Goal: Task Accomplishment & Management: Manage account settings

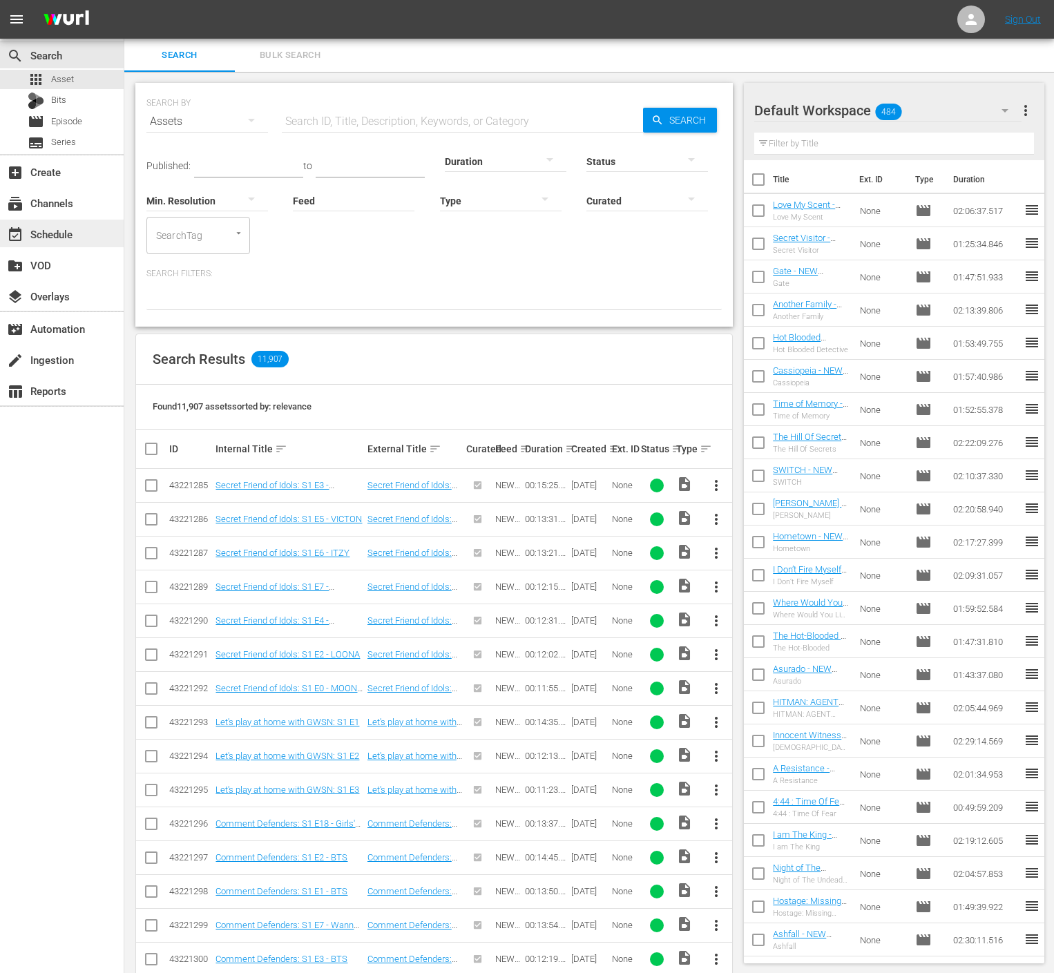
click at [80, 229] on div "event_available Schedule" at bounding box center [62, 234] width 124 height 28
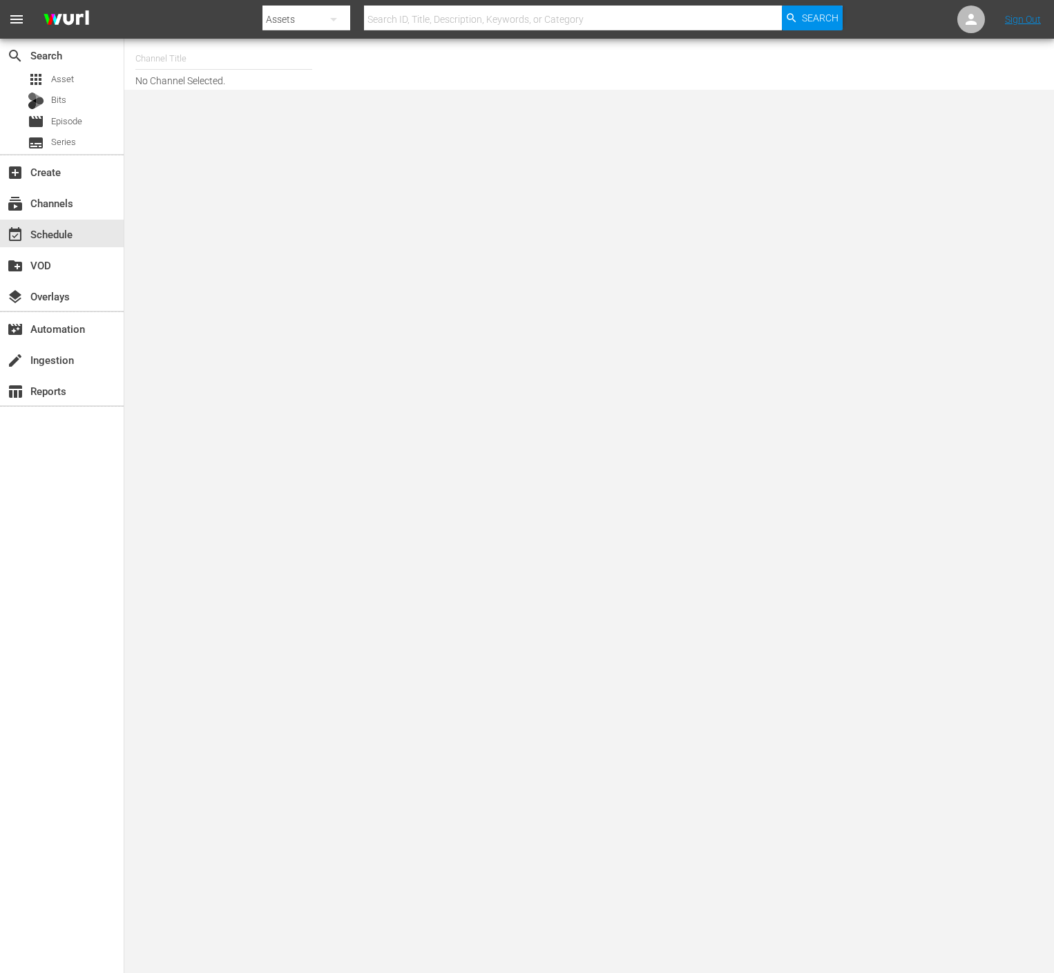
click at [189, 54] on input "text" at bounding box center [223, 58] width 177 height 33
click at [81, 77] on div "apps Asset" at bounding box center [62, 79] width 124 height 19
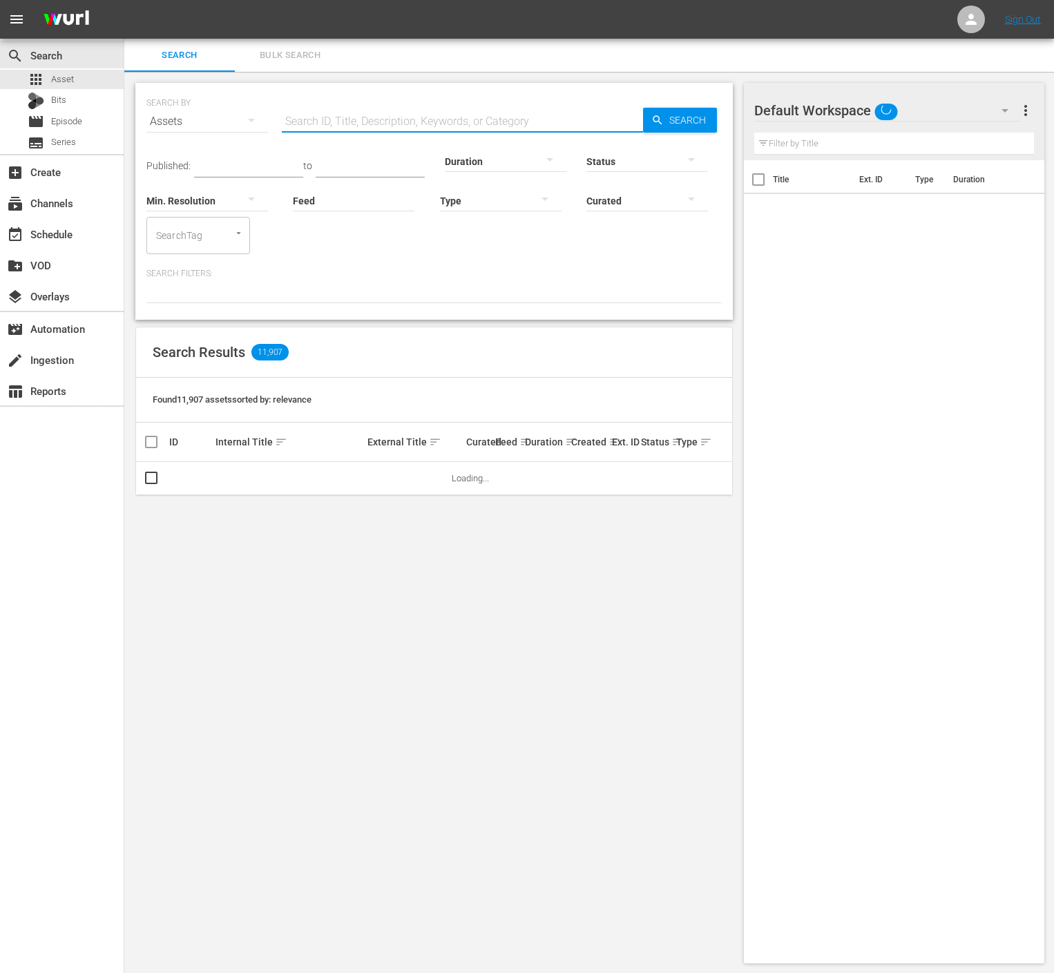
click at [349, 117] on input "text" at bounding box center [462, 121] width 361 height 33
type input "ㅜ"
type input "no mercy"
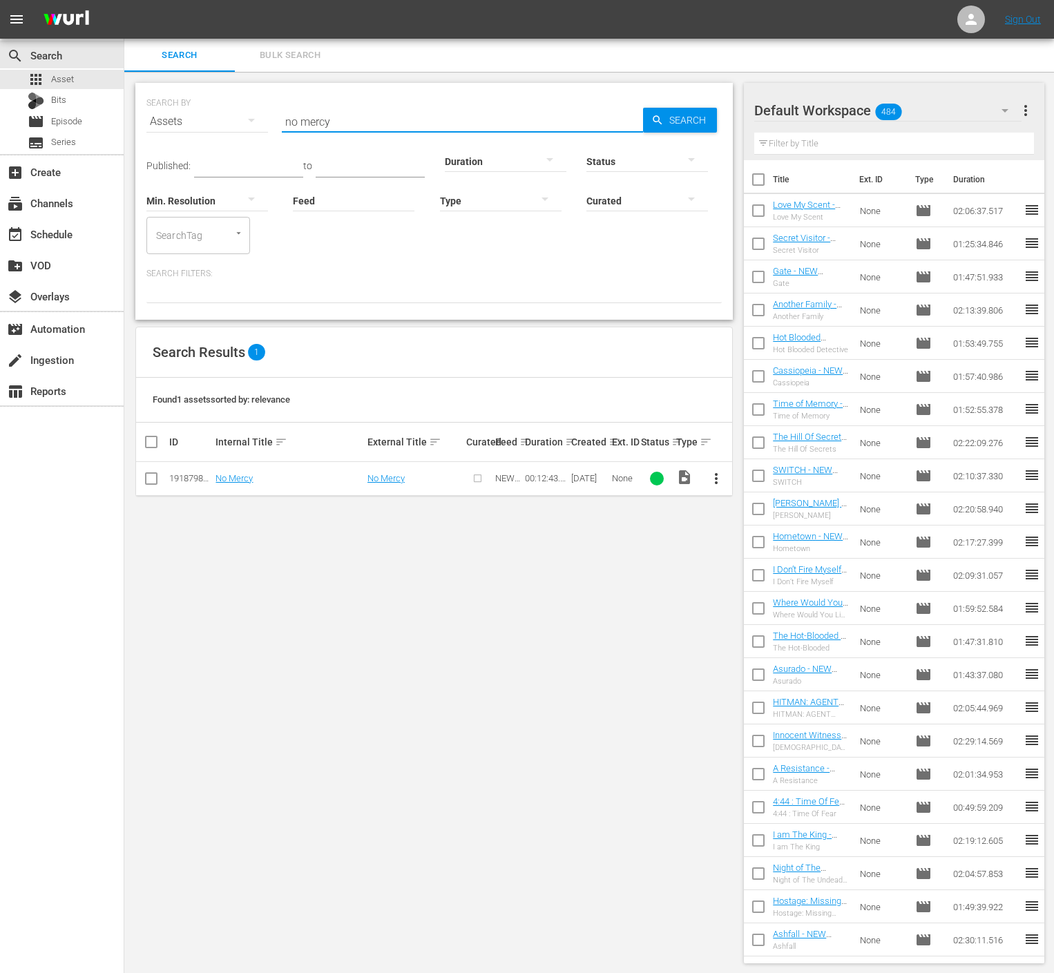
click at [714, 470] on span "more_vert" at bounding box center [716, 478] width 17 height 17
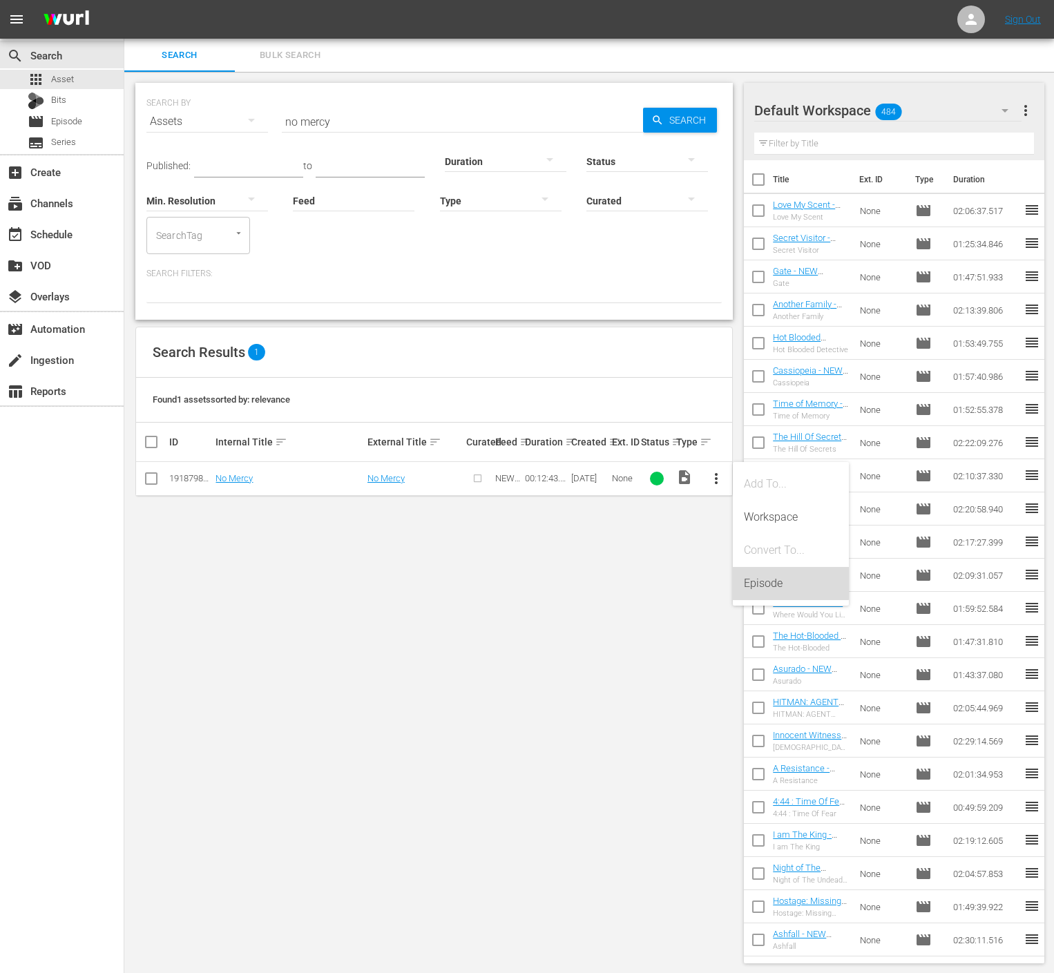
click at [760, 577] on div "Episode" at bounding box center [791, 583] width 94 height 33
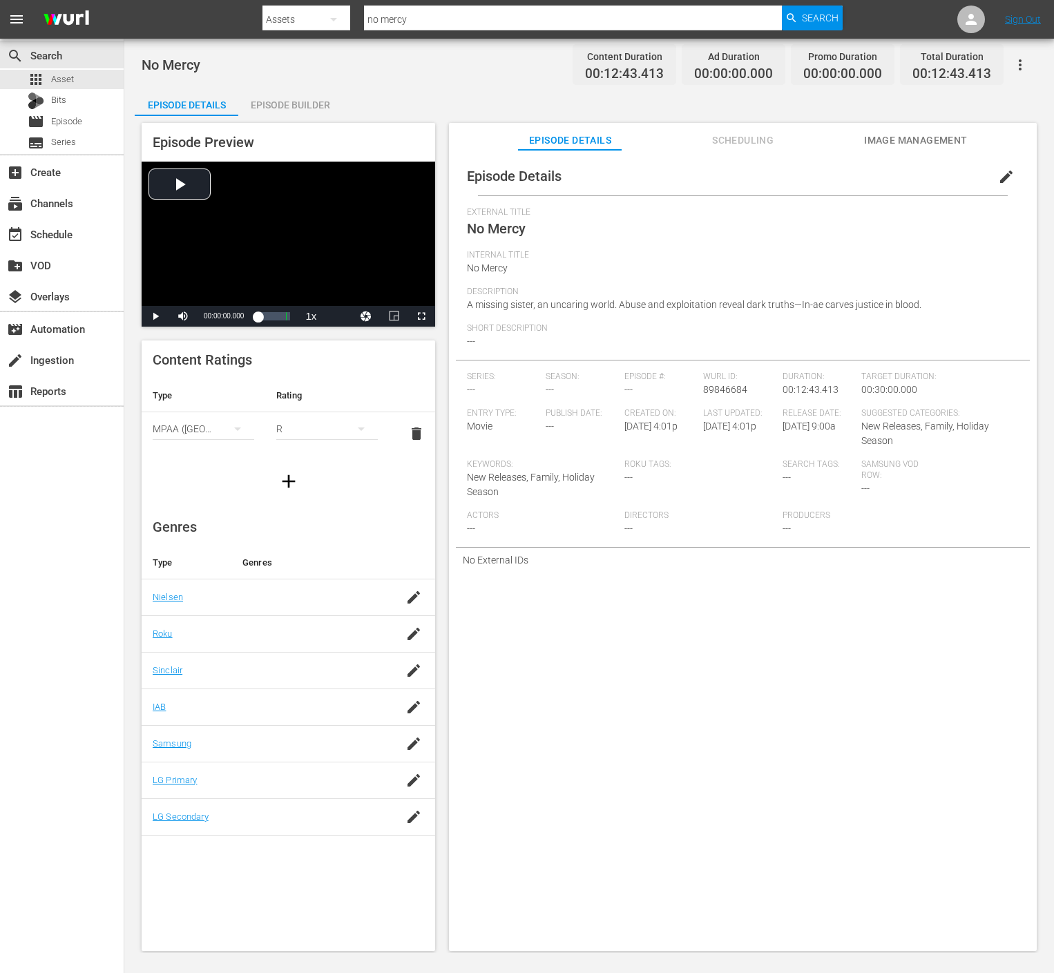
click at [745, 247] on div "External Title No Mercy" at bounding box center [743, 228] width 552 height 43
click at [998, 173] on span "edit" at bounding box center [1006, 177] width 17 height 17
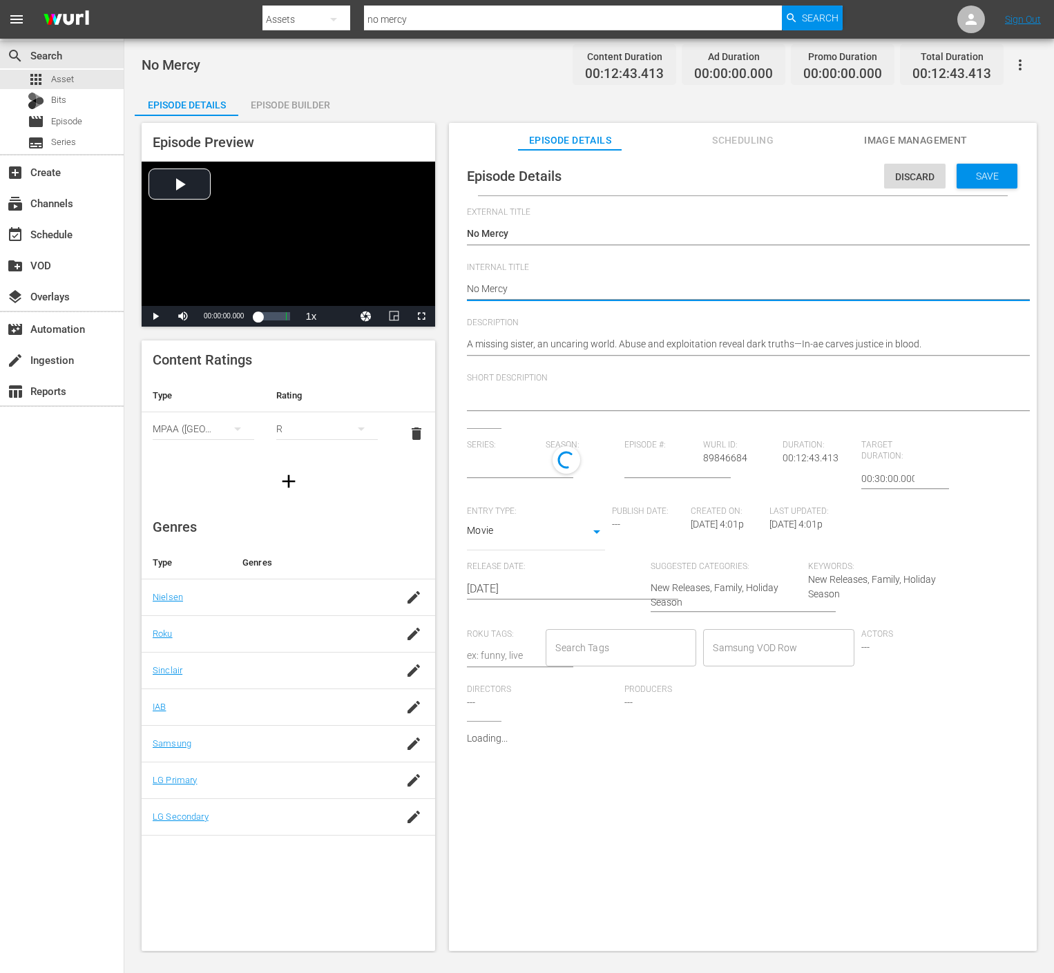
type textarea "No Mercy"
type textarea "No Mercy -"
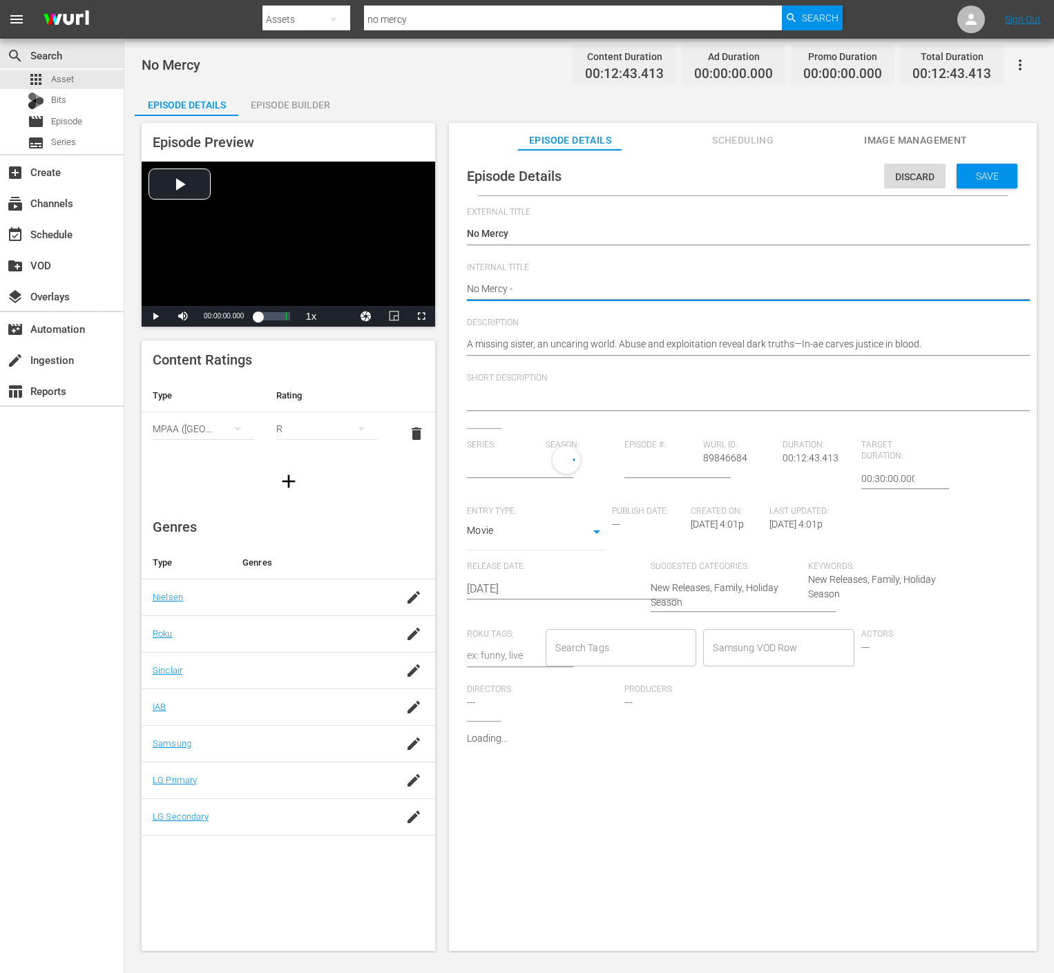
type textarea "No Mercy -"
type textarea "No Mercy - N"
type textarea "No Mercy - NE"
type textarea "No Mercy - NEW"
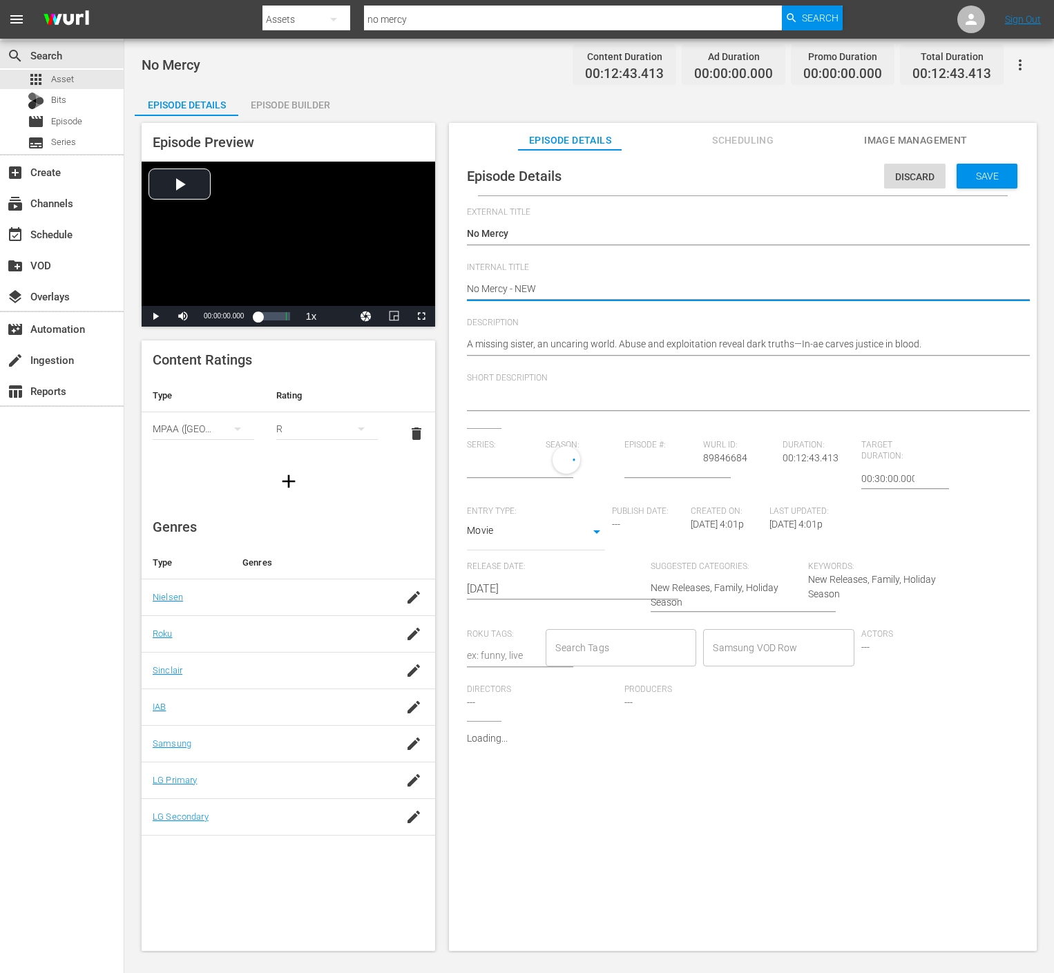
type textarea "No Mercy - NEW"
type textarea "No Mercy - NEW K"
type textarea "No Mercy - NEW K."
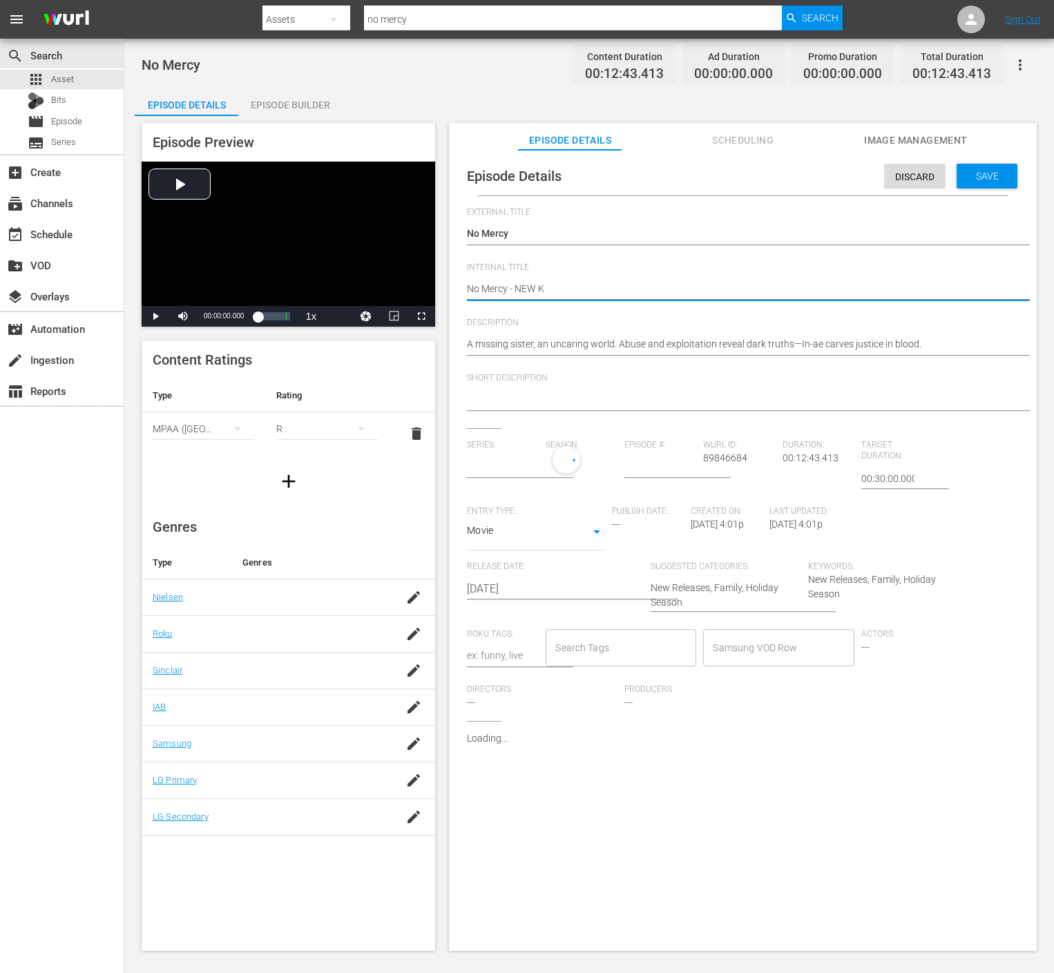
type textarea "No Mercy - NEW K."
type textarea "No Mercy - NEW K.M"
type textarea "No Mercy - NEW [DOMAIN_NAME]"
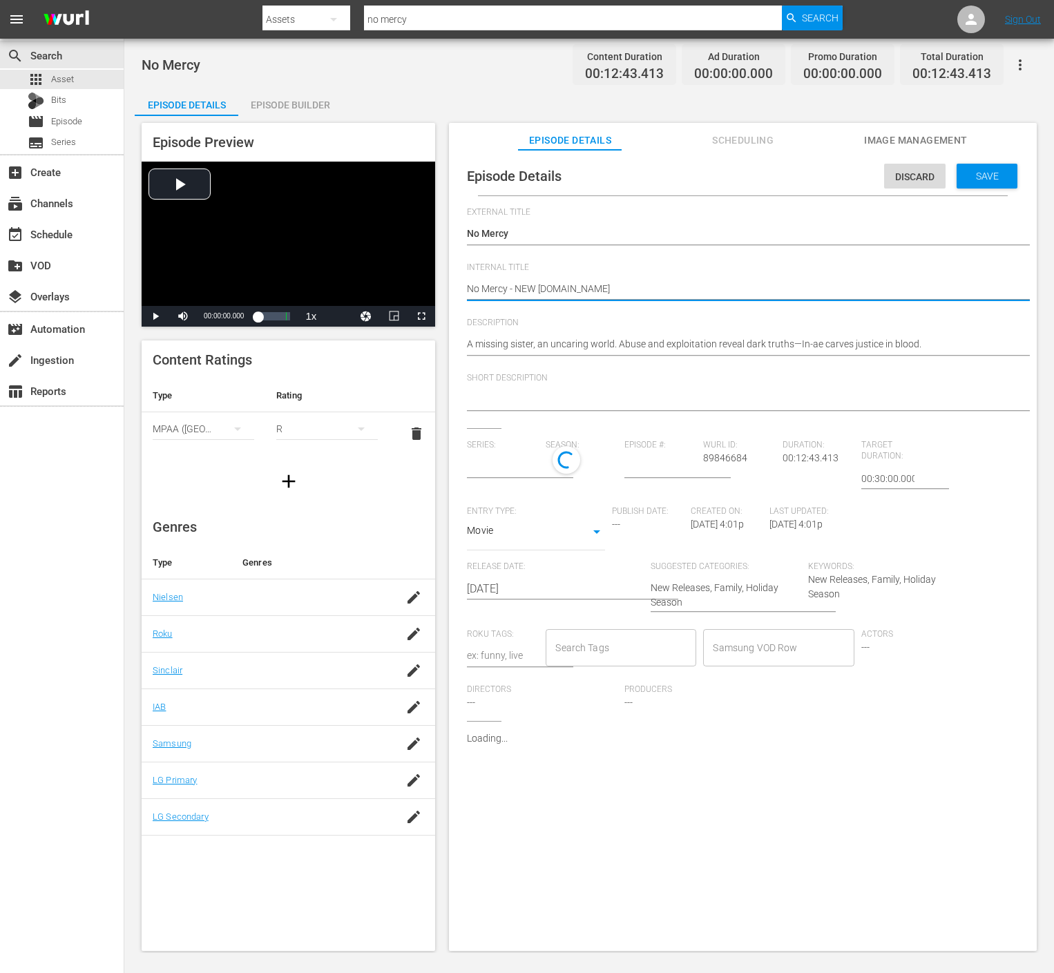
type textarea "No Mercy - NEW K.MOV"
type textarea "No Mercy - NEW K.MOVI"
type textarea "No Mercy - NEW [DOMAIN_NAME]"
type textarea "No Mercy - NEW K.MOVIES"
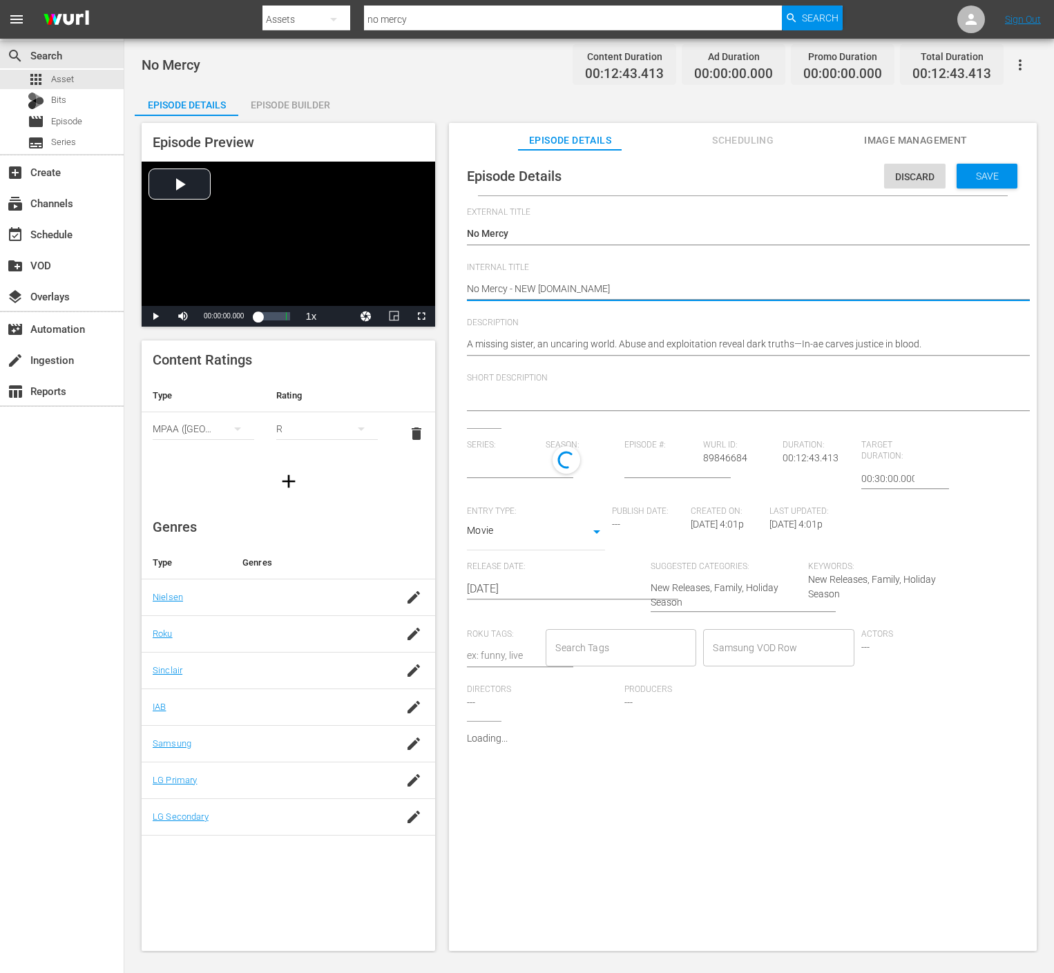
type textarea "No Mercy - NEW K.MOVIES"
type textarea "No Mercy - NEW K.MOVIES -"
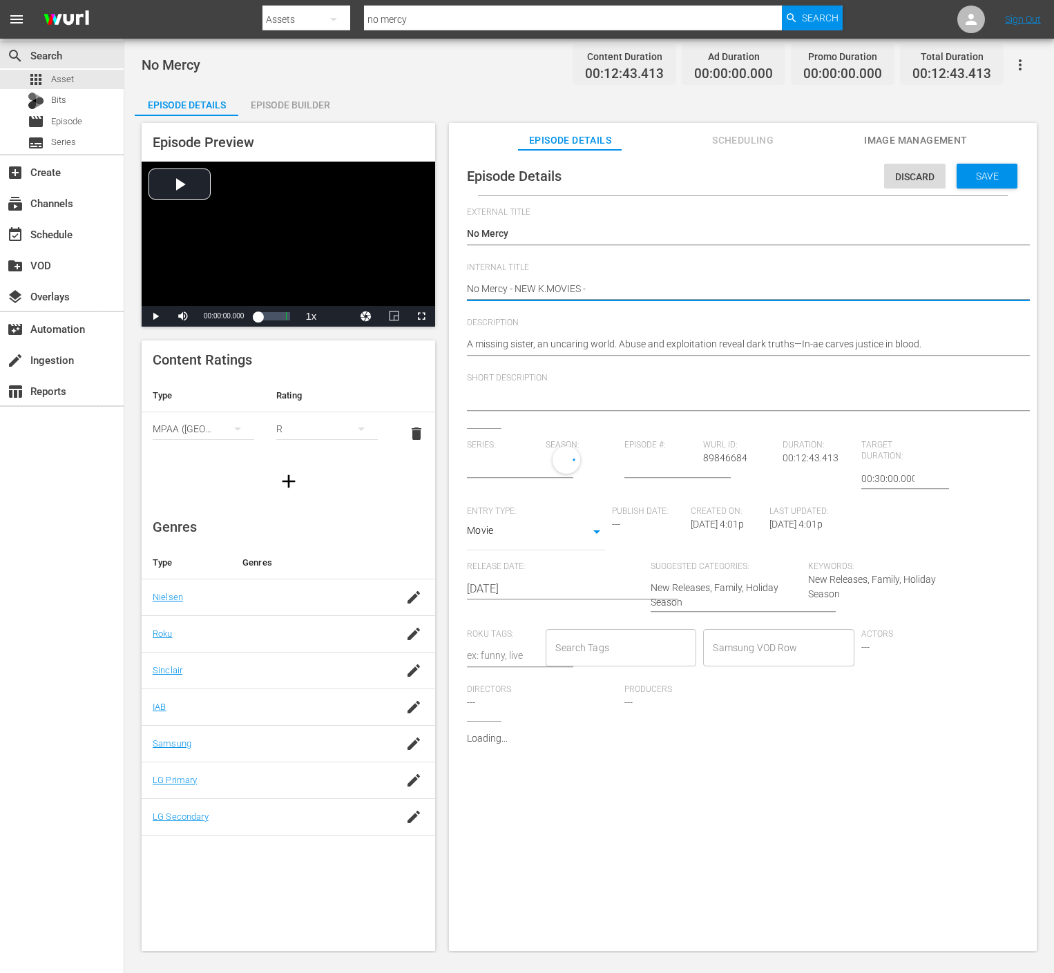
type textarea "No Mercy - NEW K.MOVIES -"
type textarea "No Mercy - NEW K.MOVIES - S"
type textarea "No Mercy - NEW K.MOVIES - SS"
type textarea "No Mercy - NEW K.MOVIES - SST"
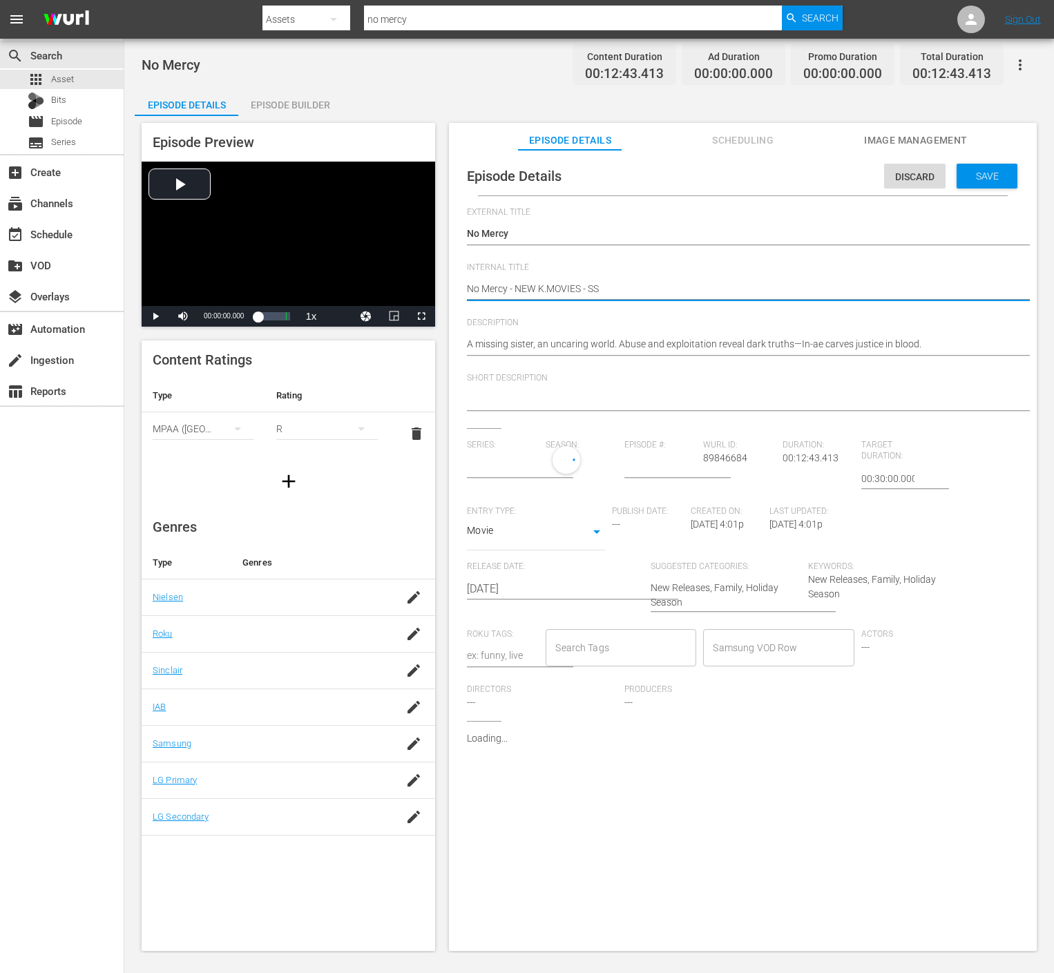
type textarea "No Mercy - NEW K.MOVIES - SST"
type textarea "No Mercy - NEW K.MOVIES - SSTV"
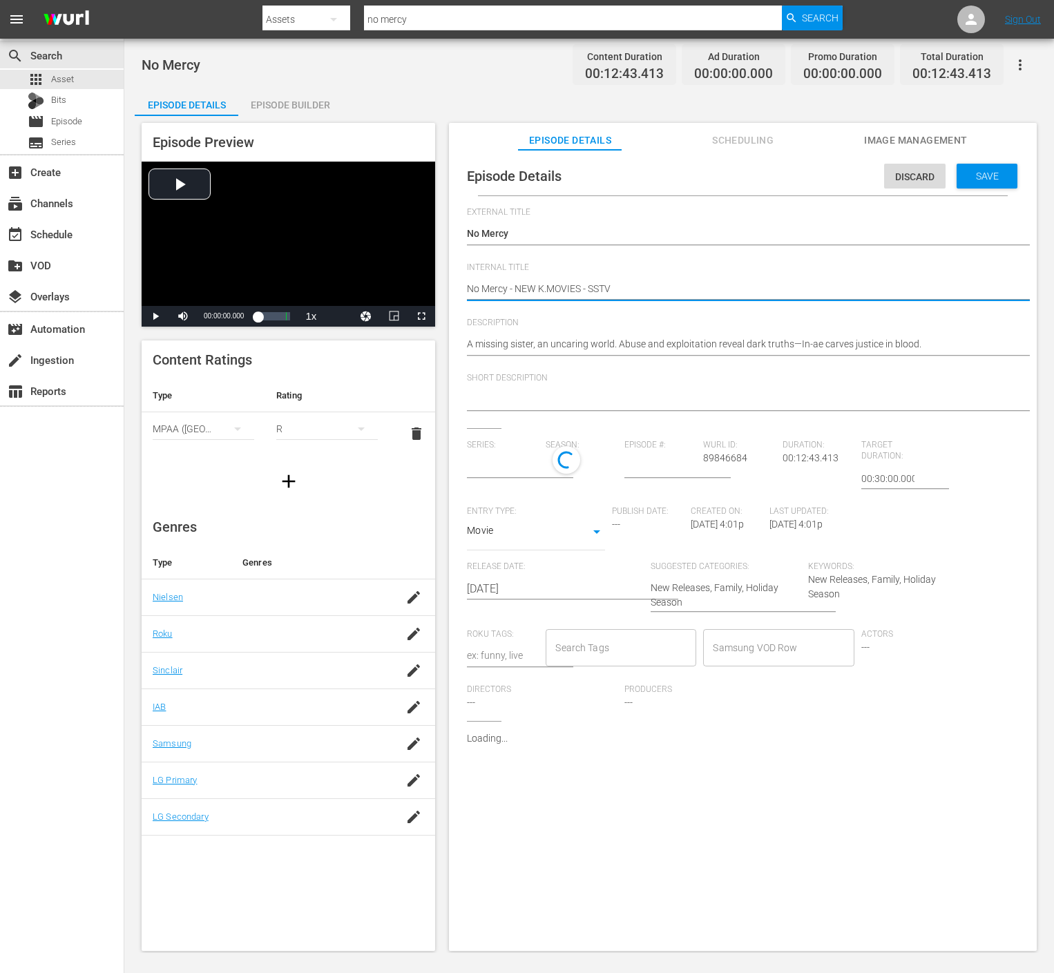
type textarea "No Mercy - NEW K.MOVIES - SSTV -"
type textarea "No Mercy - NEW K.MOVIES - SSTV - 2"
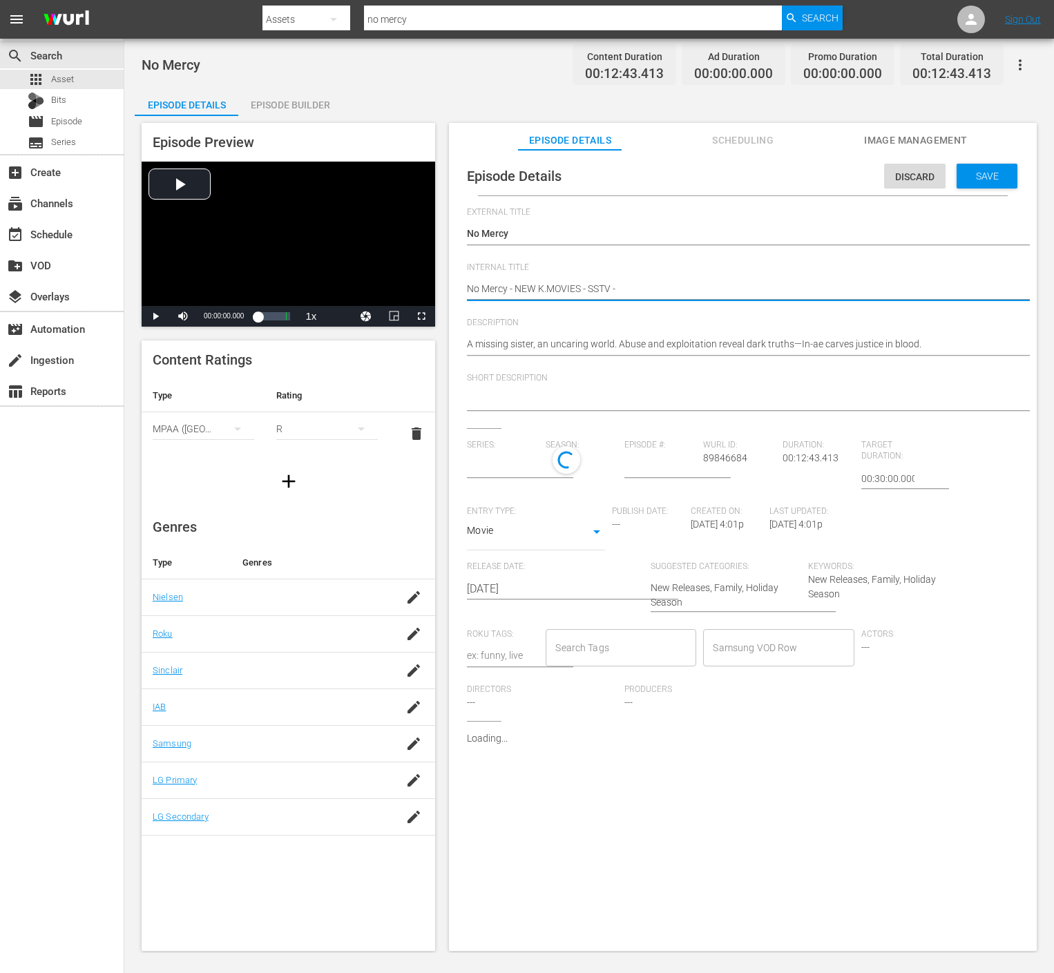
type textarea "No Mercy - NEW K.MOVIES - SSTV - 2"
type textarea "No Mercy - NEW K.MOVIES - SSTV - 20"
type textarea "No Mercy - NEW K.MOVIES - SSTV - 202"
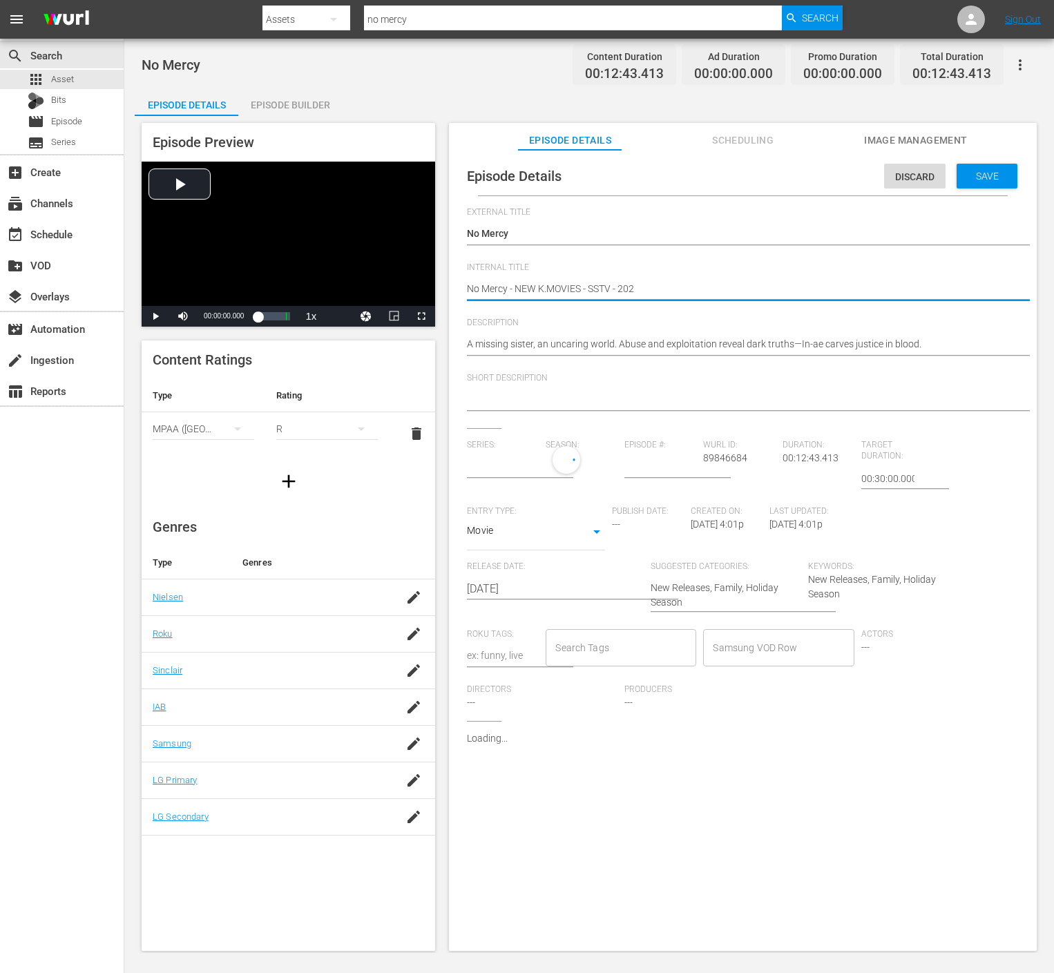
type textarea "No Mercy - NEW K.MOVIES - SSTV - 2025"
type textarea "No Mercy - NEW K.MOVIES - SSTV - 20250"
type input "No Series"
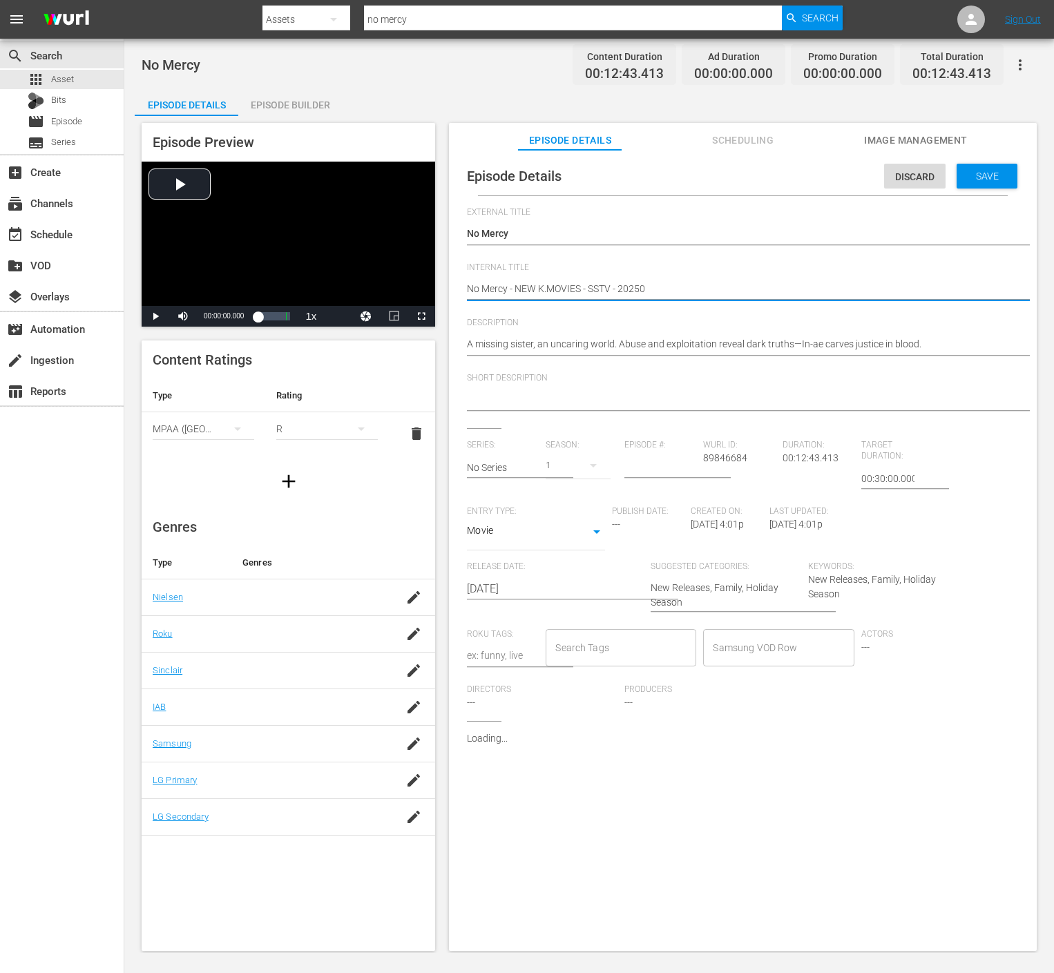
type textarea "No Mercy - NEW K.MOVIES - SSTV - 202509"
click at [663, 348] on textarea "A missing sister, an uncaring world. Abuse and exploitation reveal dark truths—…" at bounding box center [739, 345] width 545 height 17
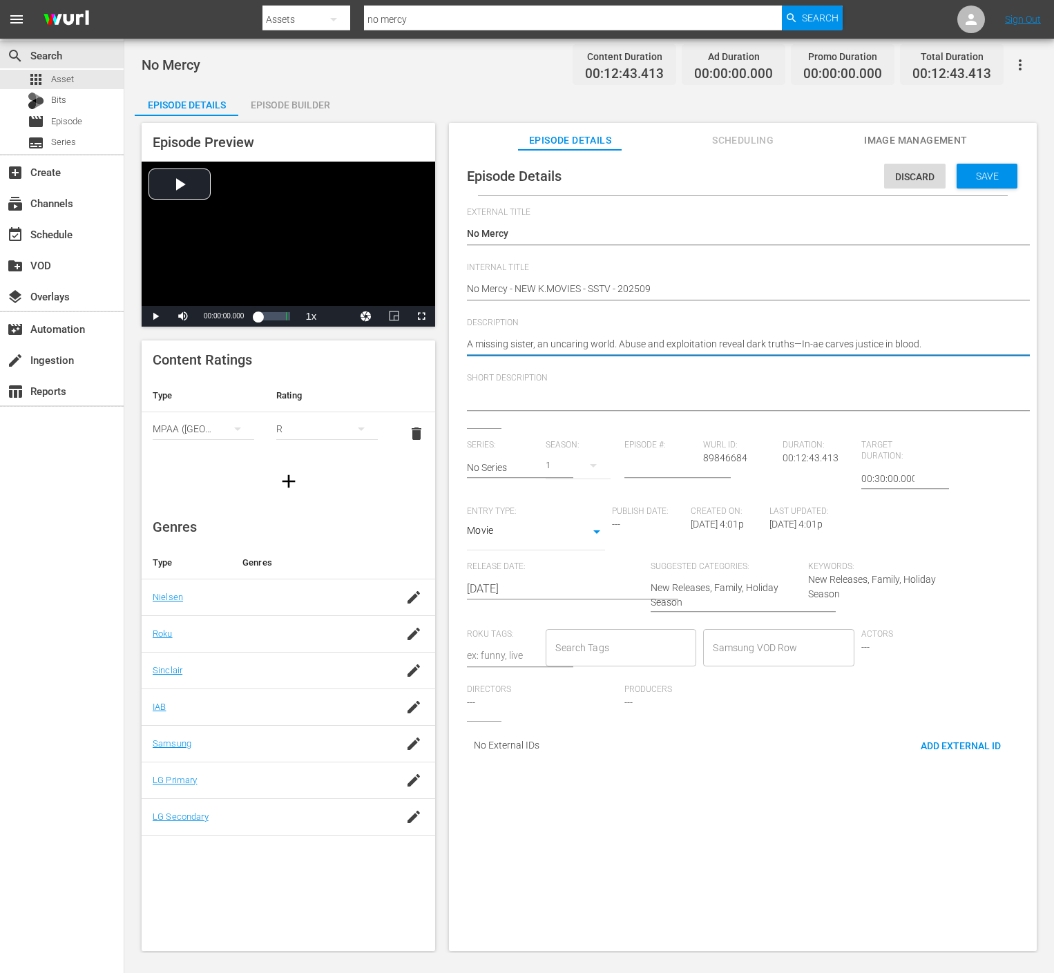
click at [663, 348] on textarea "A missing sister, an uncaring world. Abuse and exploitation reveal dark truths—…" at bounding box center [739, 345] width 545 height 17
click at [658, 382] on span "Short Description" at bounding box center [739, 378] width 545 height 11
click at [657, 402] on textarea at bounding box center [739, 400] width 545 height 17
paste textarea "A missing sister, an uncaring world. Abuse and exploitation reveal dark truths—…"
type textarea "A missing sister, an uncaring world. Abuse and exploitation reveal dark truths—…"
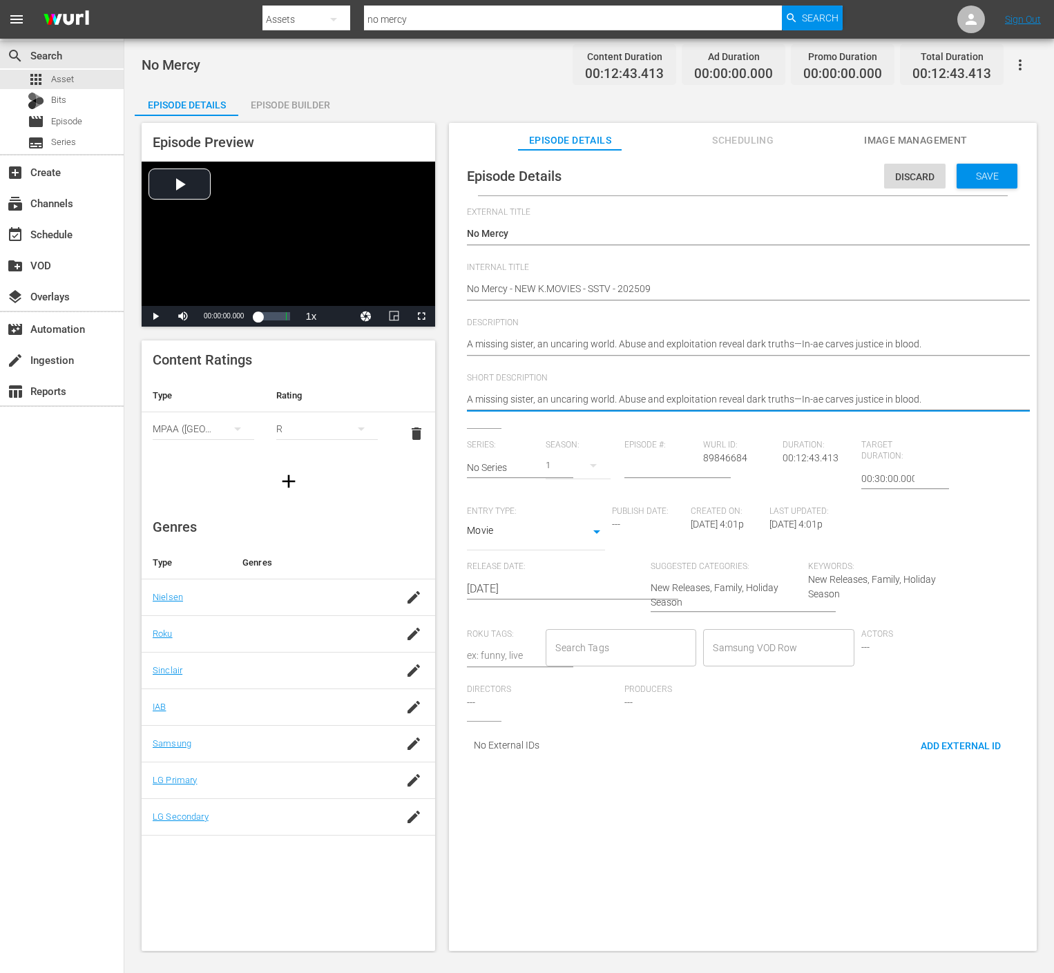
type textarea "A missing sister, an uncaring world. Abuse and exploitation reveal dark truths—…"
click at [517, 588] on input "[DATE]" at bounding box center [555, 589] width 177 height 33
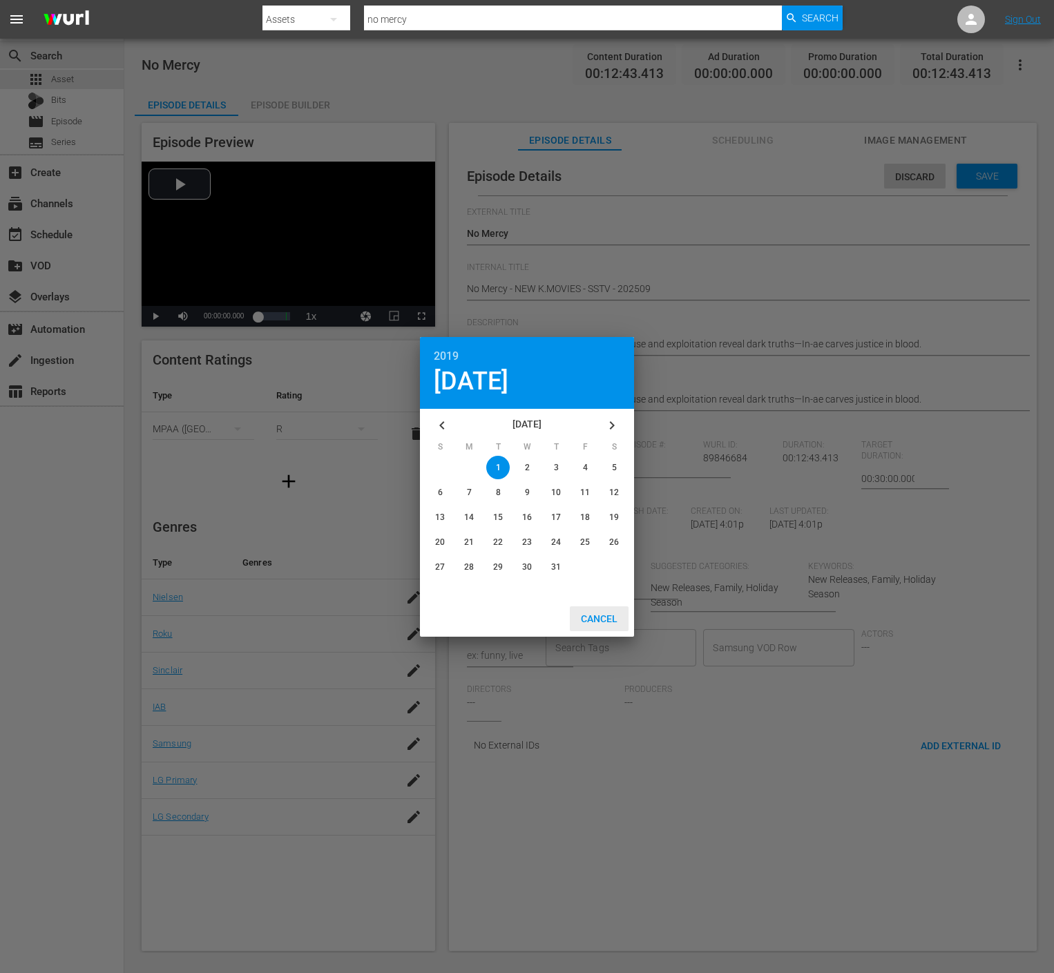
click at [596, 613] on div "Cancel" at bounding box center [599, 620] width 59 height 26
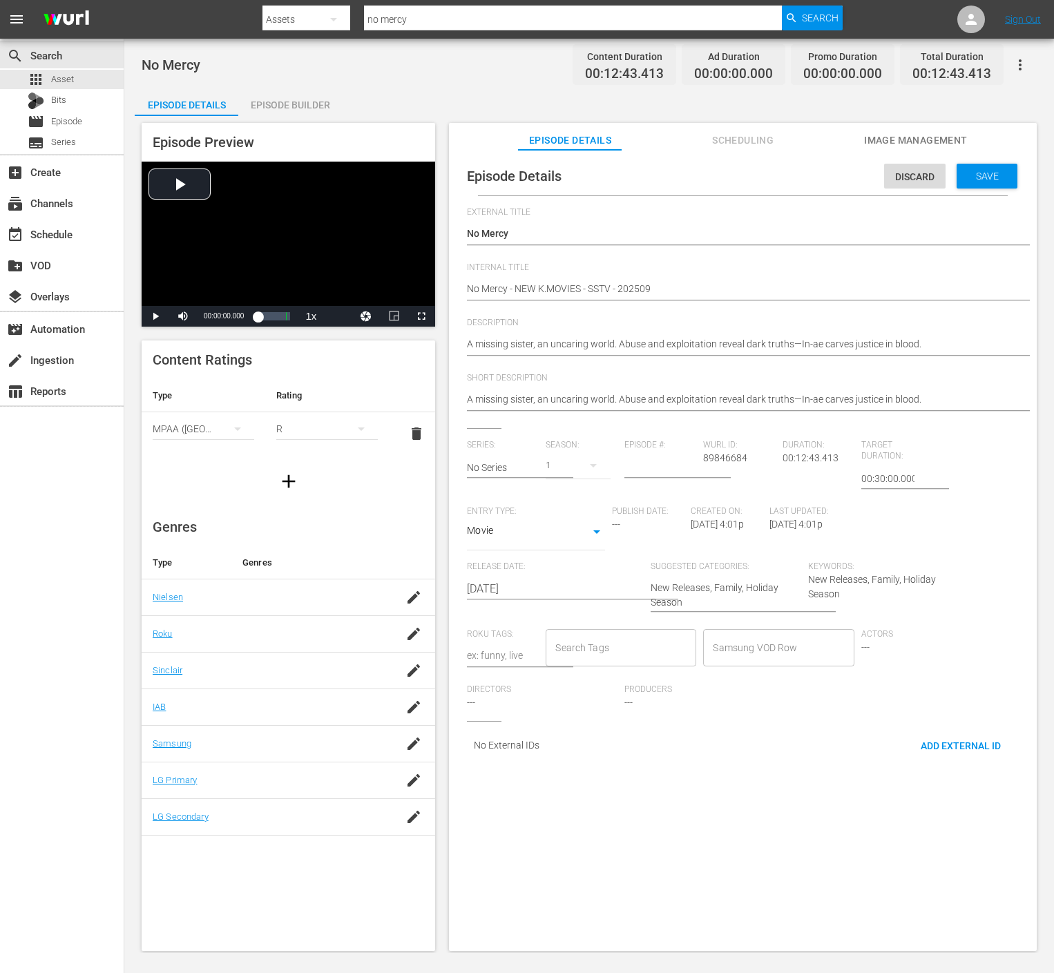
click at [627, 657] on input "Search Tags" at bounding box center [610, 648] width 117 height 25
type input "film"
click at [646, 702] on li "Film - NA" at bounding box center [617, 708] width 147 height 23
click at [799, 691] on div "Series: No Series Season: 1 Episode #: [PERSON_NAME] ID: 89846684 Duration: 00:…" at bounding box center [743, 580] width 552 height 281
click at [986, 175] on span "Save" at bounding box center [987, 176] width 45 height 11
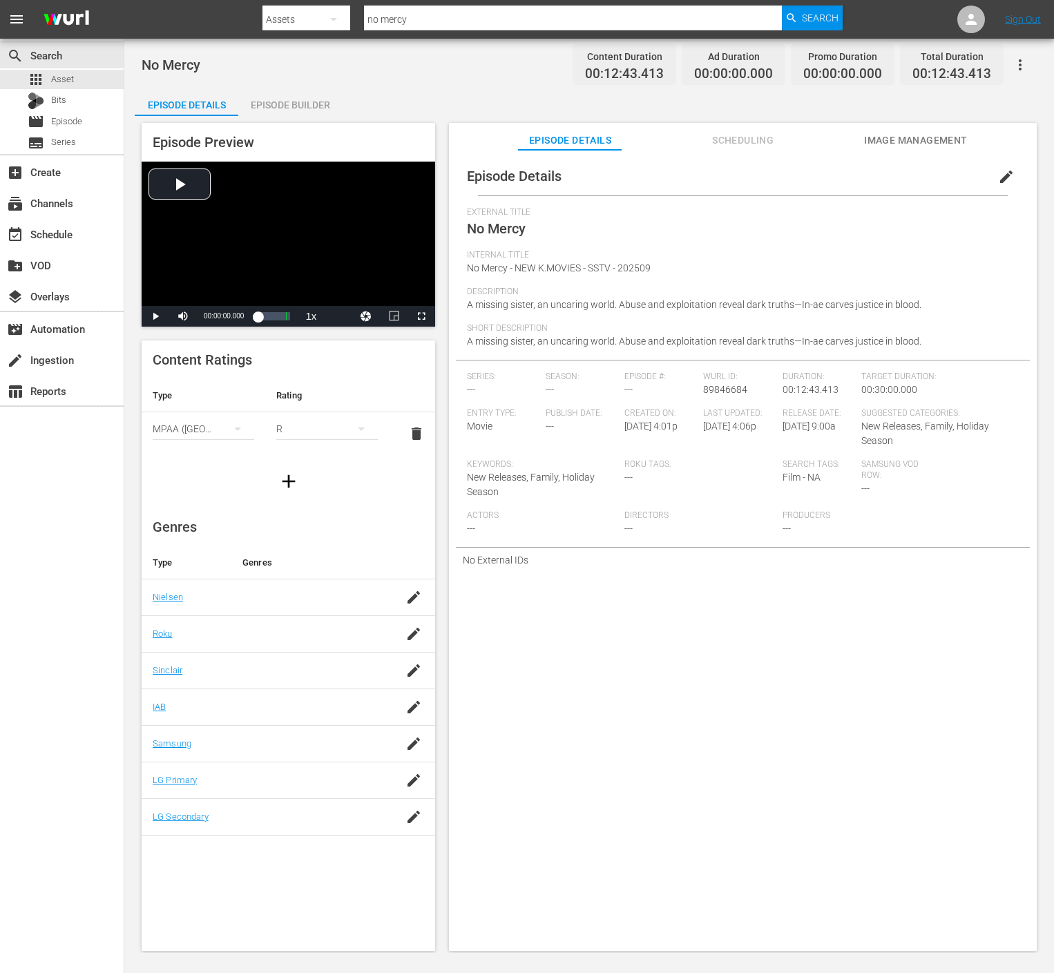
click at [408, 756] on td at bounding box center [413, 743] width 43 height 37
click at [413, 748] on icon "button" at bounding box center [414, 744] width 17 height 17
type input "ㄷ"
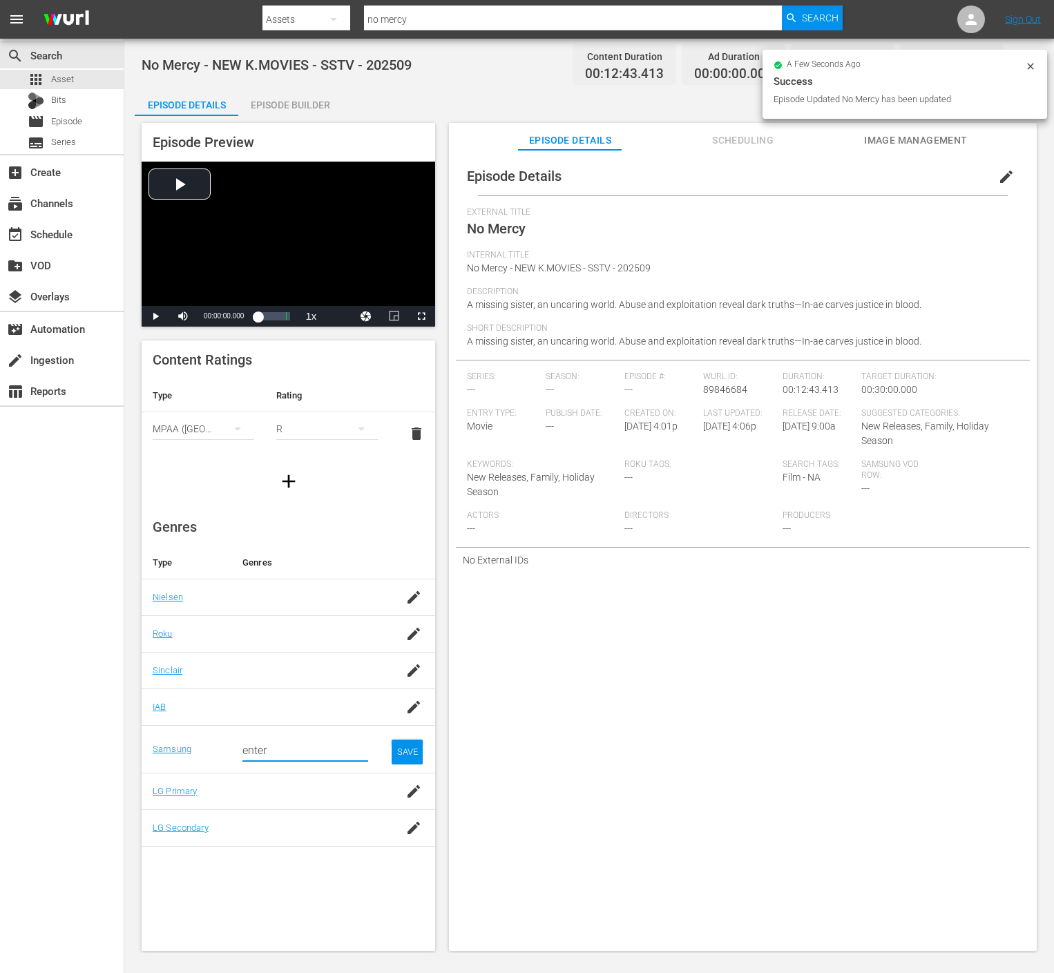
click at [336, 751] on input "enter" at bounding box center [305, 750] width 126 height 33
click at [343, 748] on input "enter" at bounding box center [305, 750] width 126 height 33
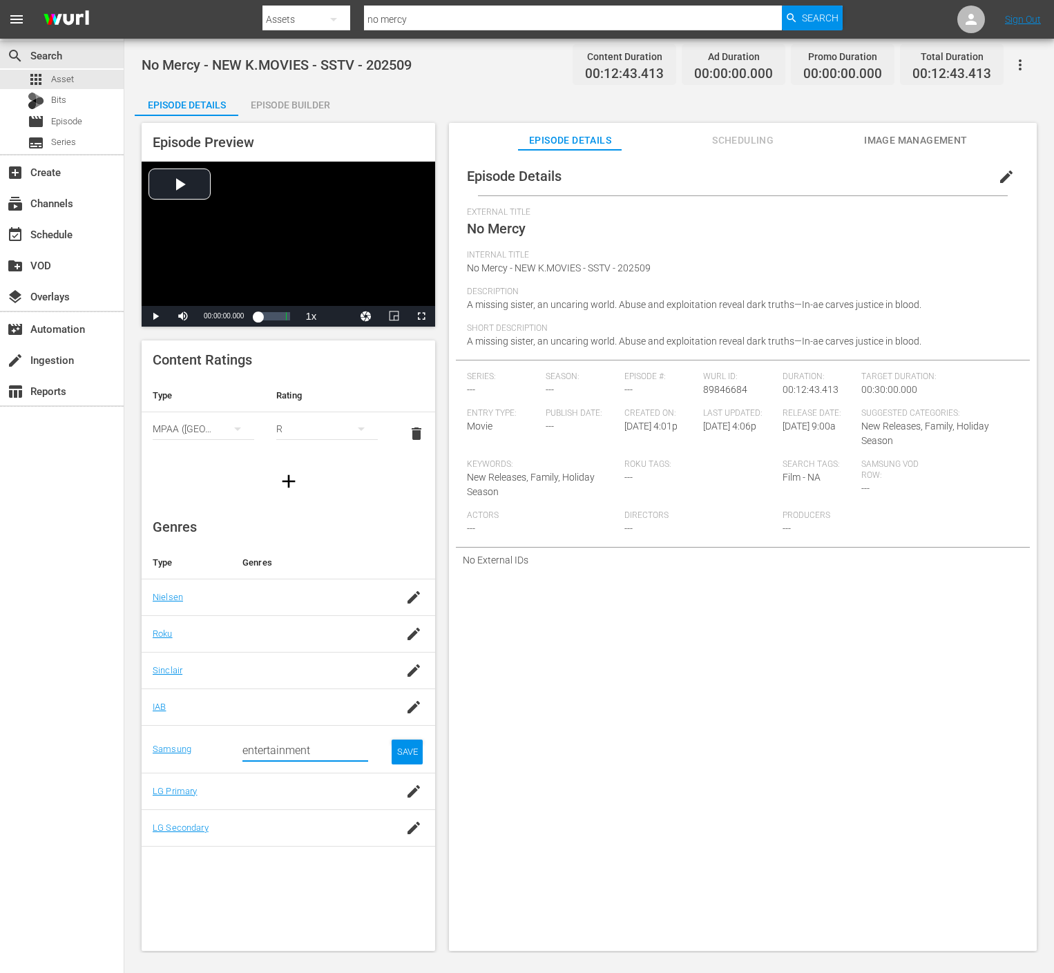
click at [340, 752] on input "entertainment" at bounding box center [305, 750] width 126 height 33
click at [334, 784] on div "Entertainment (G1004)" at bounding box center [324, 788] width 65 height 33
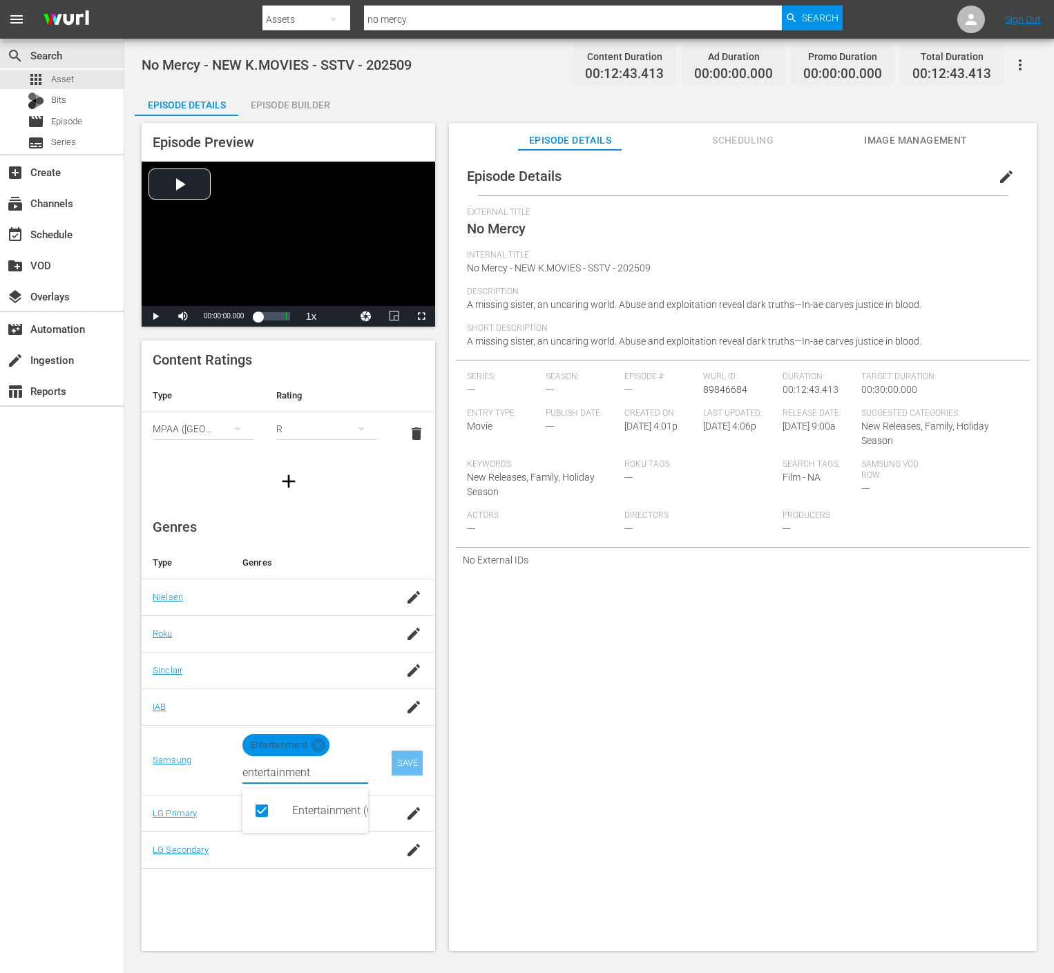
type input "entertainment"
click at [410, 761] on div "SAVE" at bounding box center [408, 763] width 32 height 25
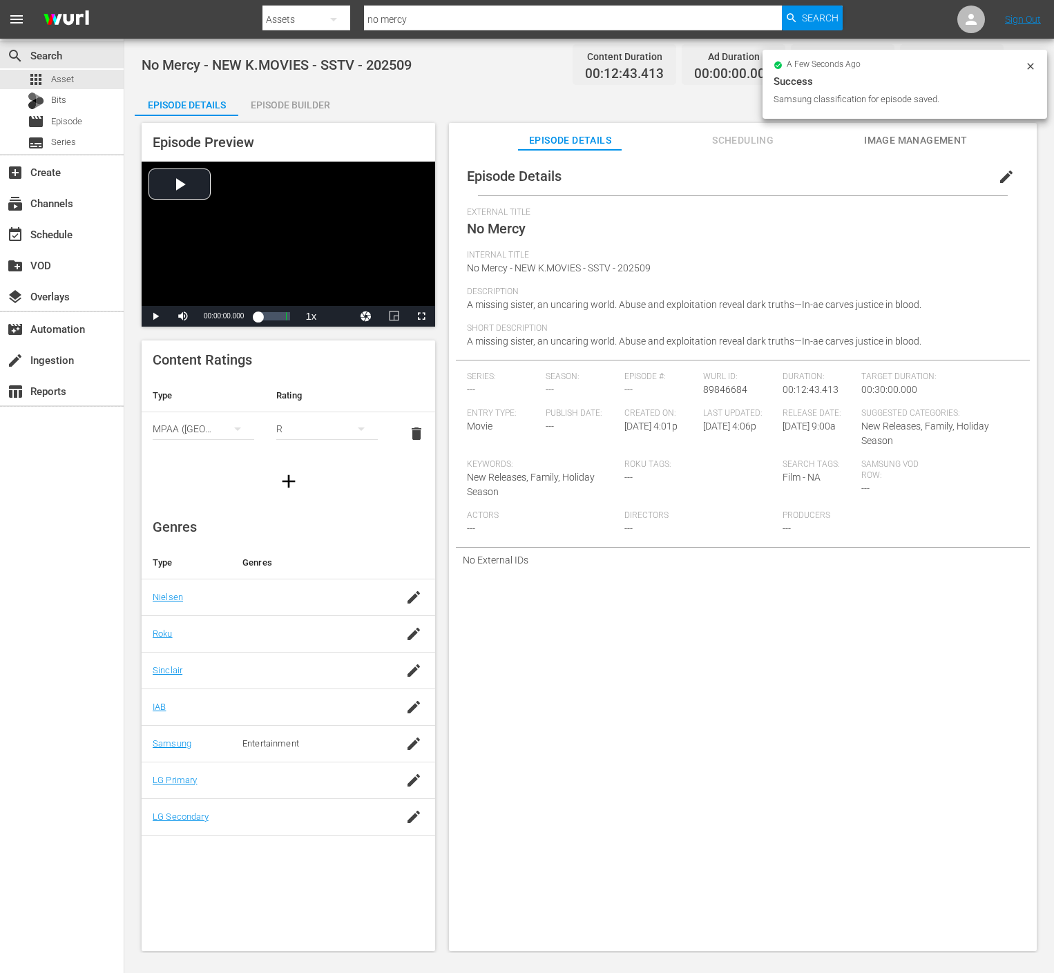
drag, startPoint x: 291, startPoint y: 106, endPoint x: 360, endPoint y: 134, distance: 74.7
click at [291, 106] on div "Episode Builder" at bounding box center [290, 104] width 104 height 33
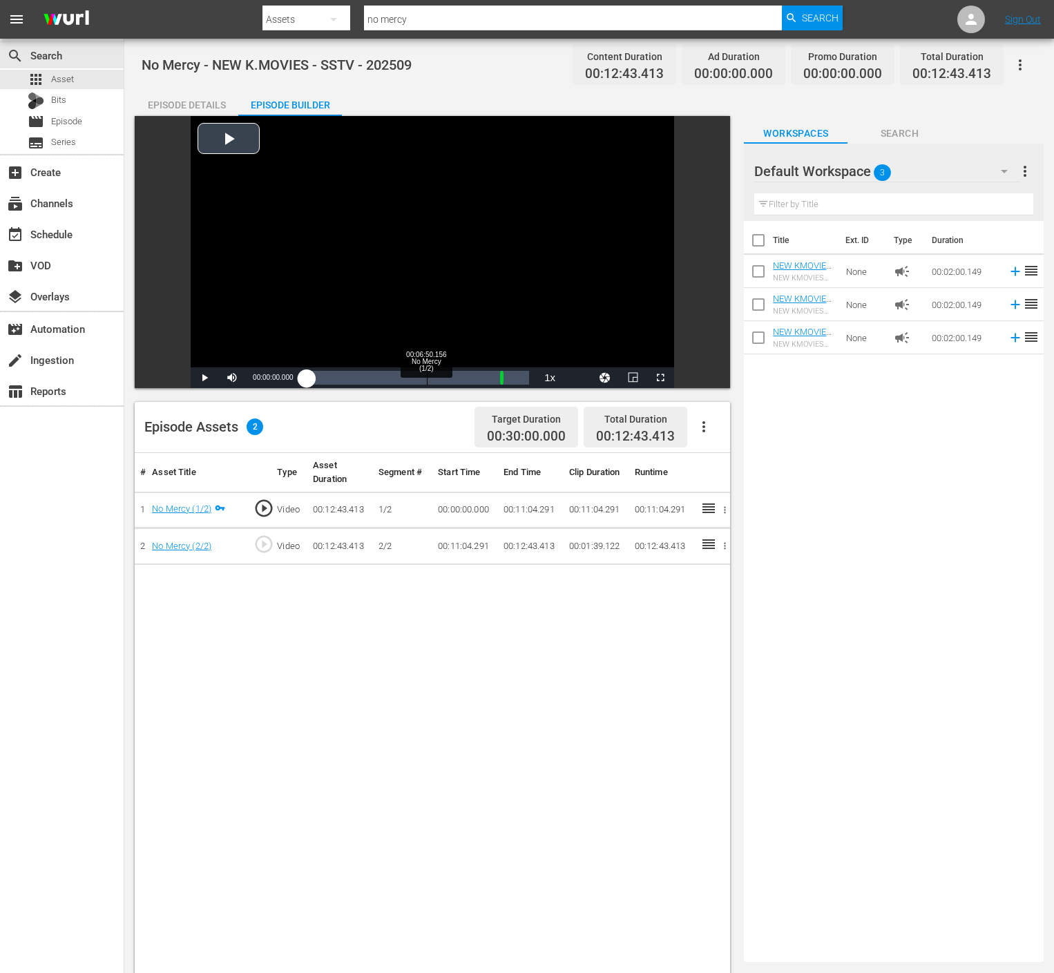
click at [426, 380] on div "Loaded : 0.76% 00:06:50.156 No Mercy (1/2) 00:00:00.000" at bounding box center [418, 378] width 222 height 14
click at [518, 377] on div "Loaded : 55.06% 00:12:00.737 No Mercy (2/2) 00:06:50.680 [GEOGRAPHIC_DATA] 1: 0…" at bounding box center [418, 378] width 222 height 14
click at [192, 105] on div "Episode Details" at bounding box center [187, 104] width 104 height 33
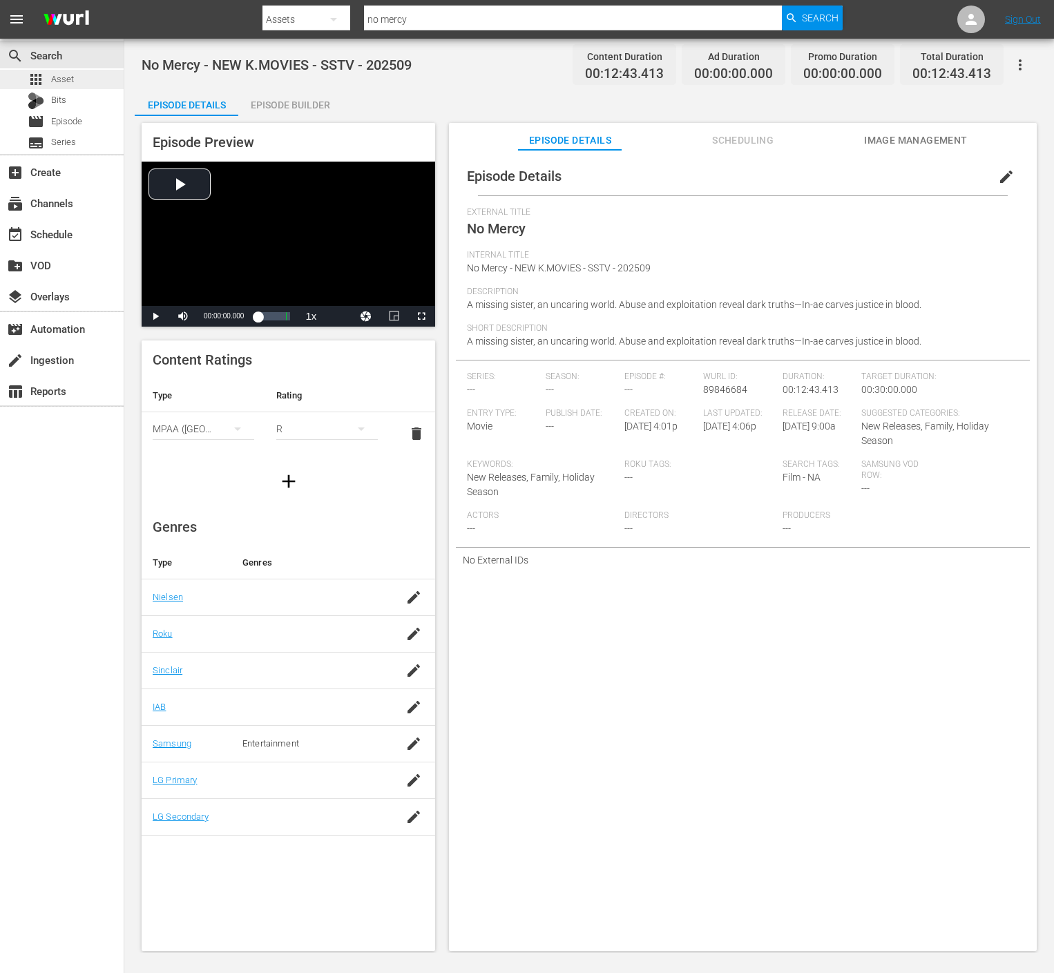
click at [87, 83] on div "apps Asset" at bounding box center [62, 79] width 124 height 19
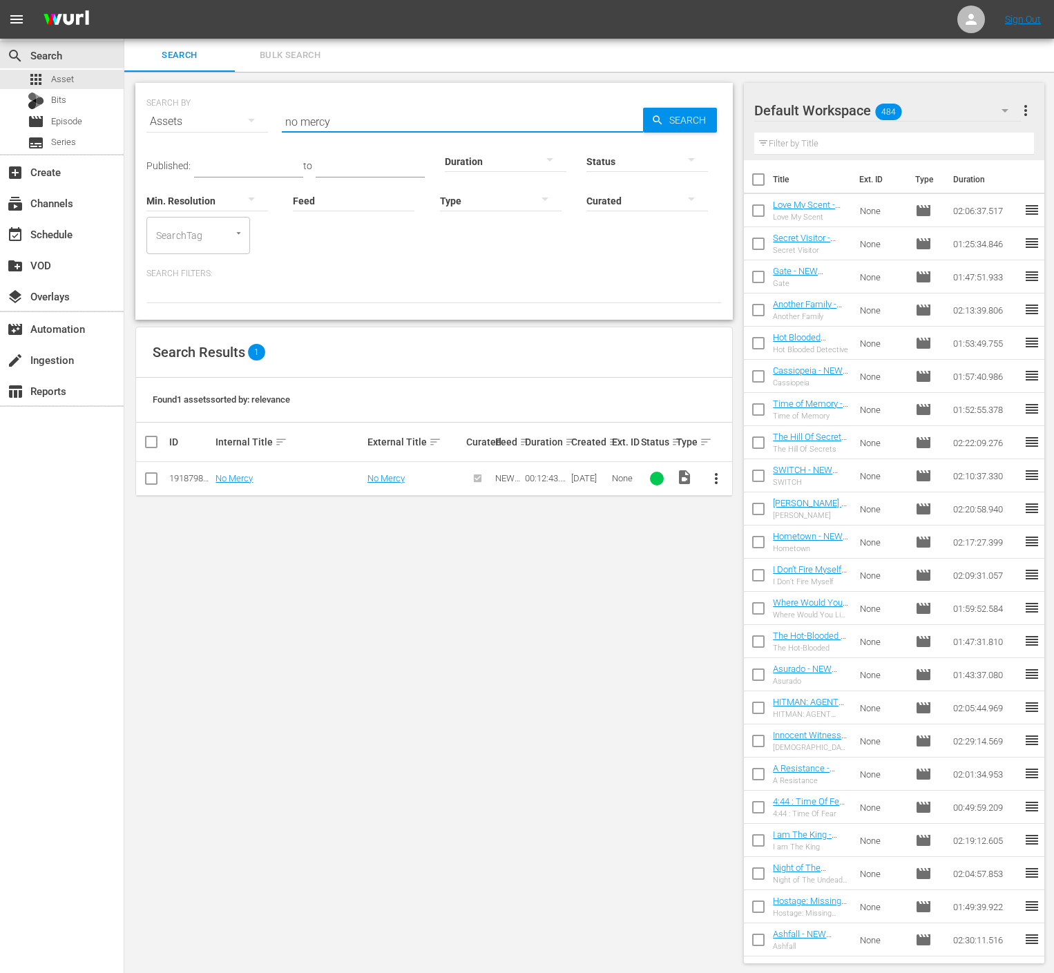
click at [373, 117] on input "no mercy" at bounding box center [462, 121] width 361 height 33
type input "the intern"
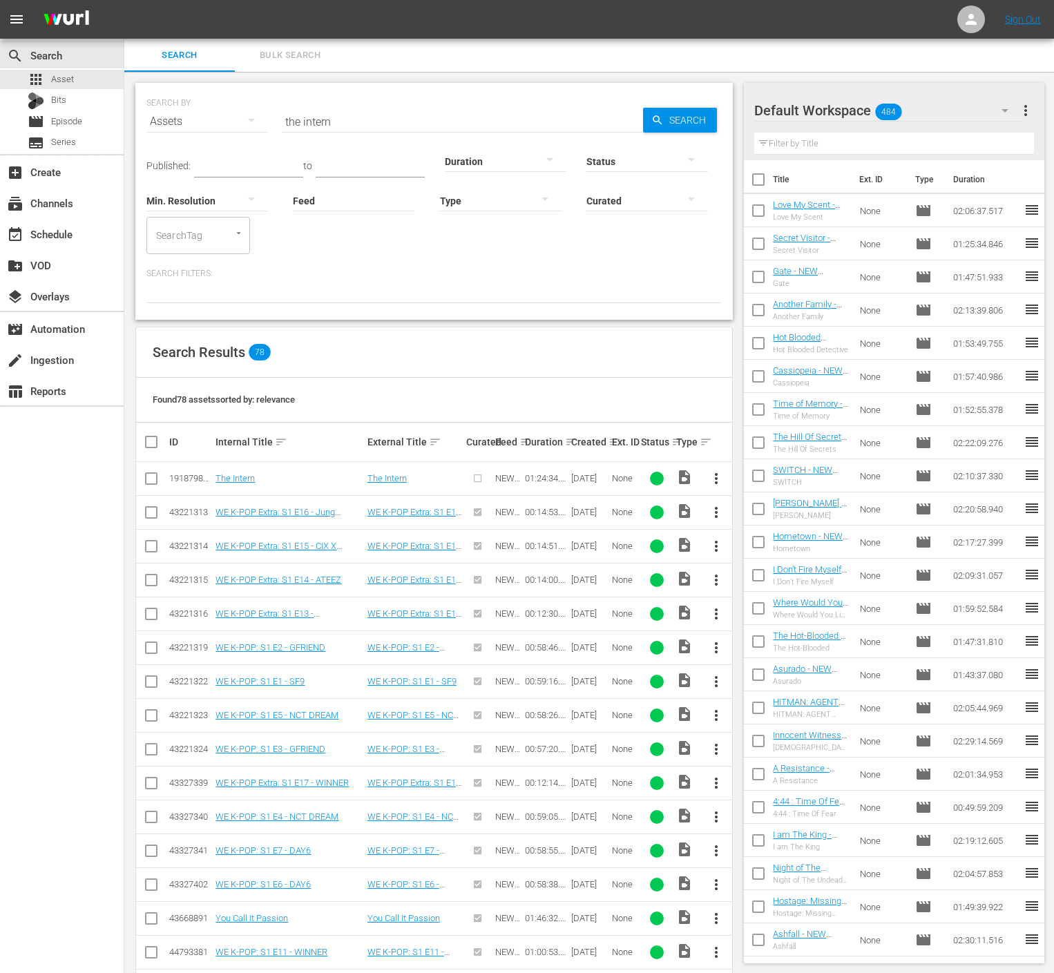
click at [703, 475] on button "more_vert" at bounding box center [716, 478] width 33 height 33
click at [750, 591] on div "Episode" at bounding box center [791, 583] width 94 height 33
click at [723, 475] on span "more_vert" at bounding box center [716, 478] width 17 height 17
click at [778, 572] on div "Episode" at bounding box center [791, 583] width 94 height 33
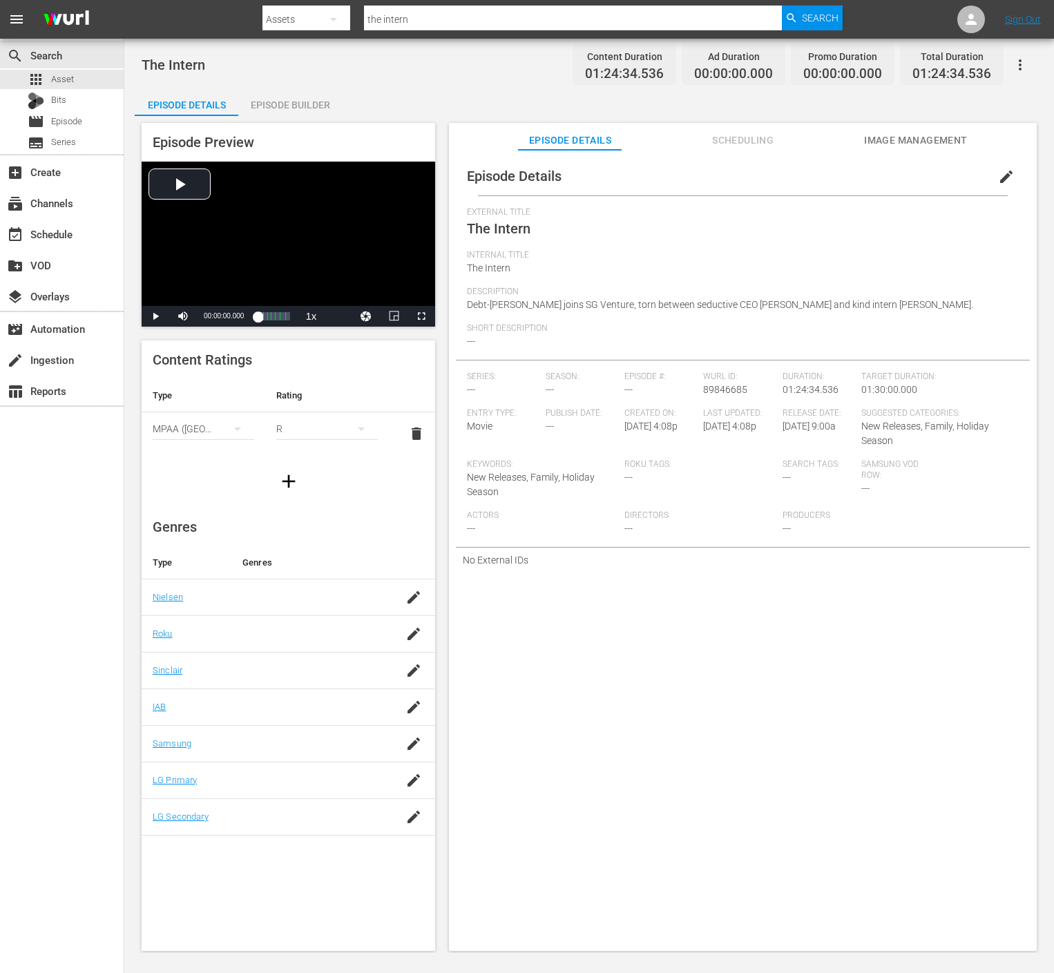
click at [998, 183] on span "edit" at bounding box center [1006, 177] width 17 height 17
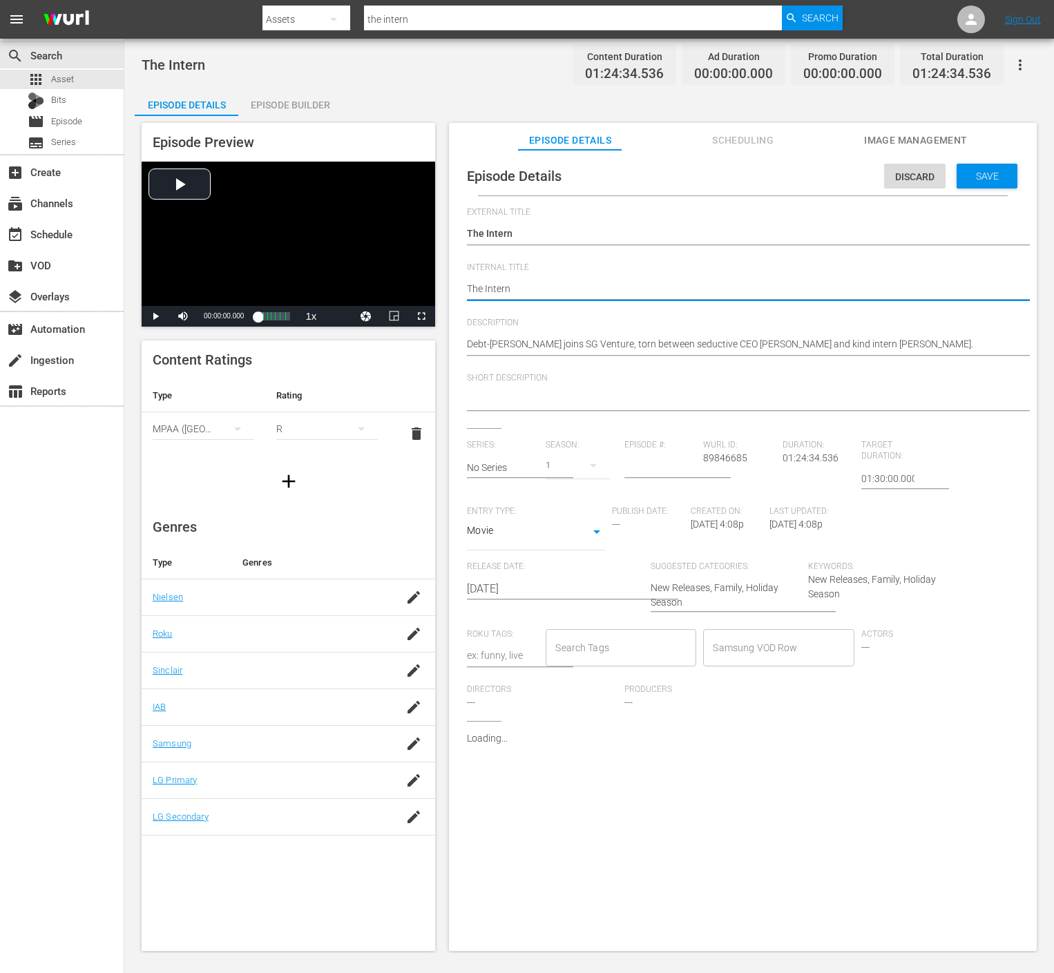
type textarea "The Intern"
type textarea "The Intern -"
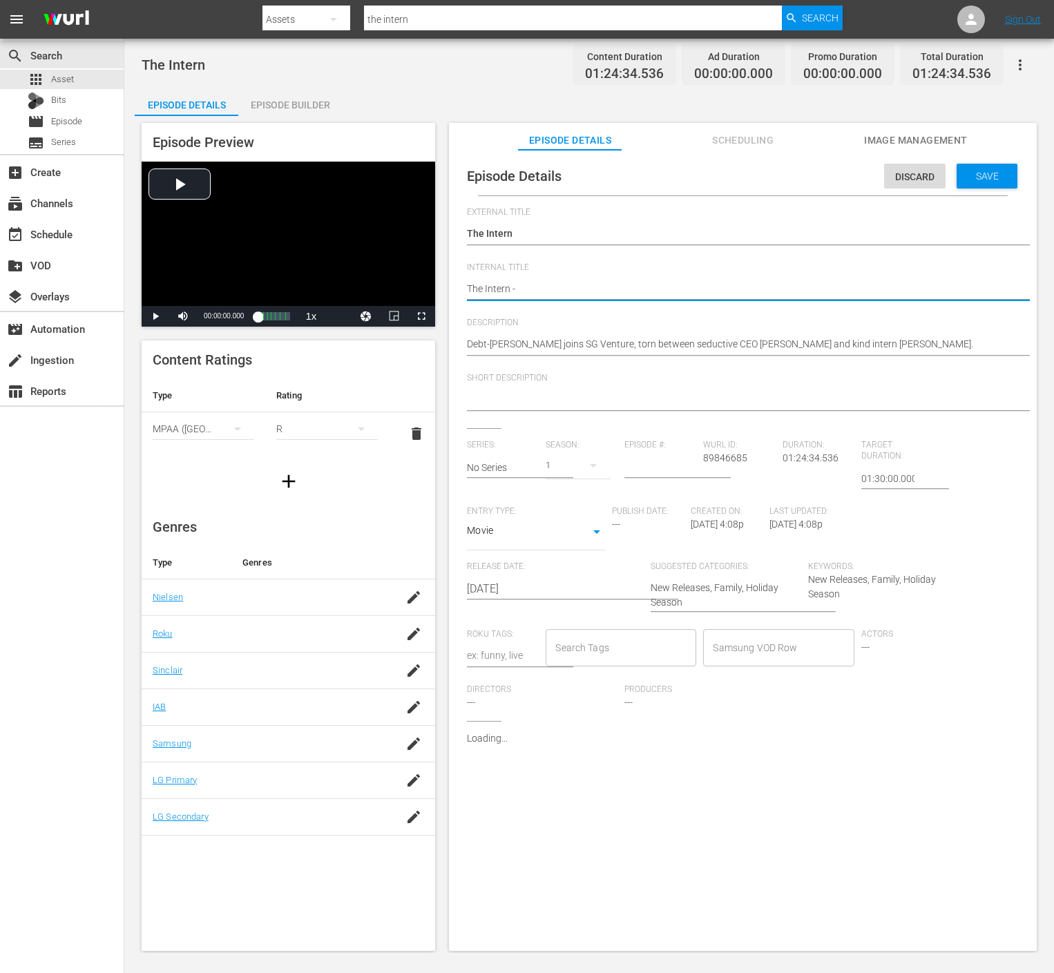
type textarea "The Intern -"
type textarea "The Intern - ㅜ"
type textarea "The Intern - ㅜㄸ"
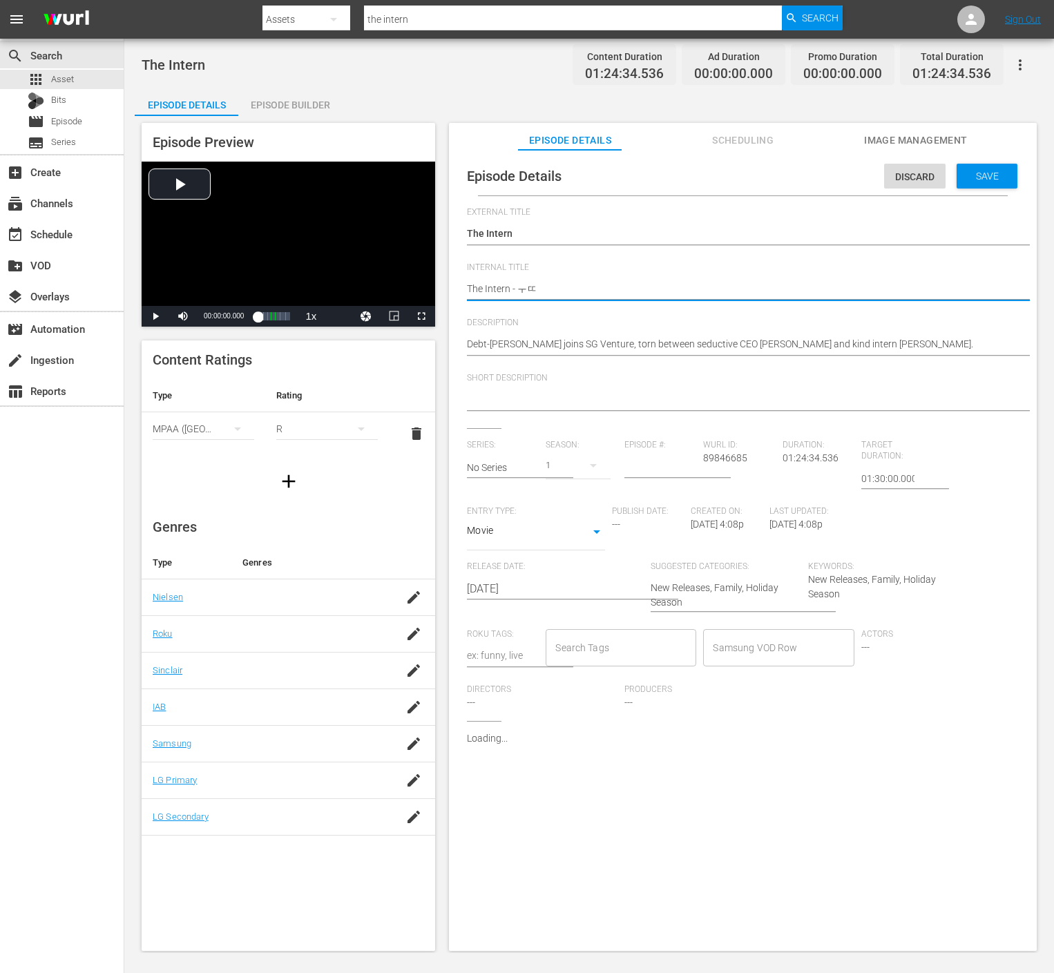
type textarea "The Intern - ㅜㄸㅉ"
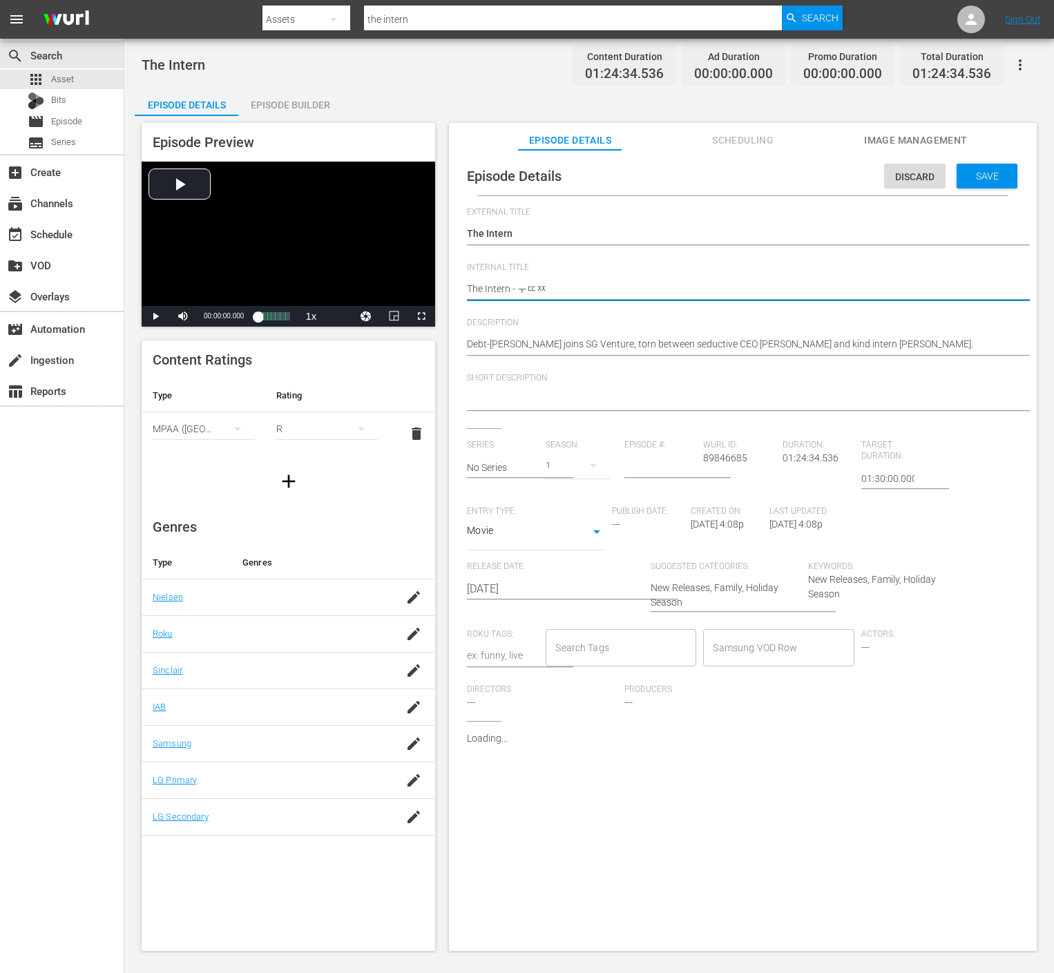
type textarea "The Intern - ㅜㄸㅉ"
type textarea "The Intern - ㅜㄸ"
type textarea "The Intern - ㅜ"
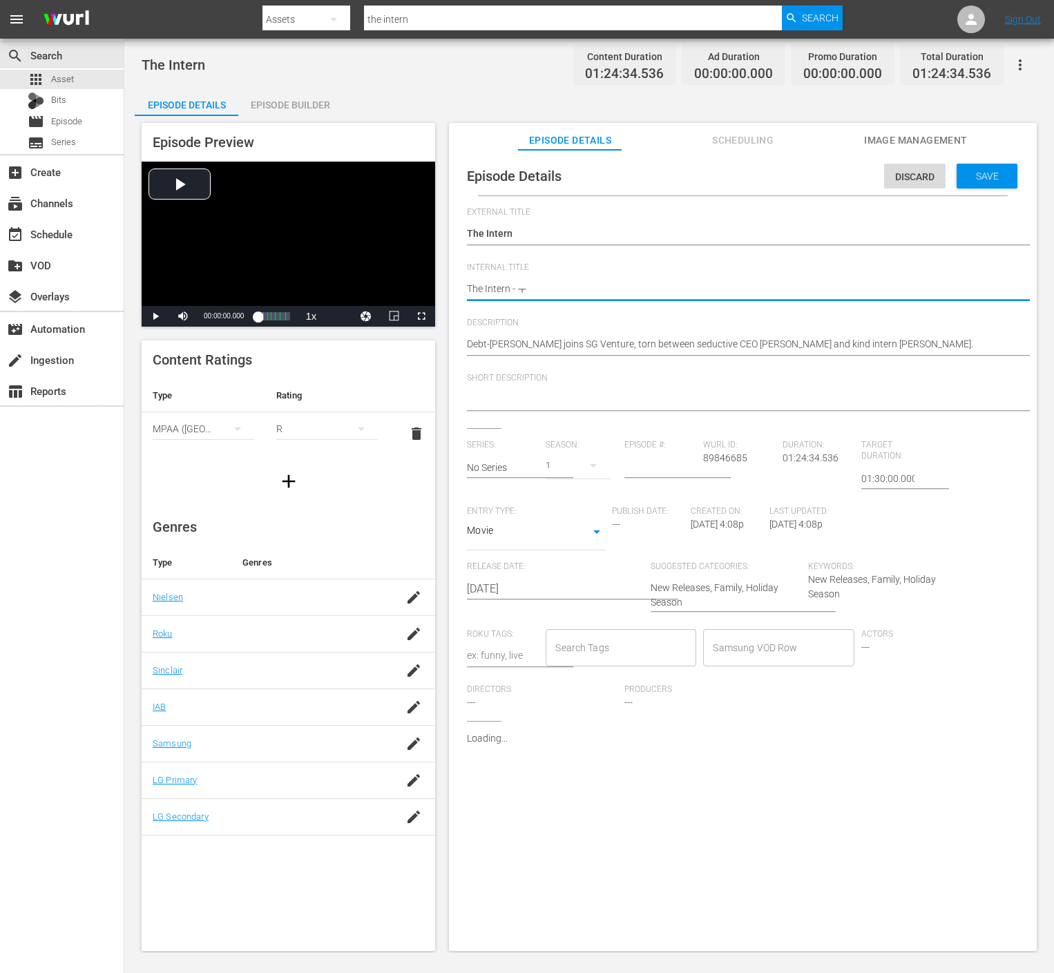
type textarea "The Intern -"
type textarea "The Intern - N"
type textarea "The Intern - NE"
type textarea "The Intern - NEW"
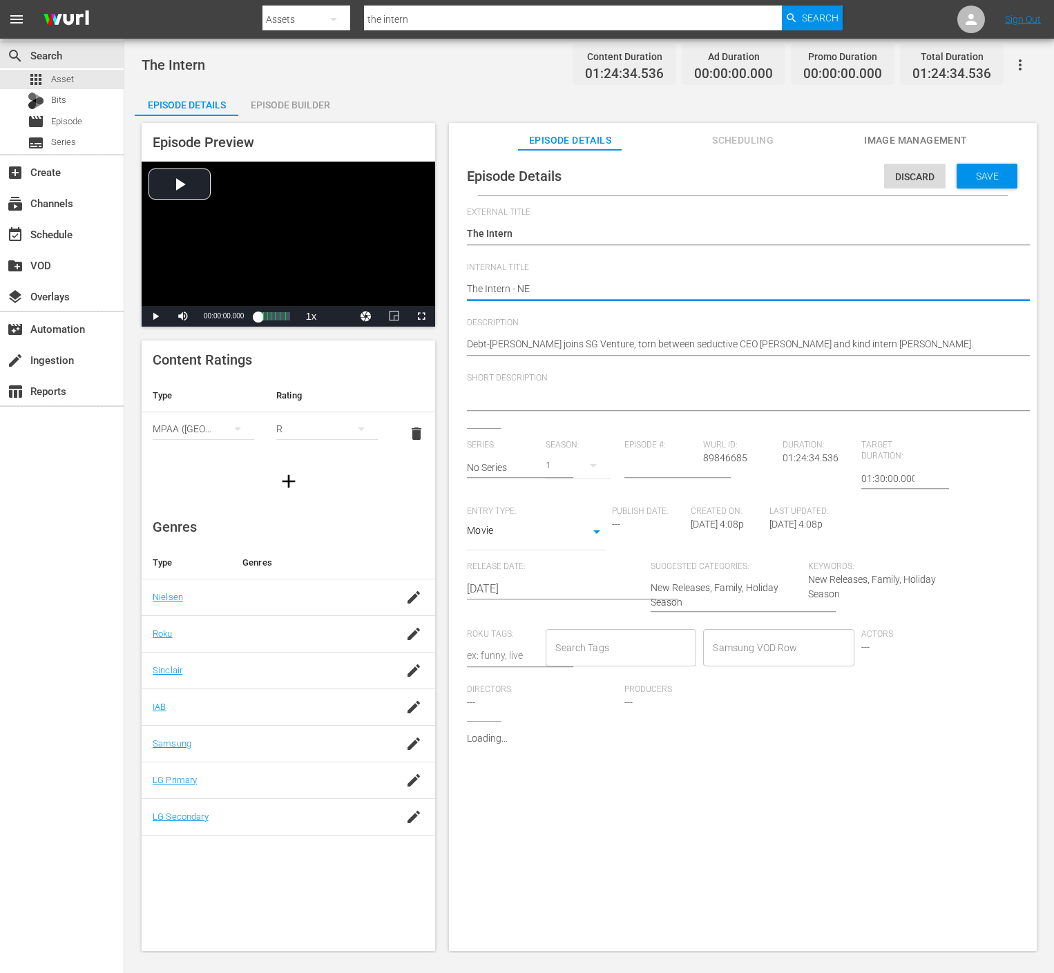
type textarea "The Intern - NEW"
type textarea "The Intern - NEW K"
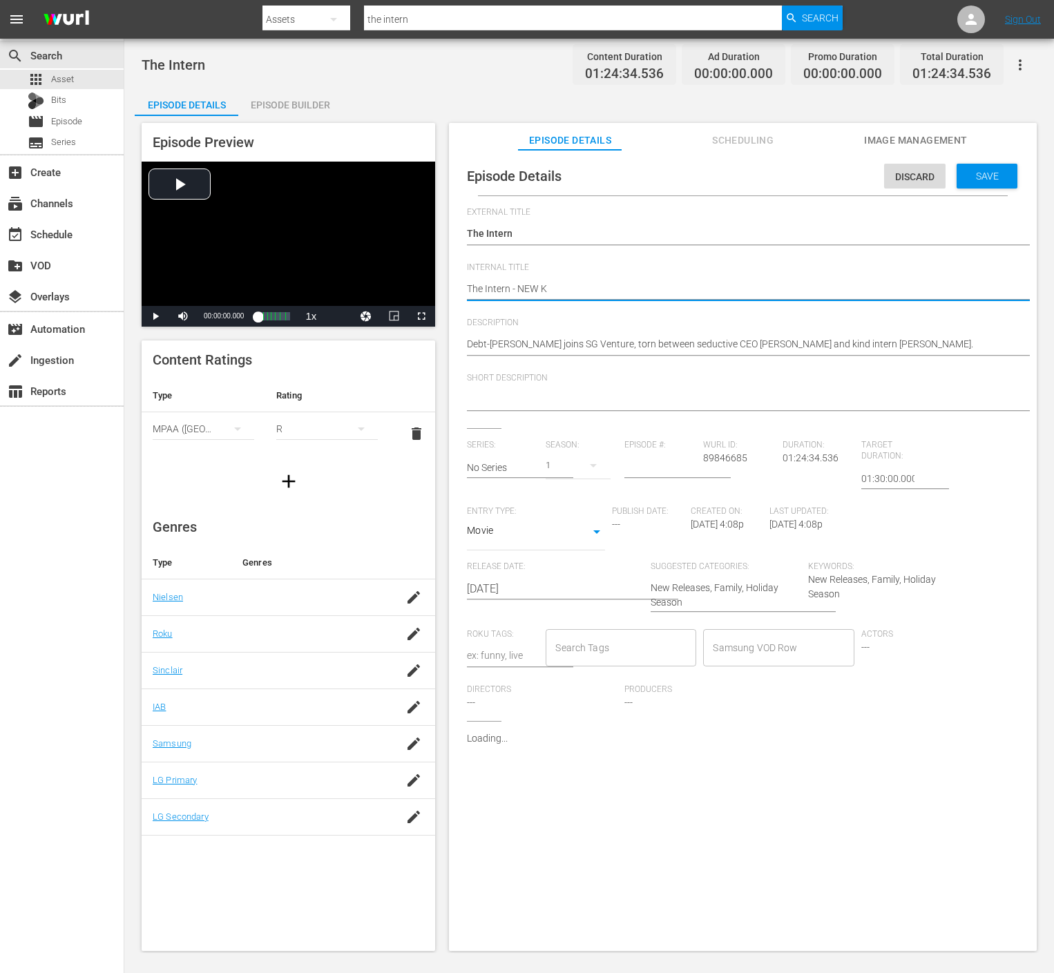
type textarea "The Intern - NEW K."
type textarea "The Intern - NEW K.M"
type textarea "The Intern - NEW [DOMAIN_NAME]"
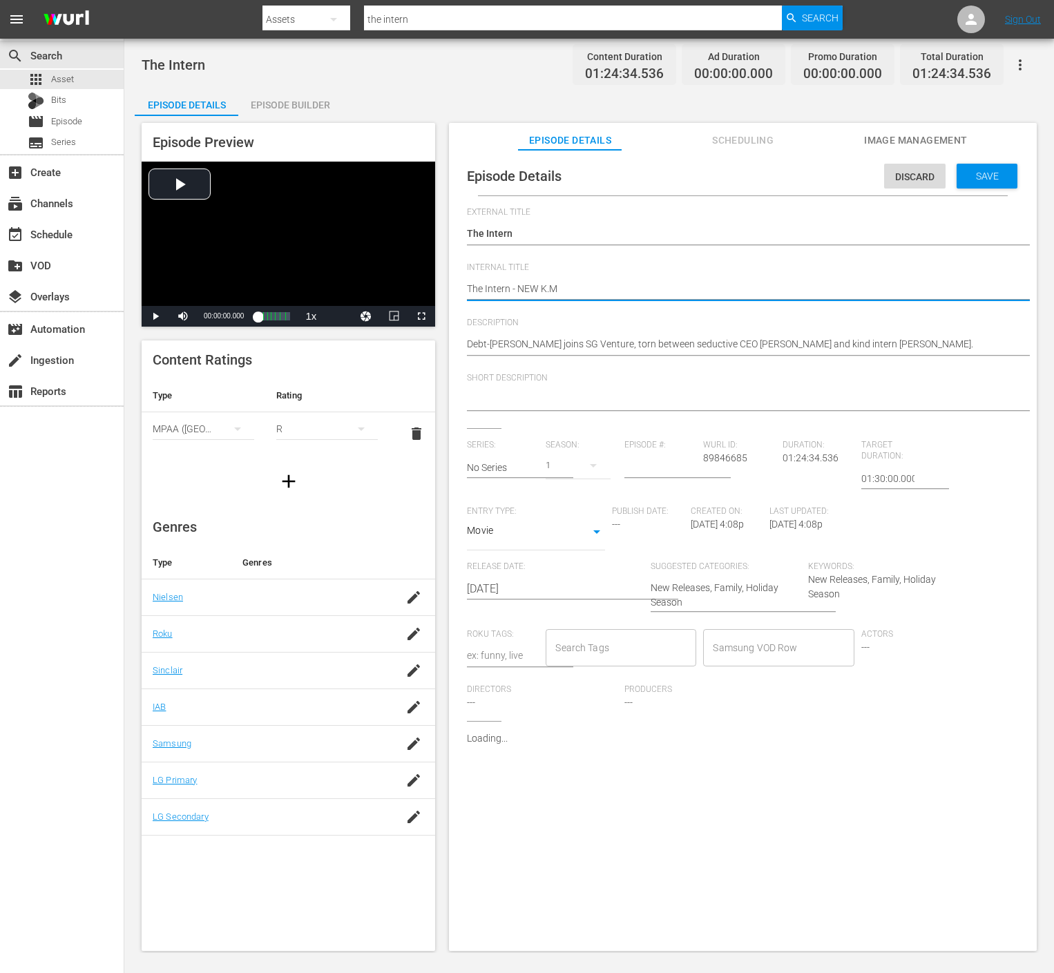
type textarea "The Intern - NEW [DOMAIN_NAME]"
type textarea "The Intern - NEW K.MOV"
type textarea "The Intern - NEW K.MOVI"
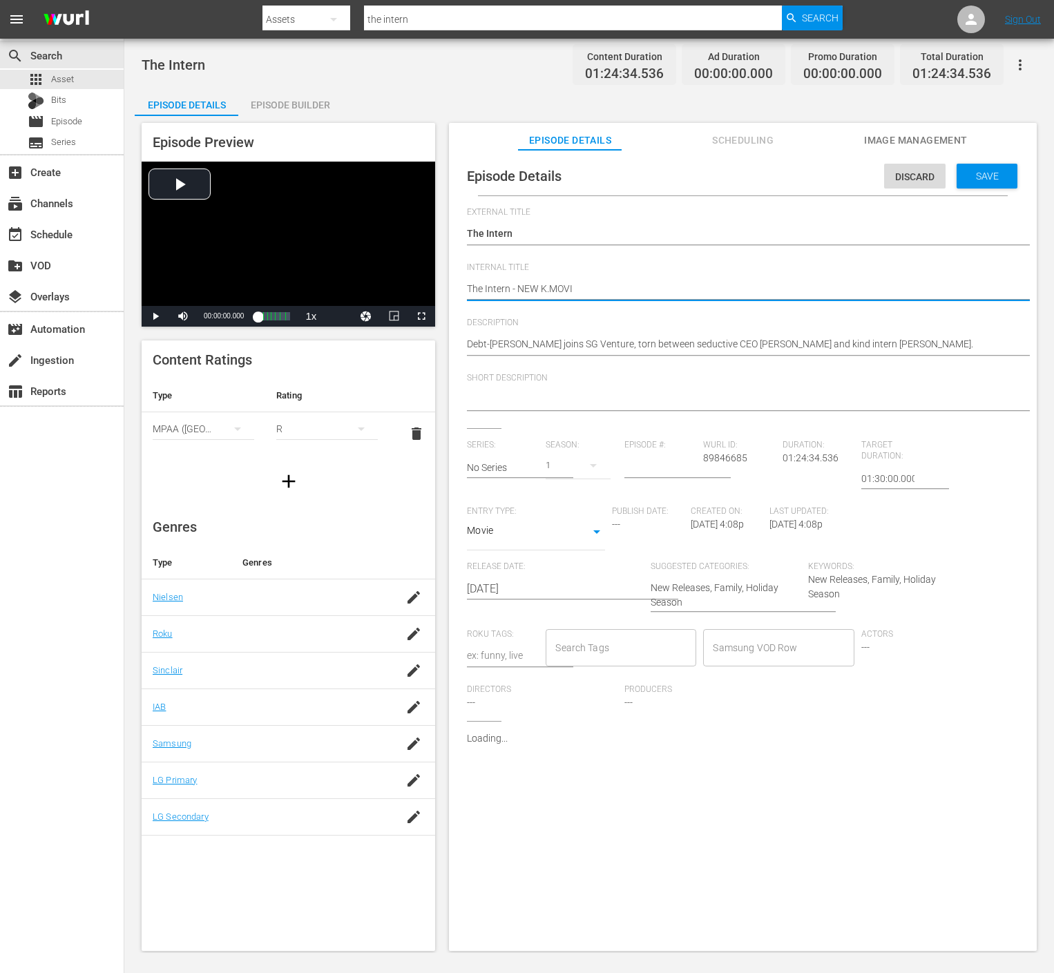
type textarea "The Intern - NEW [DOMAIN_NAME]"
type textarea "The Intern - NEW K.MOVIES"
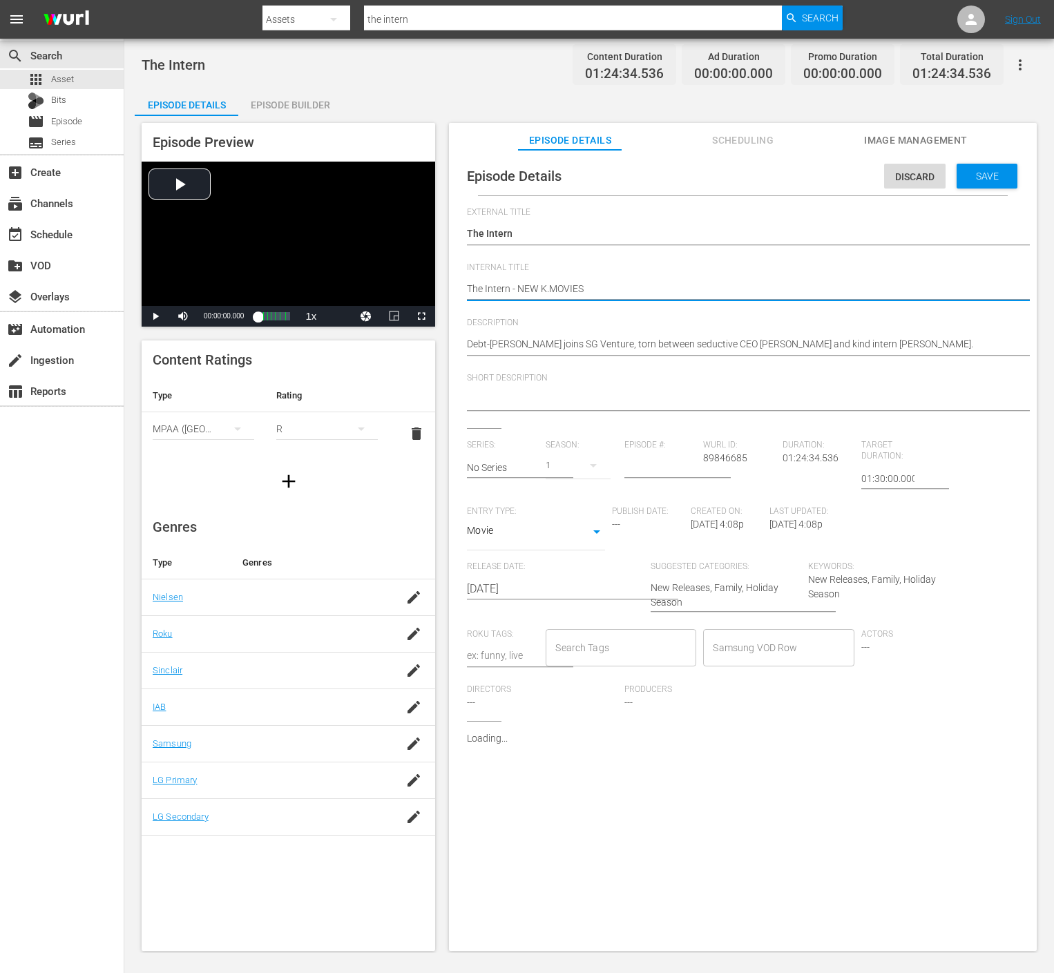
type textarea "The Intern - NEW K.MOVIES"
type textarea "The Intern - NEW K.MOVIES -"
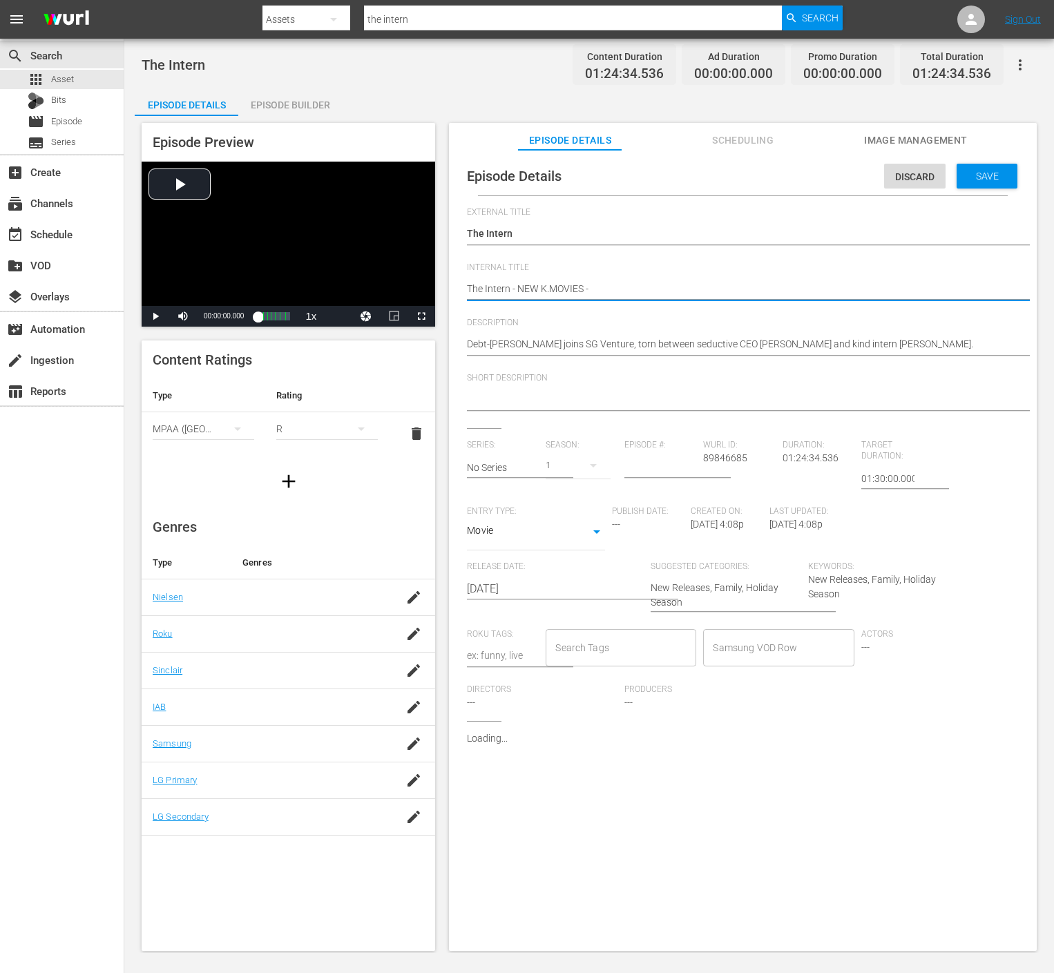
type textarea "The Intern - NEW K.MOVIES - S"
type textarea "The Intern - NEW K.MOVIES - SS"
type textarea "The Intern - NEW K.MOVIES - SST"
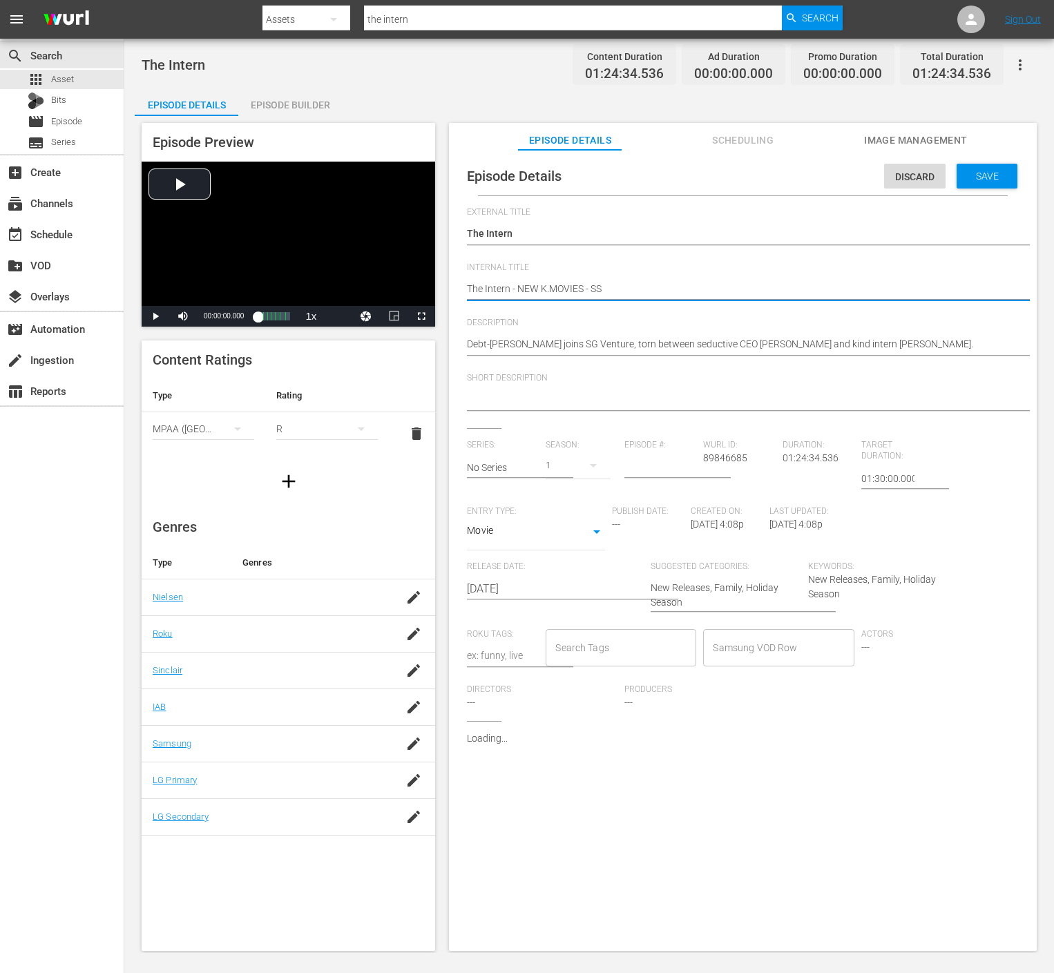
type textarea "The Intern - NEW K.MOVIES - SST"
type textarea "The Intern - NEW K.MOVIES - SSTV"
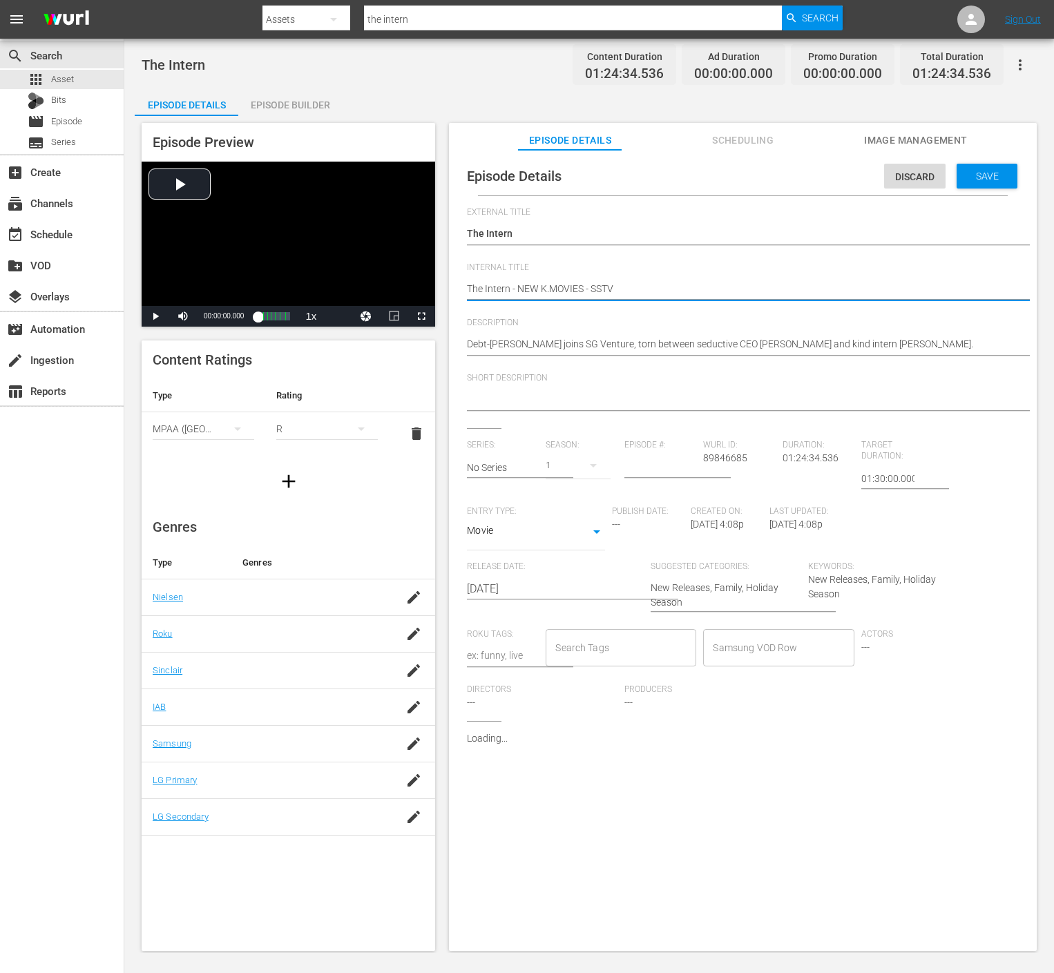
type textarea "The Intern - NEW K.MOVIES - SSTV -"
type textarea "The Intern - NEW K.MOVIES - SSTV - 2"
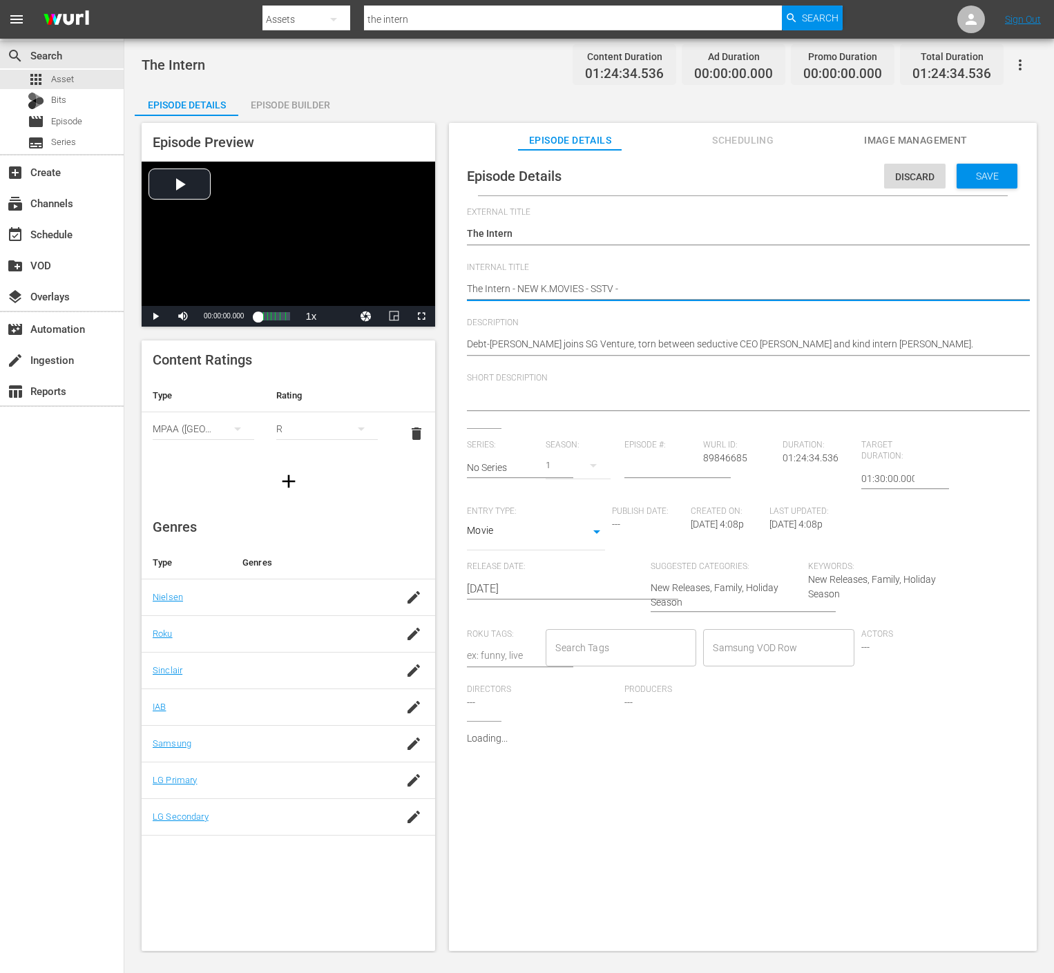
type textarea "The Intern - NEW K.MOVIES - SSTV - 2"
type textarea "The Intern - NEW K.MOVIES - SSTV - 20"
type textarea "The Intern - NEW K.MOVIES - SSTV - 202"
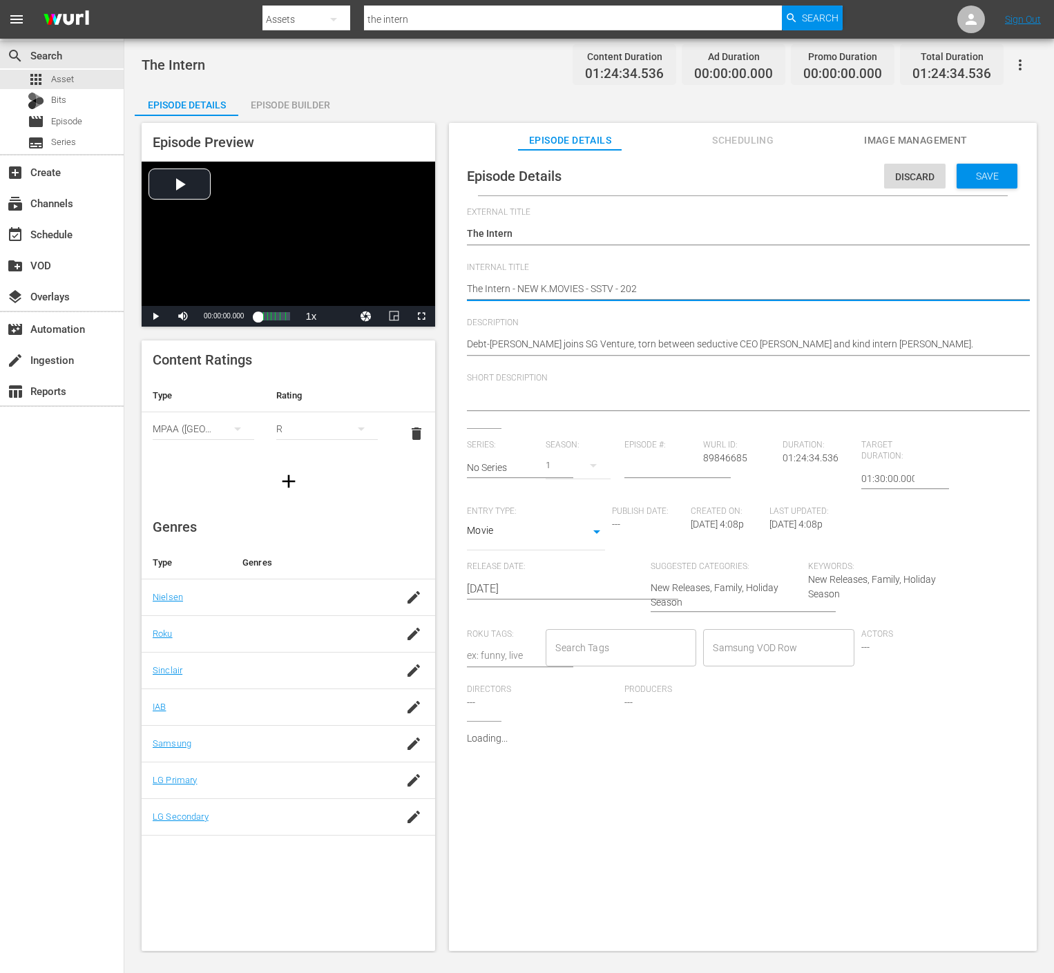
type textarea "The Intern - NEW K.MOVIES - SSTV - 2025"
type textarea "The Intern - NEW K.MOVIES - SSTV - 20250"
type textarea "The Intern - NEW K.MOVIES - SSTV - 202509"
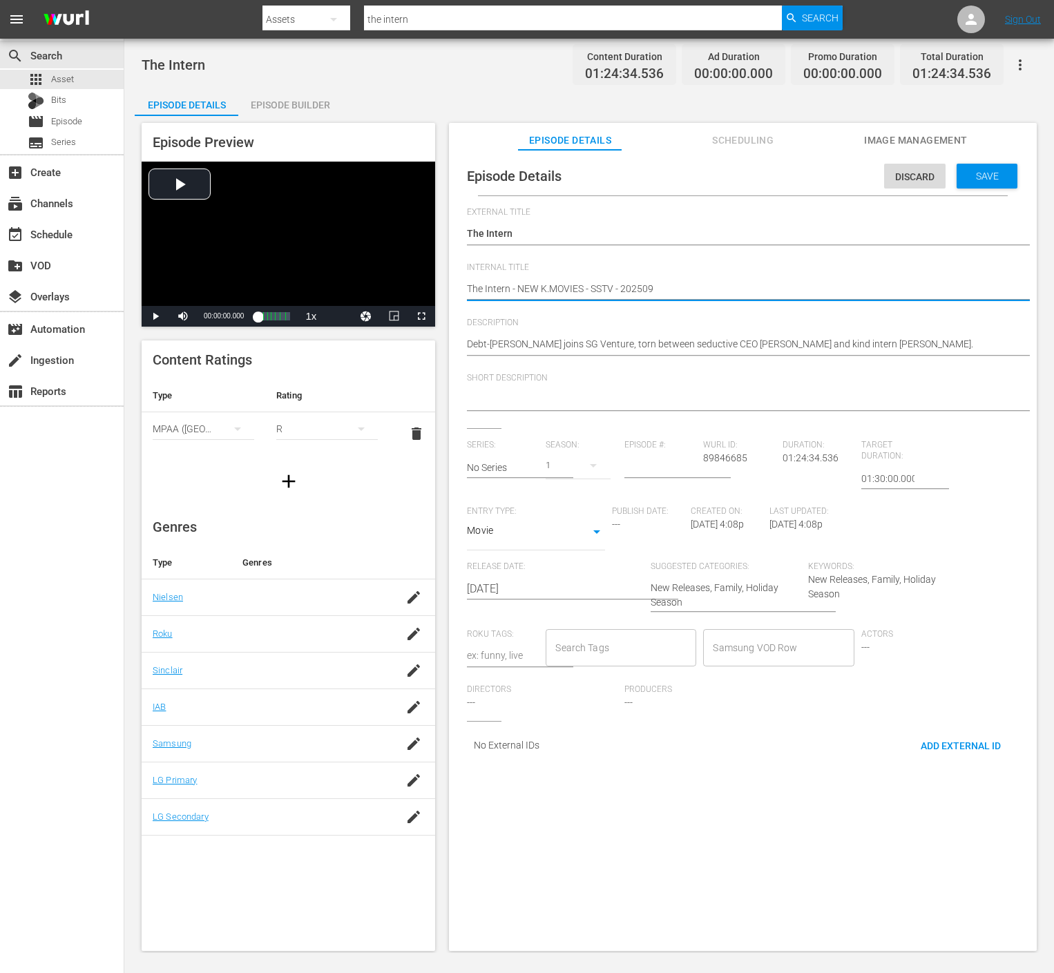
type textarea "The Intern - NEW K.MOVIES - SSTV - 202509"
click at [747, 330] on div "Debt-[PERSON_NAME] joins SG Venture, torn between seductive CEO [PERSON_NAME] a…" at bounding box center [739, 345] width 545 height 33
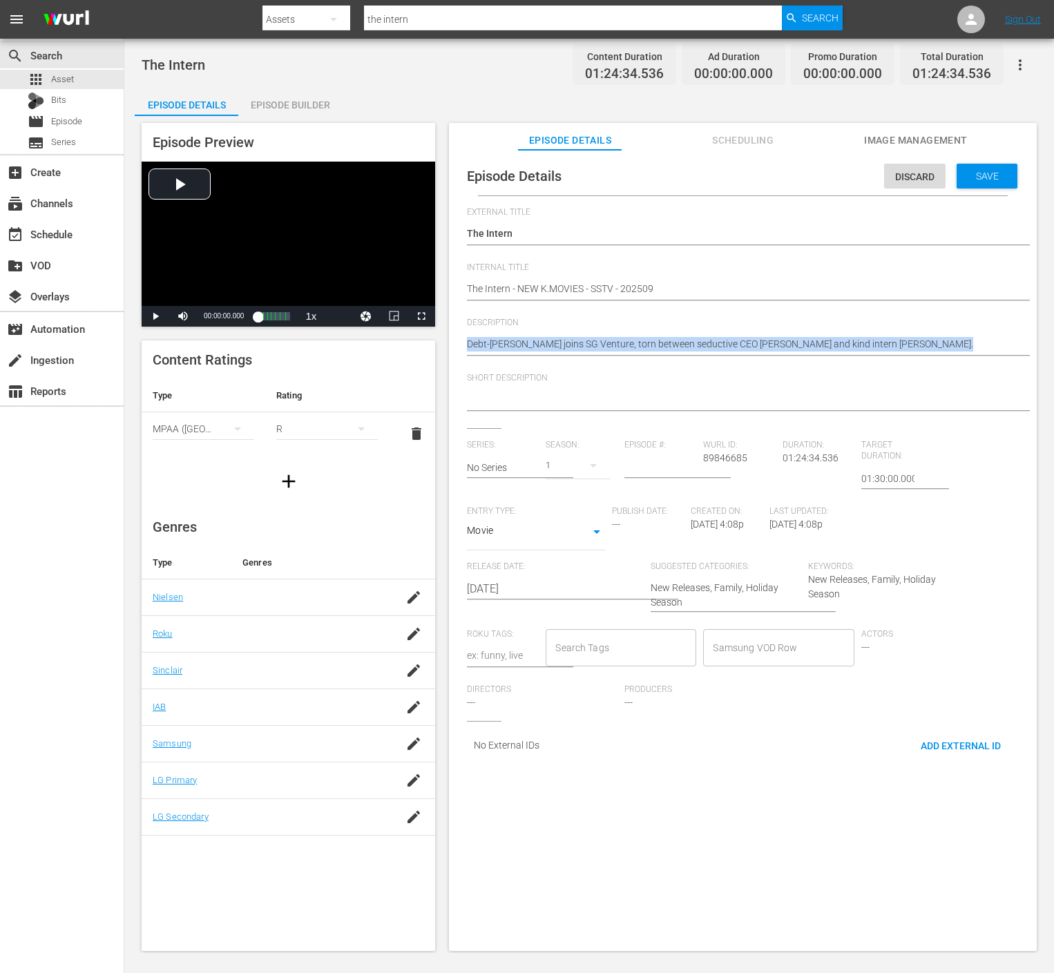
click at [747, 330] on div "Debt-[PERSON_NAME] joins SG Venture, torn between seductive CEO [PERSON_NAME] a…" at bounding box center [739, 345] width 545 height 33
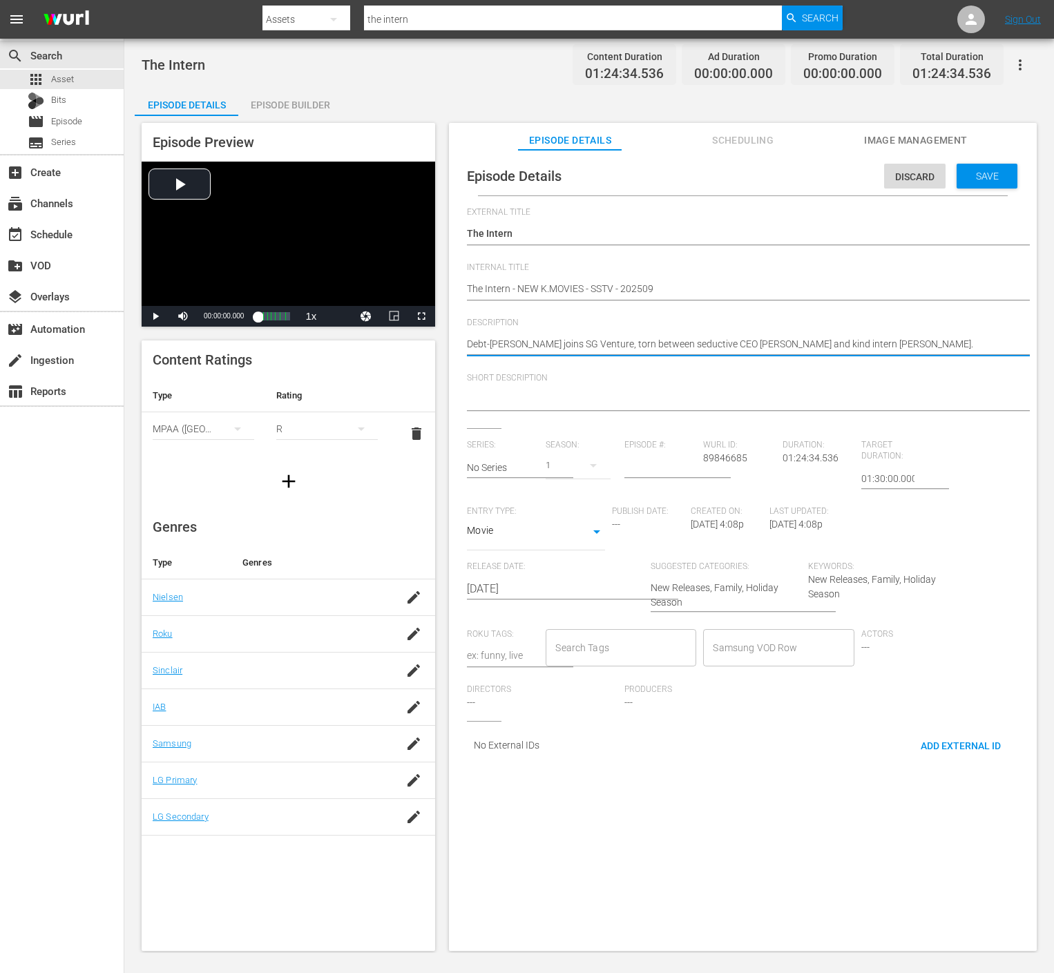
click at [743, 343] on textarea "Debt-[PERSON_NAME] joins SG Venture, torn between seductive CEO [PERSON_NAME] a…" at bounding box center [739, 345] width 545 height 17
click at [719, 397] on textarea at bounding box center [739, 400] width 545 height 17
paste textarea "Debt-[PERSON_NAME] joins SG Venture, torn between seductive CEO [PERSON_NAME] a…"
type textarea "Debt-[PERSON_NAME] joins SG Venture, torn between seductive CEO [PERSON_NAME] a…"
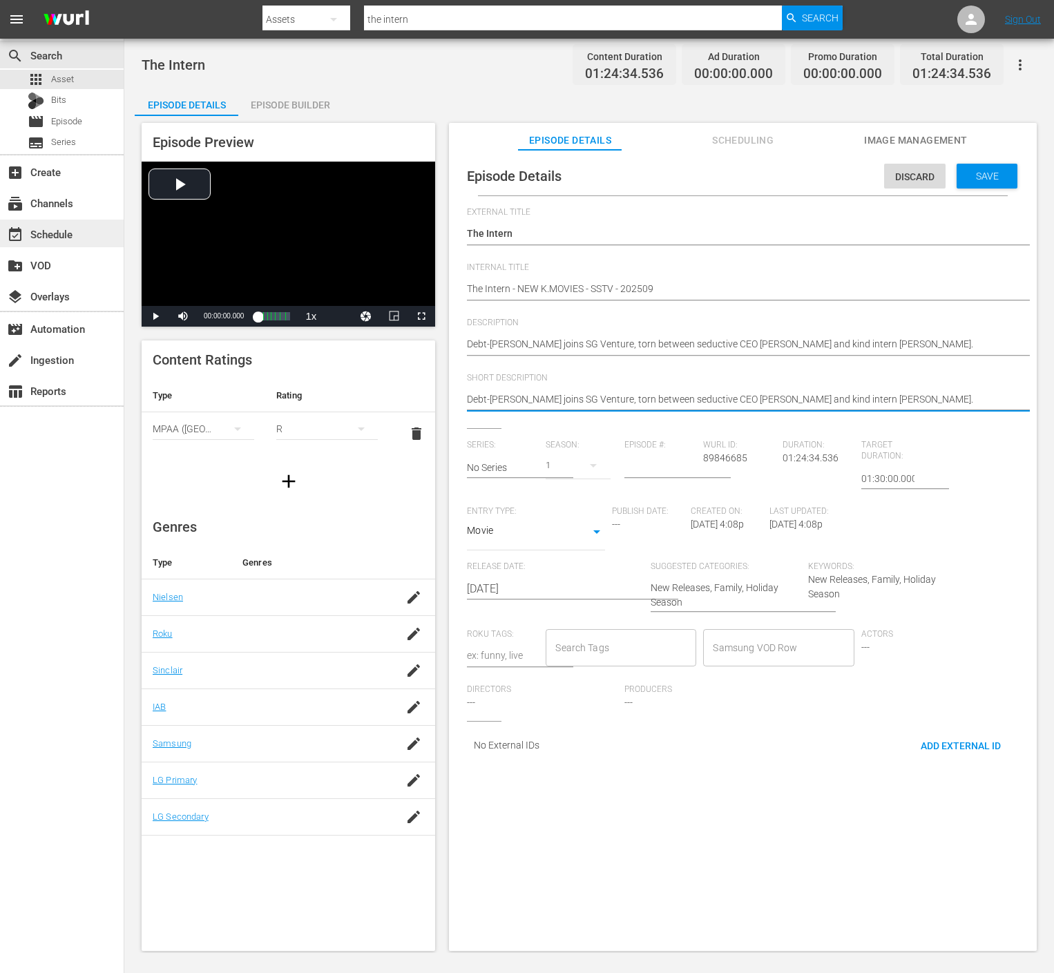
type textarea "Debt-[PERSON_NAME] joins SG Venture, torn between seductive CEO [PERSON_NAME] a…"
click at [542, 595] on input "[DATE]" at bounding box center [555, 589] width 177 height 33
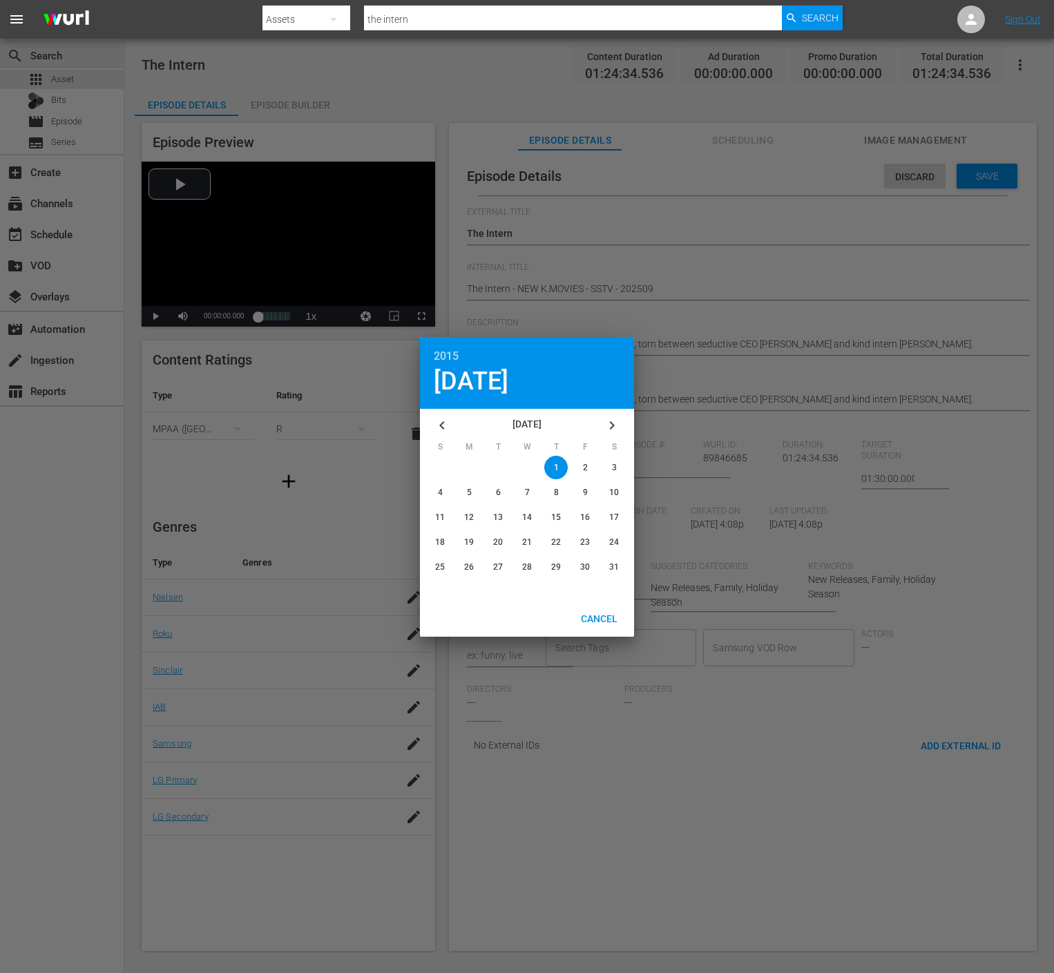
click at [625, 425] on button "button" at bounding box center [612, 425] width 33 height 33
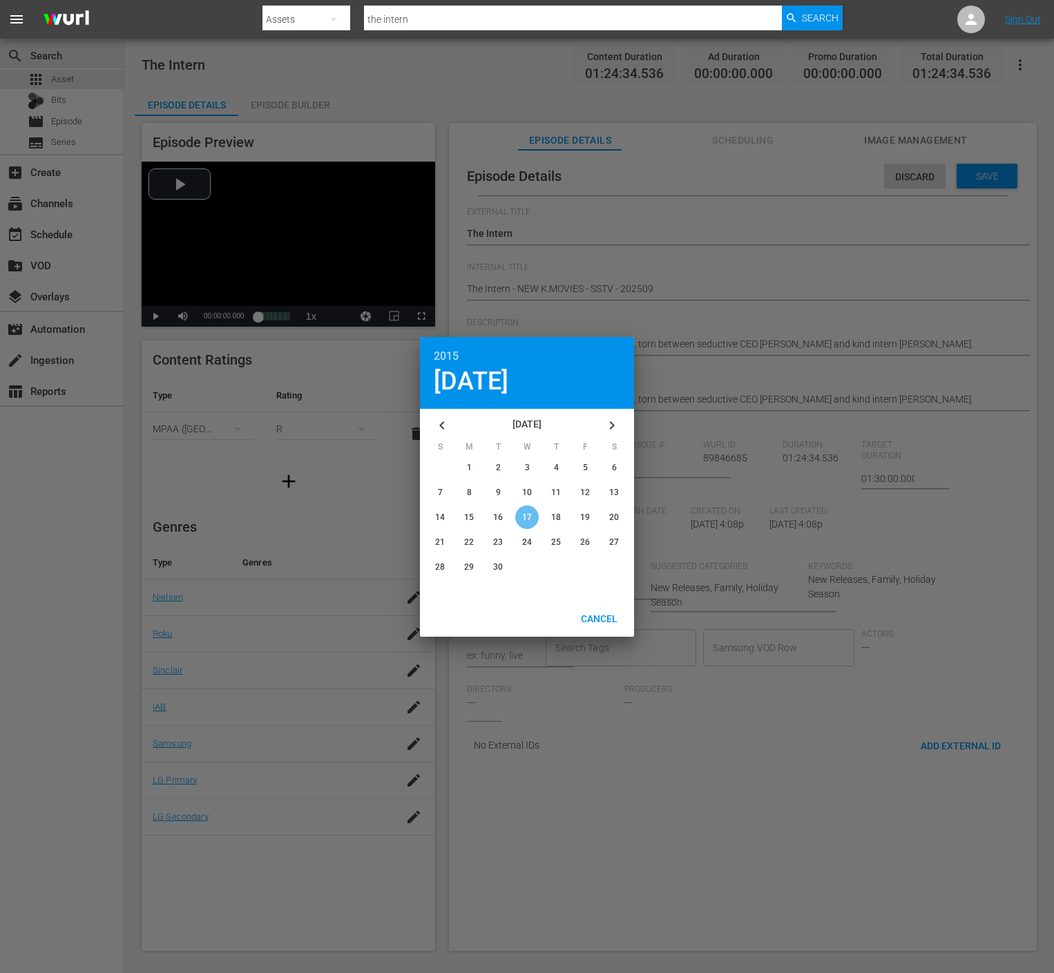
click at [531, 516] on span "17" at bounding box center [527, 518] width 10 height 10
type input "[DATE]"
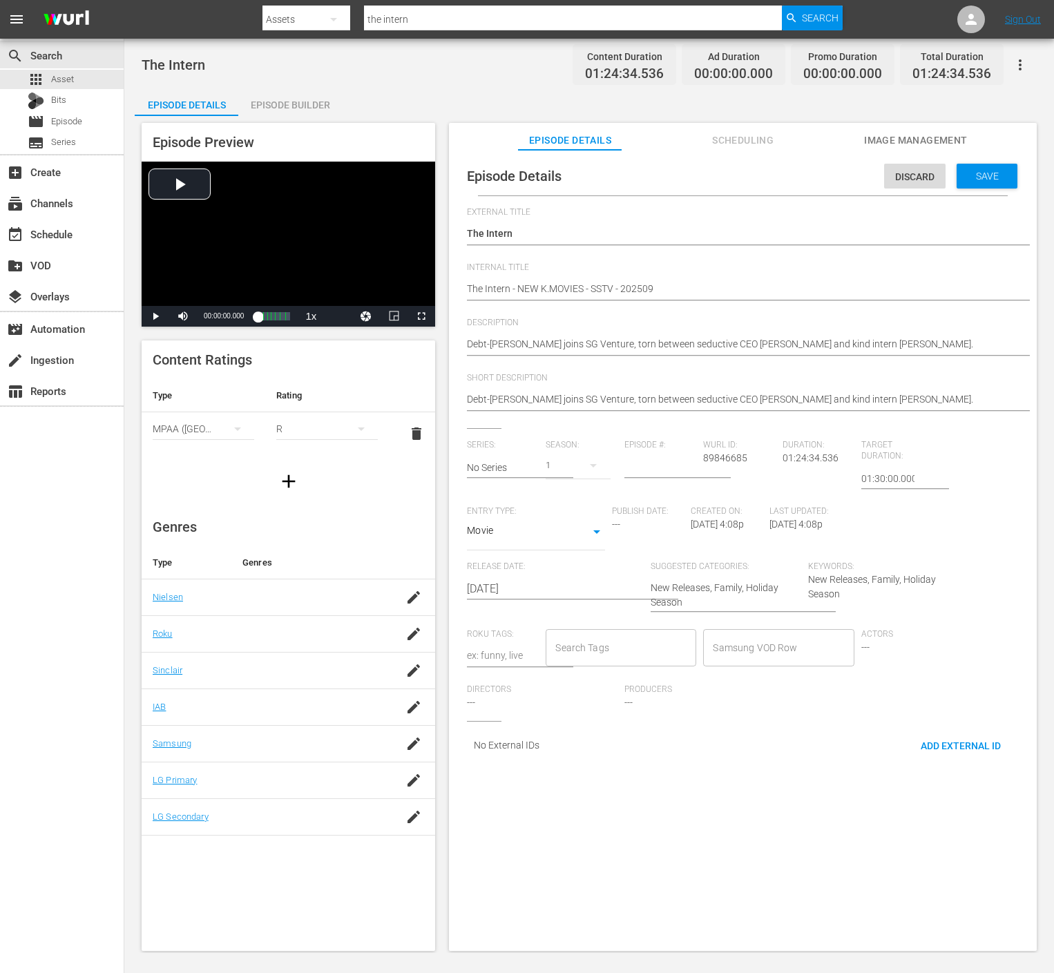
drag, startPoint x: 642, startPoint y: 647, endPoint x: 596, endPoint y: 653, distance: 46.0
click at [637, 648] on input "Search Tags" at bounding box center [610, 648] width 117 height 25
click at [596, 653] on input "Search Tags" at bounding box center [610, 648] width 117 height 25
type input "film"
click at [607, 700] on li "Film - NA" at bounding box center [617, 708] width 147 height 23
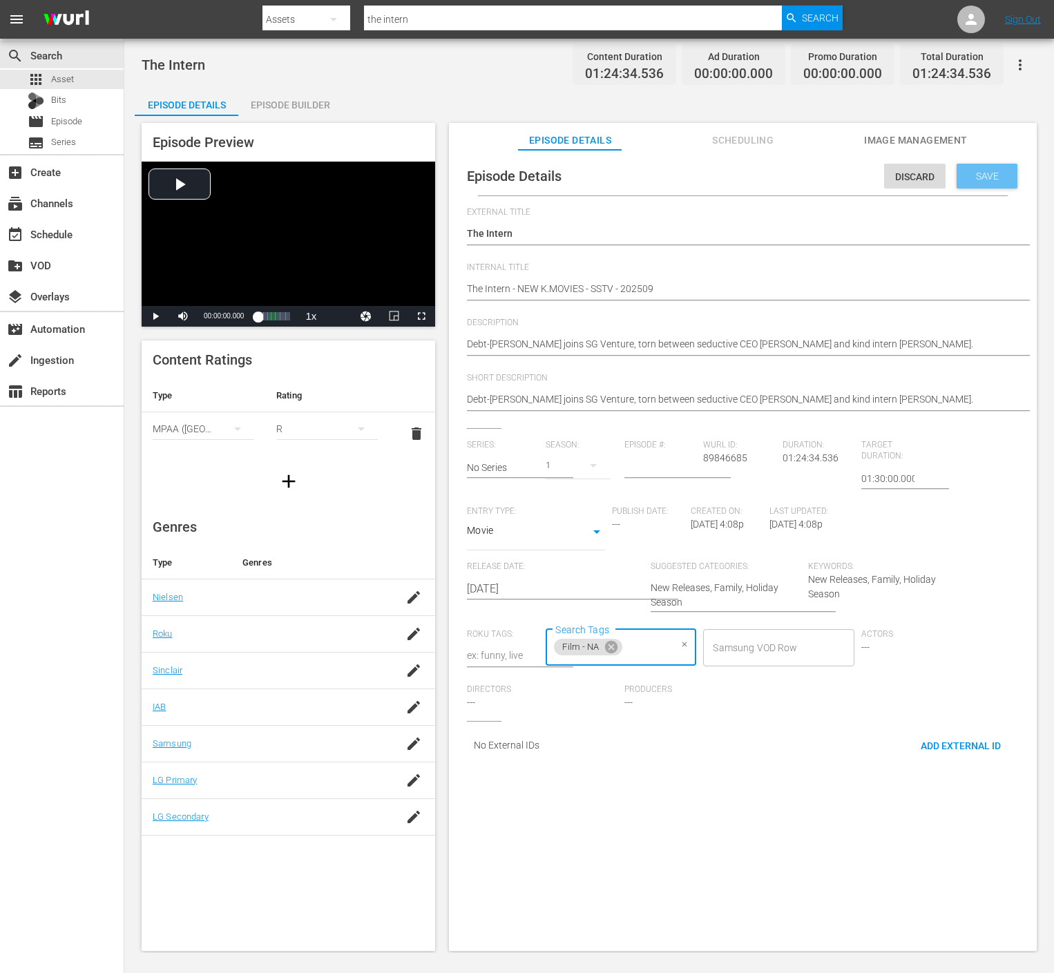
click at [980, 184] on div "Save" at bounding box center [987, 176] width 61 height 25
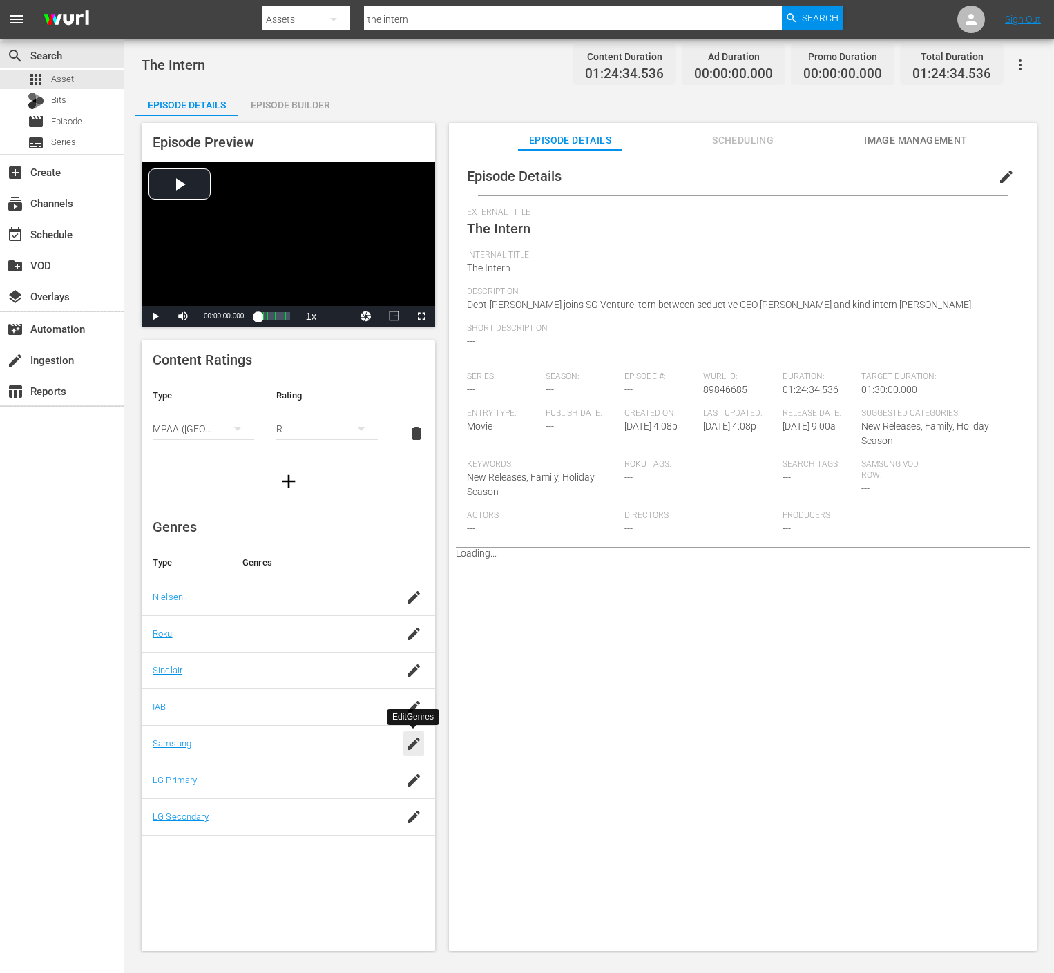
click at [408, 748] on icon "button" at bounding box center [414, 744] width 12 height 12
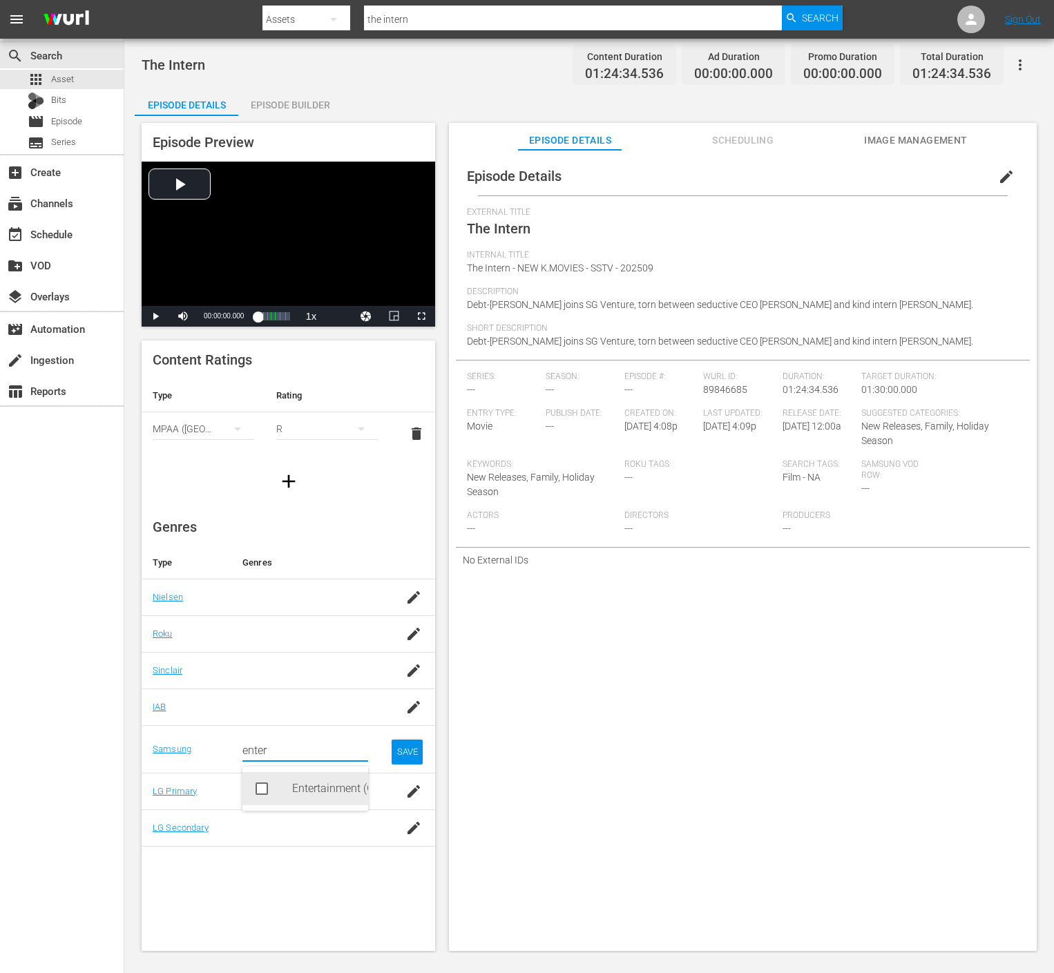
click at [332, 783] on div "Entertainment (G1004)" at bounding box center [324, 788] width 65 height 33
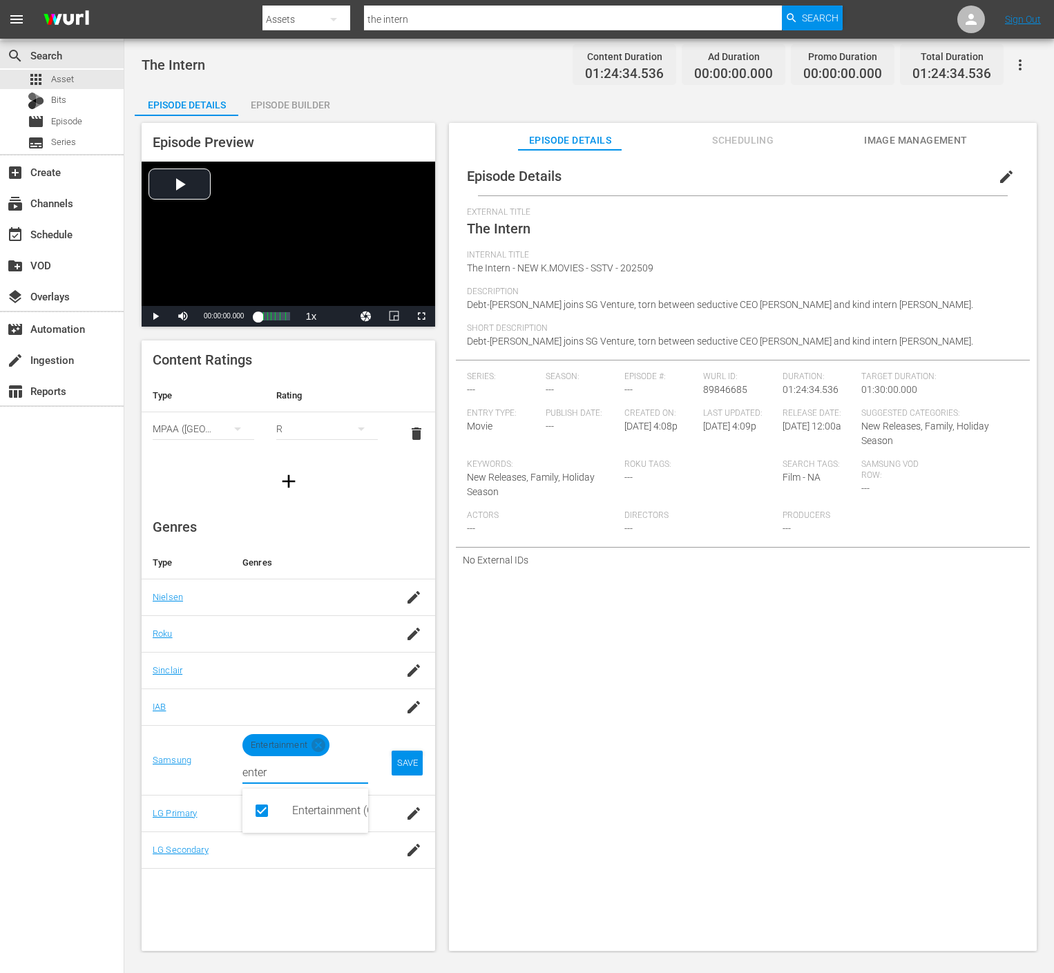
type input "enter"
click at [428, 757] on td "SAVE" at bounding box center [407, 760] width 57 height 70
click at [418, 763] on div "SAVE" at bounding box center [408, 763] width 32 height 25
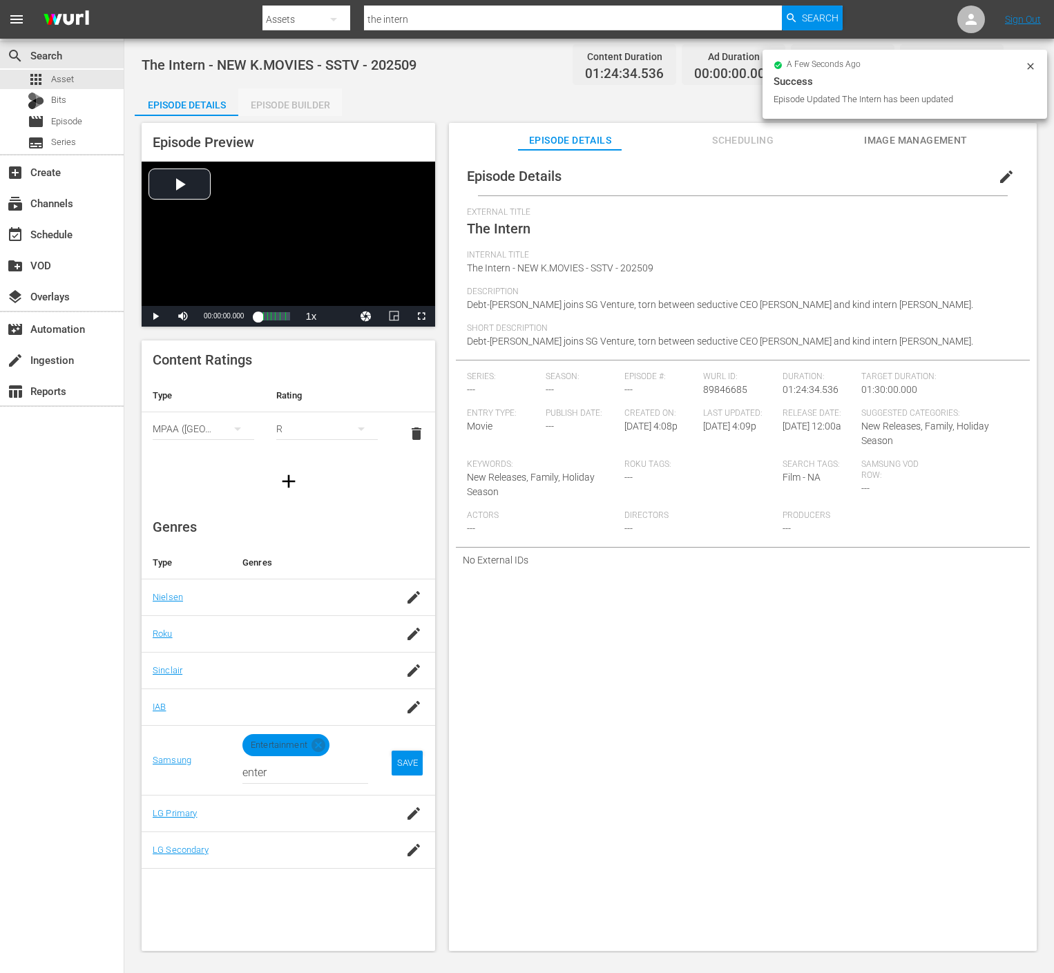
click at [315, 107] on div "Episode Builder" at bounding box center [290, 104] width 104 height 33
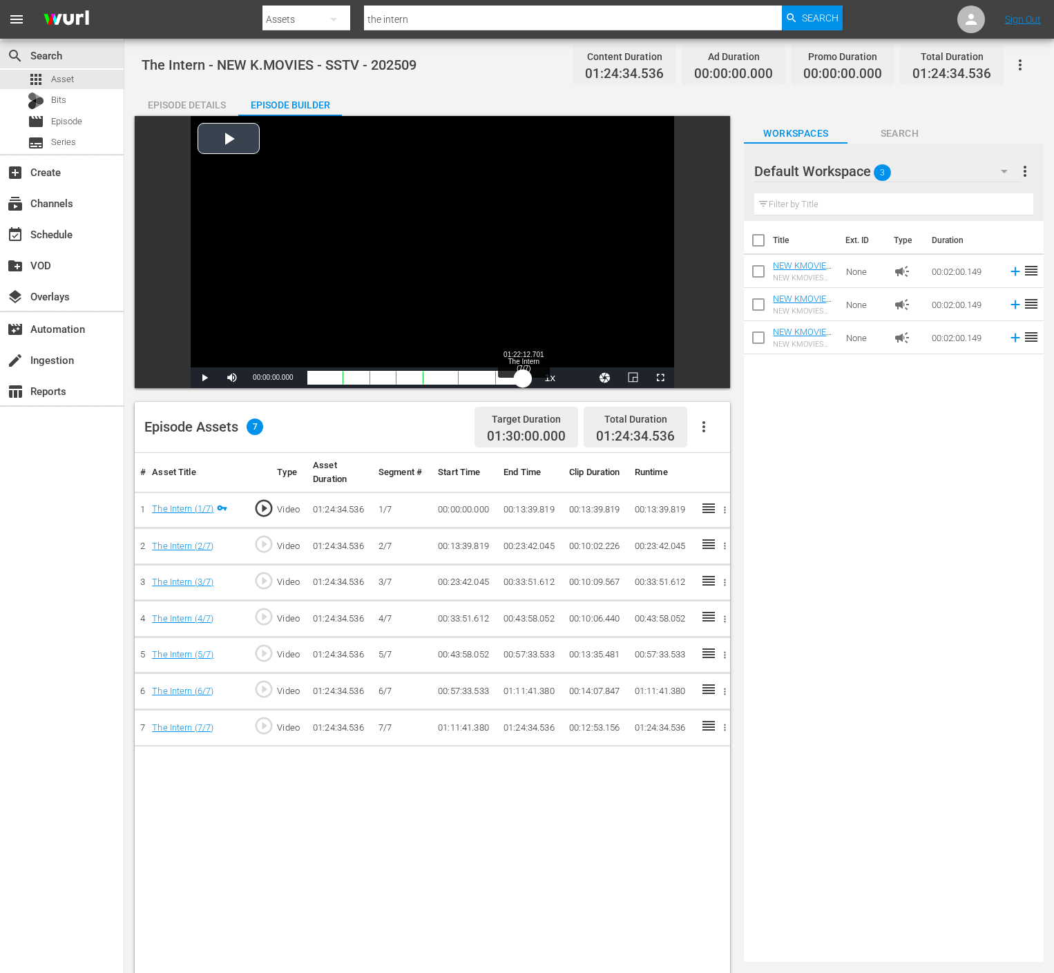
click at [523, 376] on div "Loaded : 0.11% 01:22:12.701 The Intern (7/7) 00:00:00.000" at bounding box center [418, 378] width 222 height 14
click at [527, 379] on div "01:22:14.233" at bounding box center [417, 378] width 220 height 14
click at [486, 220] on div "Video Player" at bounding box center [433, 241] width 484 height 251
click at [770, 525] on div "Title Ext. ID Type Duration NEW KMOVIES Default 120sec Ad Slate (Text Ver.) 03_…" at bounding box center [894, 589] width 300 height 736
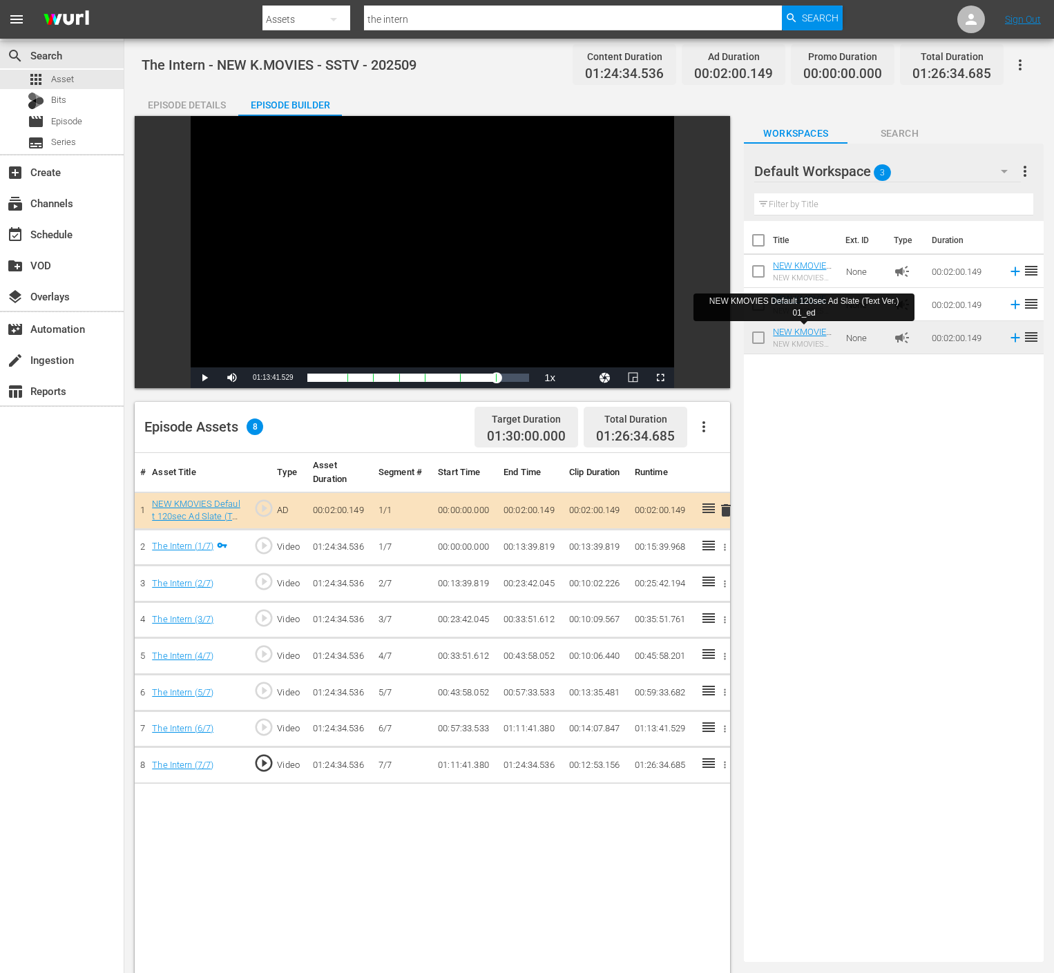
click at [867, 479] on div "Title Ext. ID Type Duration NEW KMOVIES Default 120sec Ad Slate (Text Ver.) 03_…" at bounding box center [894, 589] width 300 height 736
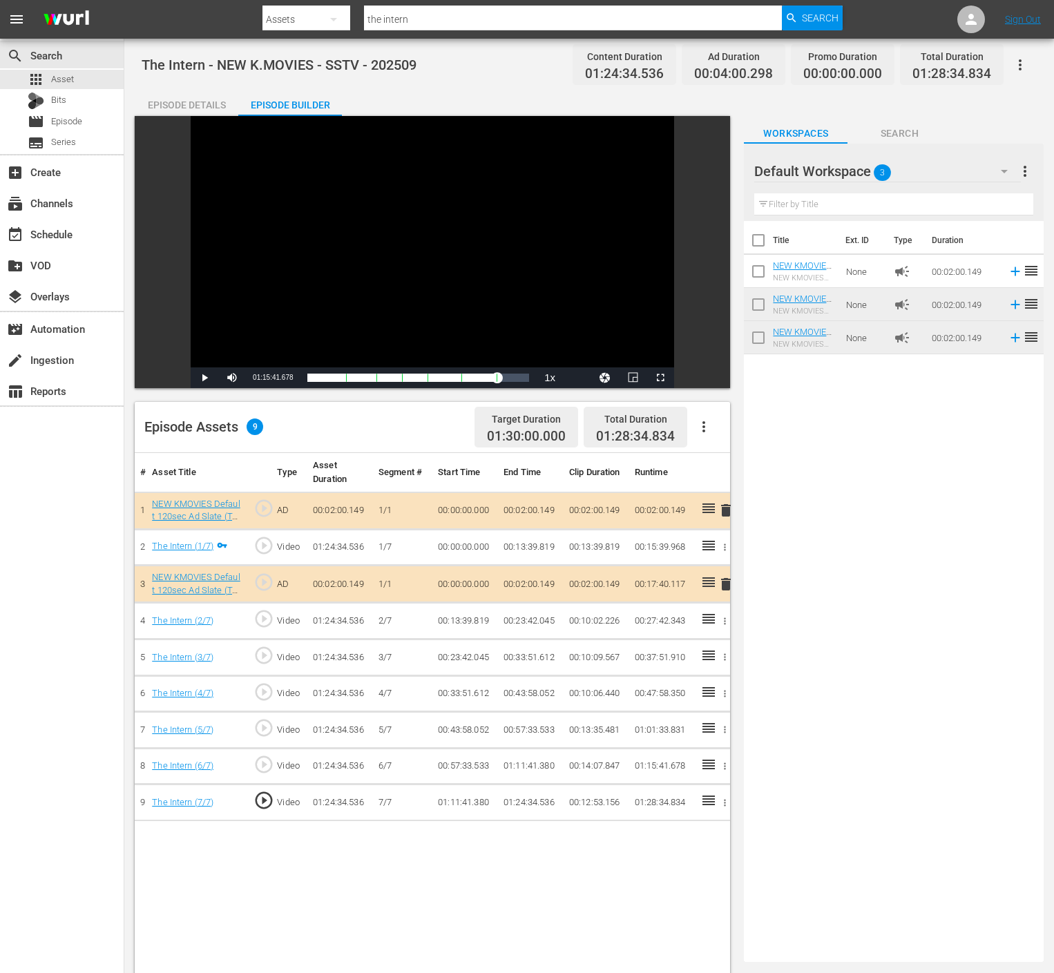
click at [798, 229] on th "Title" at bounding box center [805, 240] width 64 height 39
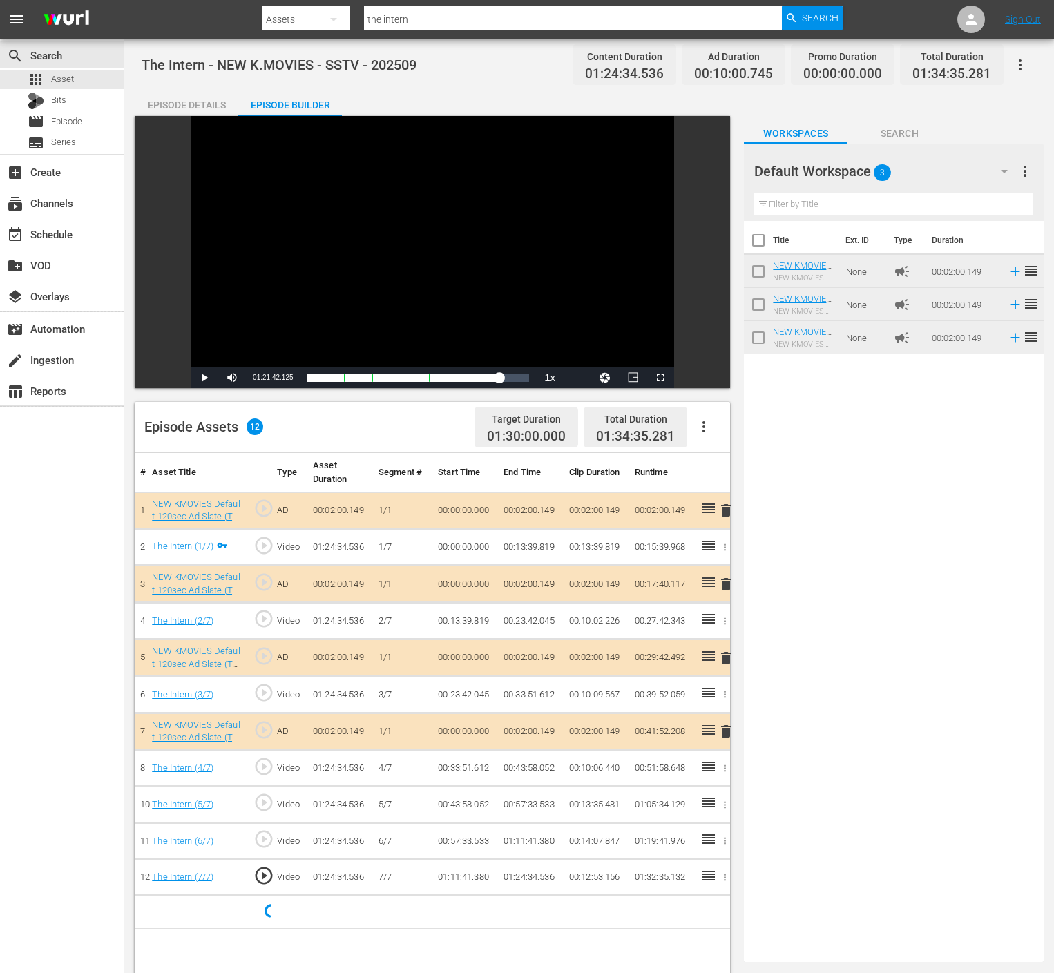
click at [1018, 584] on div "Title Ext. ID Type Duration NEW KMOVIES Default 120sec Ad Slate (Text Ver.) 03_…" at bounding box center [894, 589] width 300 height 736
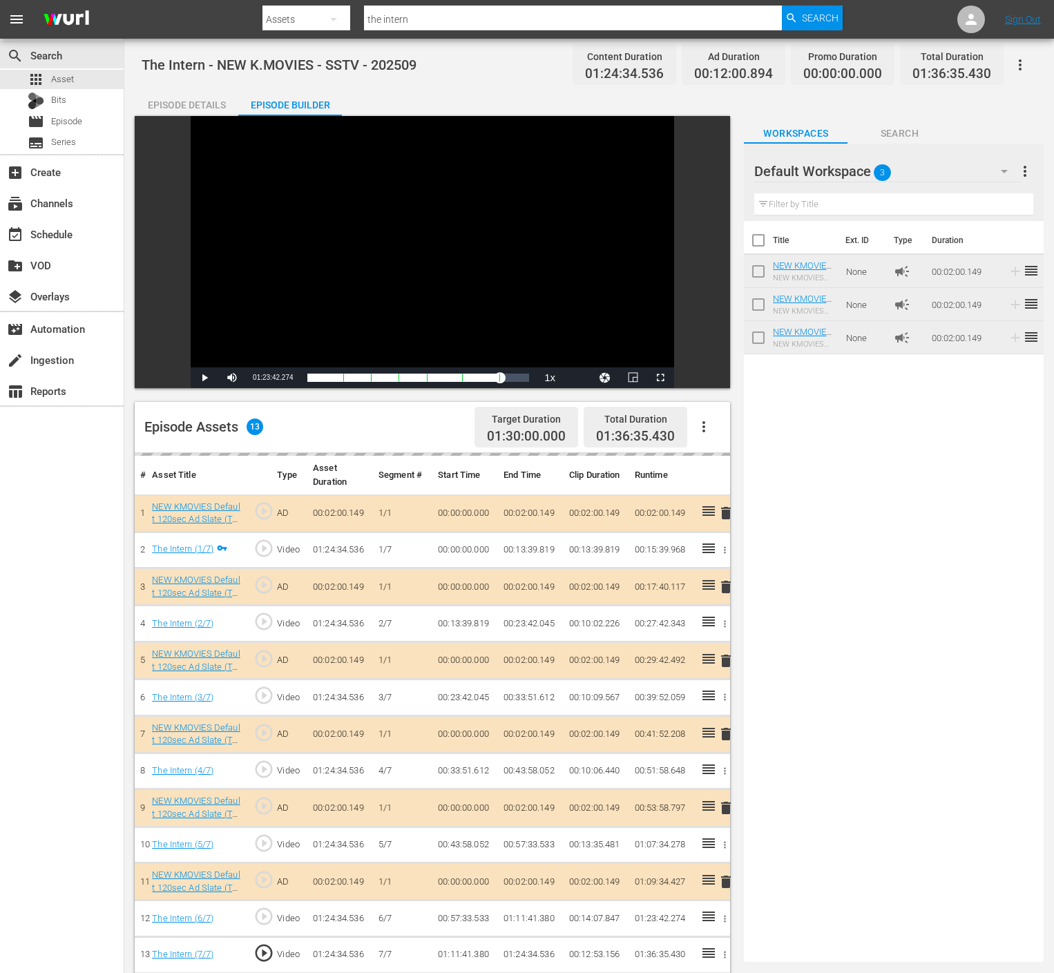
drag, startPoint x: 825, startPoint y: 601, endPoint x: 779, endPoint y: 551, distance: 68.5
click at [824, 601] on div "Title Ext. ID Type Duration NEW KMOVIES Default 120sec Ad Slate (Text Ver.) 03_…" at bounding box center [894, 589] width 300 height 736
click at [1020, 64] on icon "button" at bounding box center [1020, 64] width 3 height 11
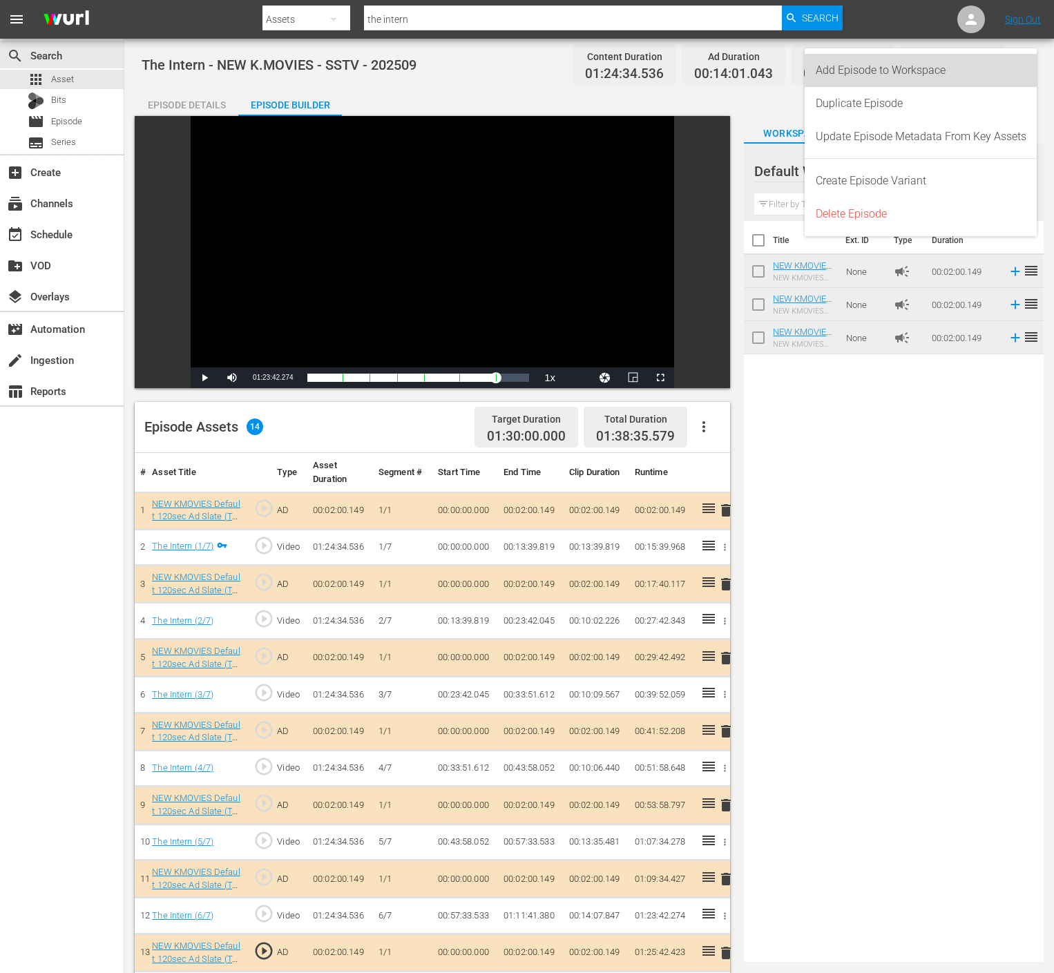
click at [1011, 66] on div "Add Episode to Workspace" at bounding box center [921, 70] width 211 height 33
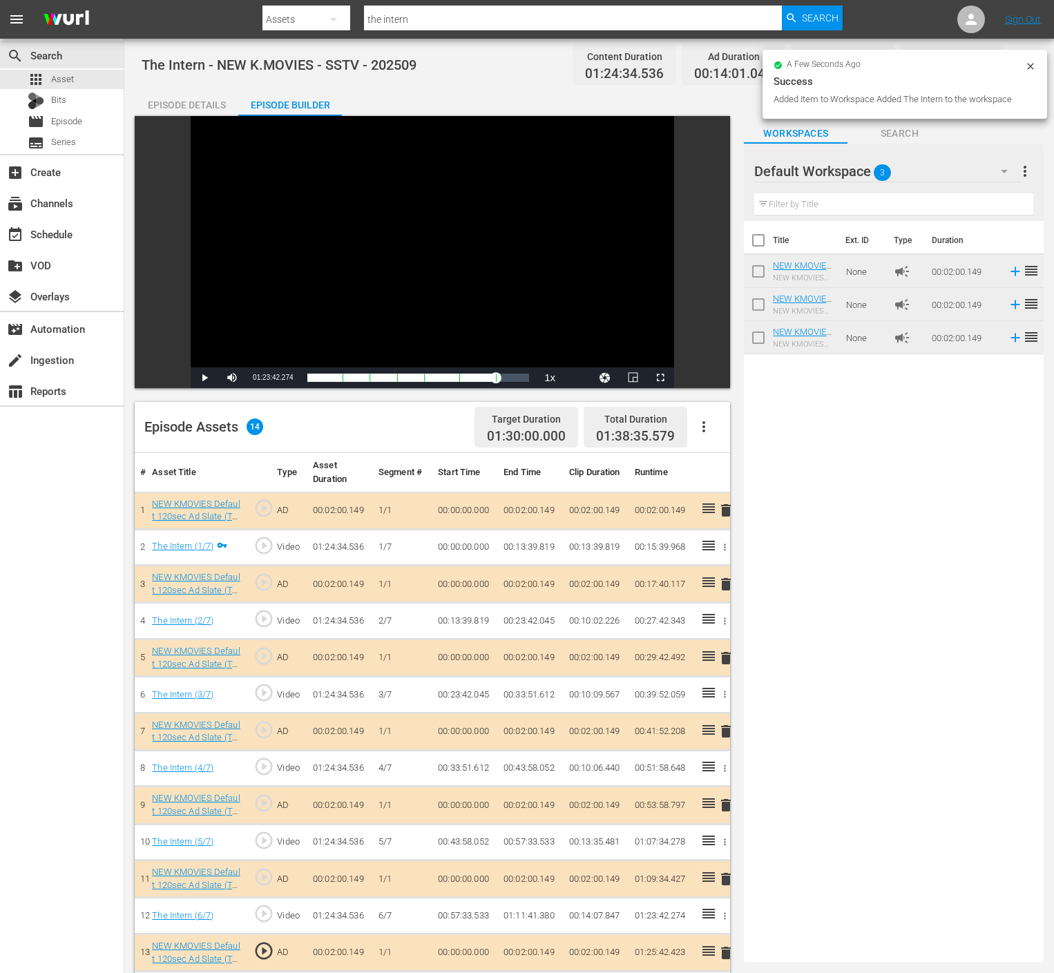
click at [945, 640] on div "Title Ext. ID Type Duration NEW KMOVIES Default 120sec Ad Slate (Text Ver.) 03_…" at bounding box center [894, 589] width 300 height 736
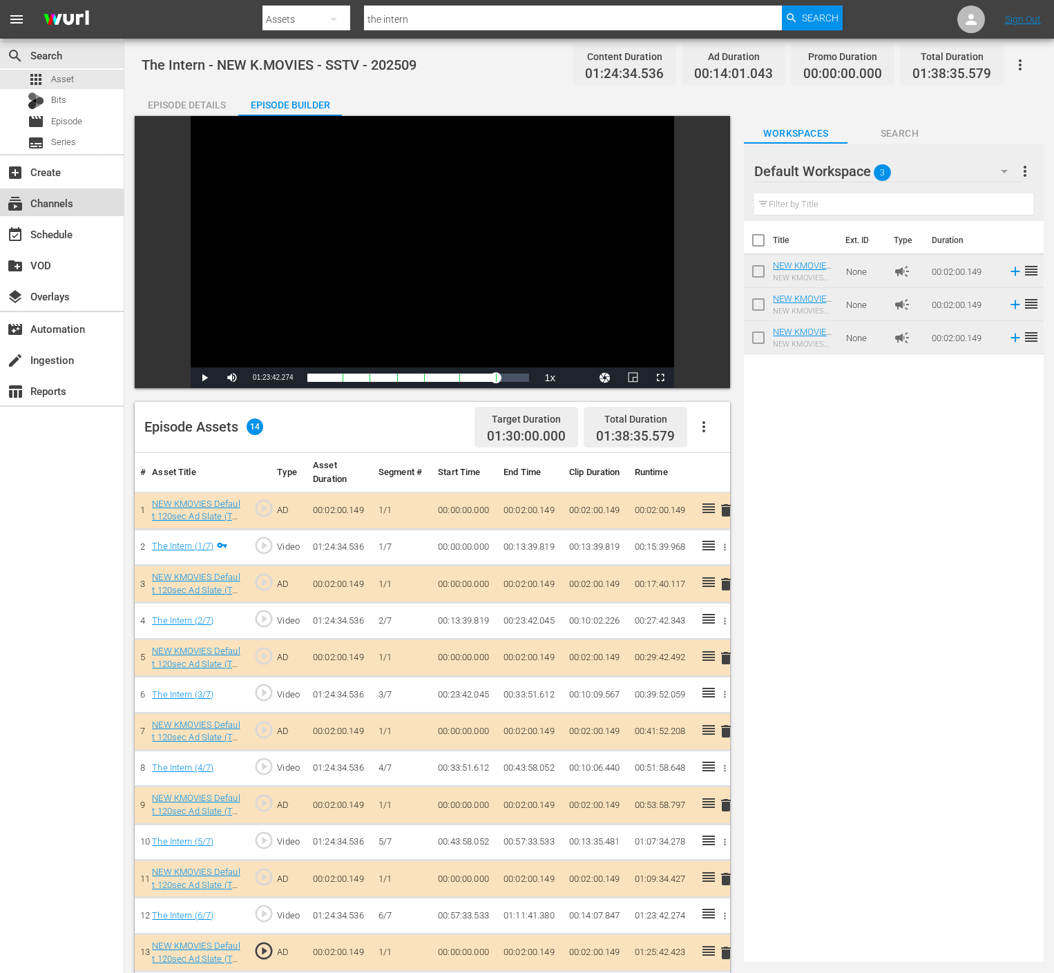
click at [77, 207] on div "subscriptions Channels" at bounding box center [62, 203] width 124 height 28
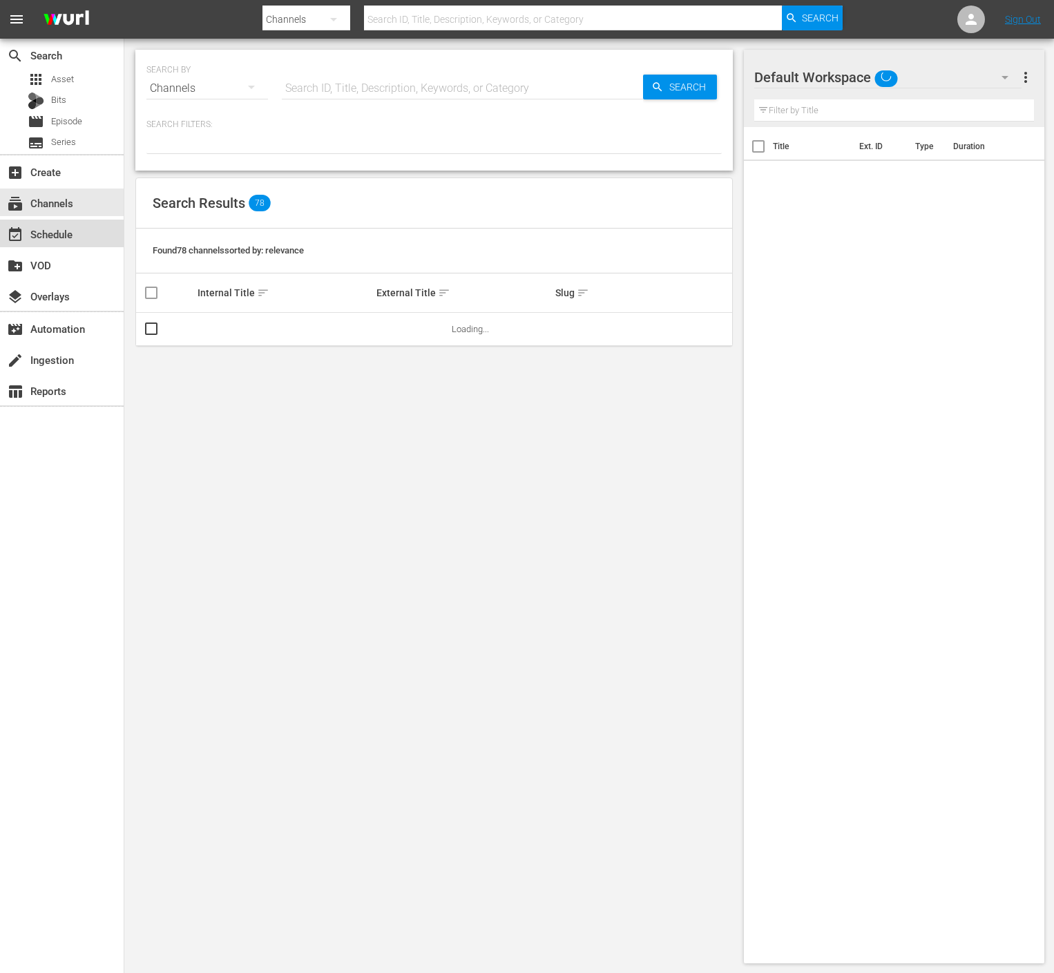
click at [70, 233] on div "event_available Schedule" at bounding box center [38, 232] width 77 height 12
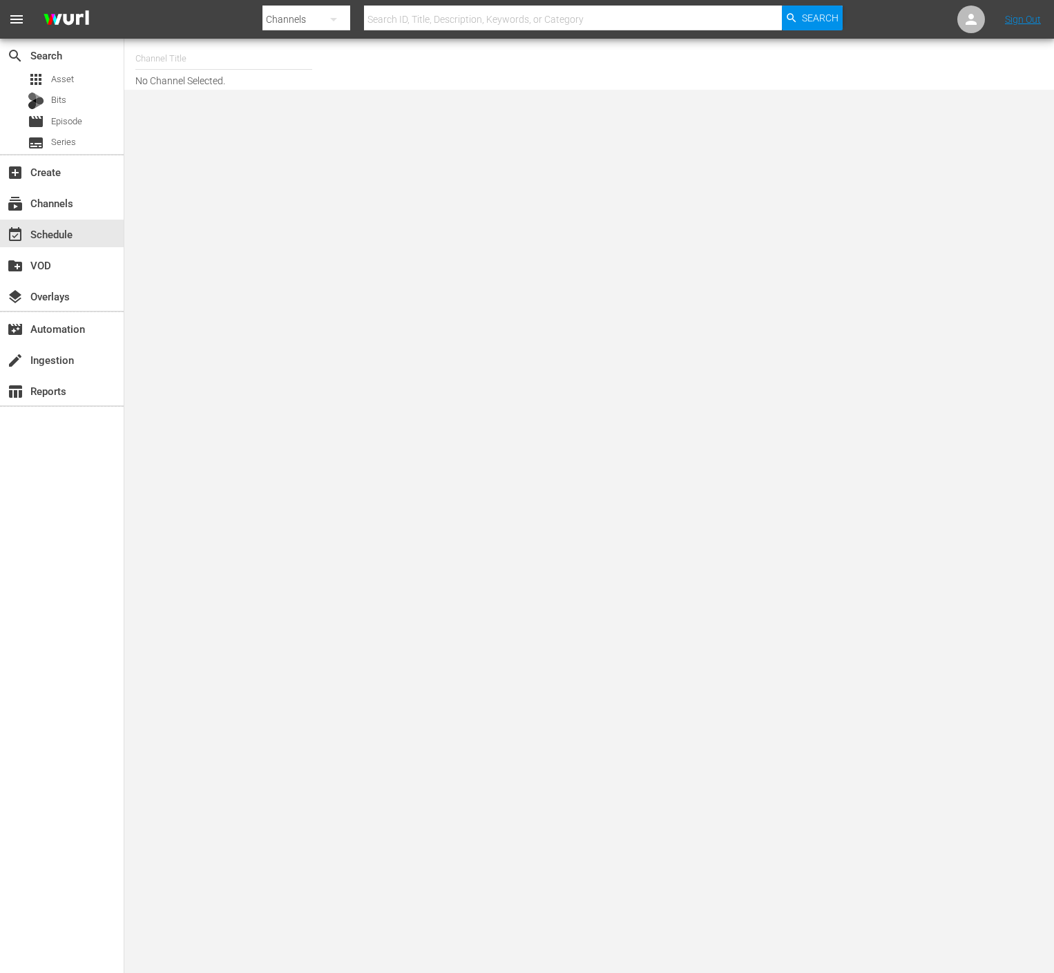
click at [227, 55] on input "text" at bounding box center [223, 58] width 177 height 33
click at [233, 104] on div "NEW KMOVIES (618 - newidco_newmovies_1)" at bounding box center [325, 97] width 358 height 33
type input "NEW KMOVIES (618 - newidco_newmovies_1)"
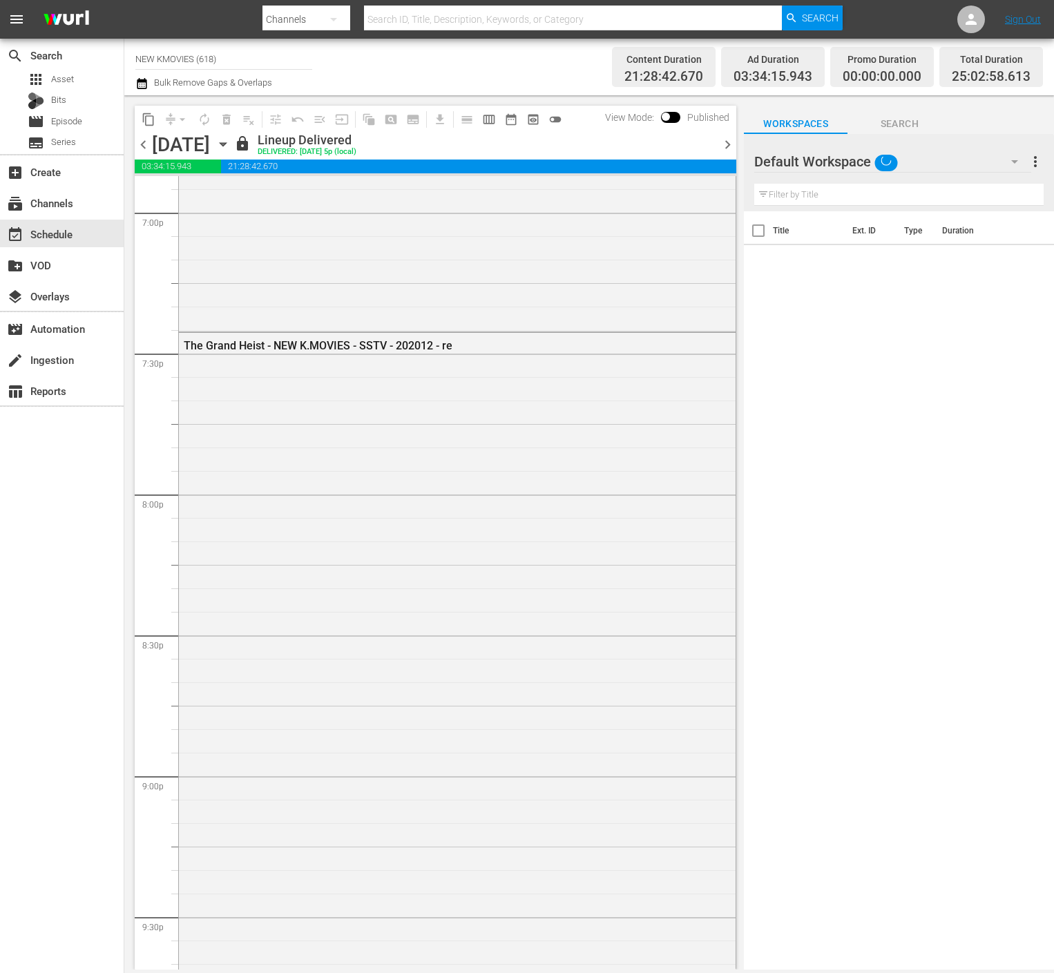
scroll to position [6493, 0]
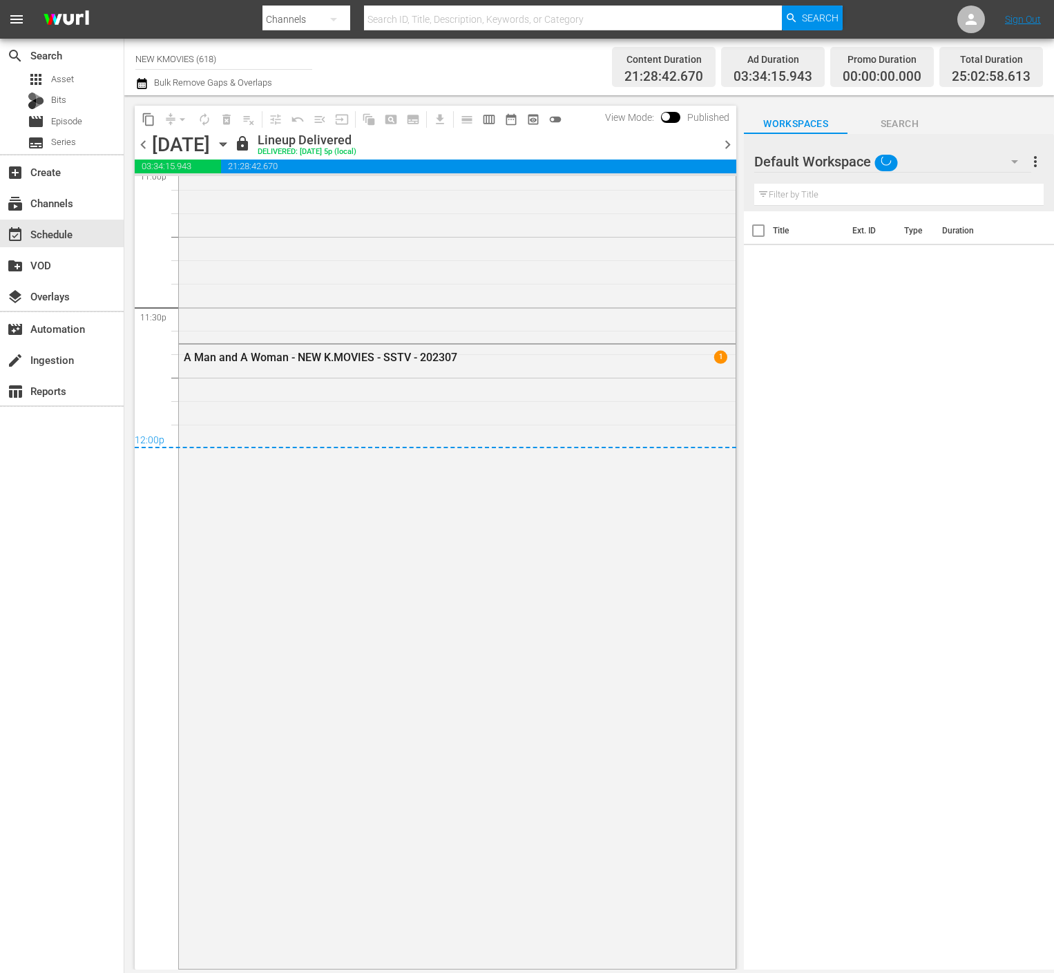
click at [231, 145] on div "[DATE] [DATE]" at bounding box center [191, 144] width 79 height 23
click at [231, 143] on icon "button" at bounding box center [223, 144] width 15 height 15
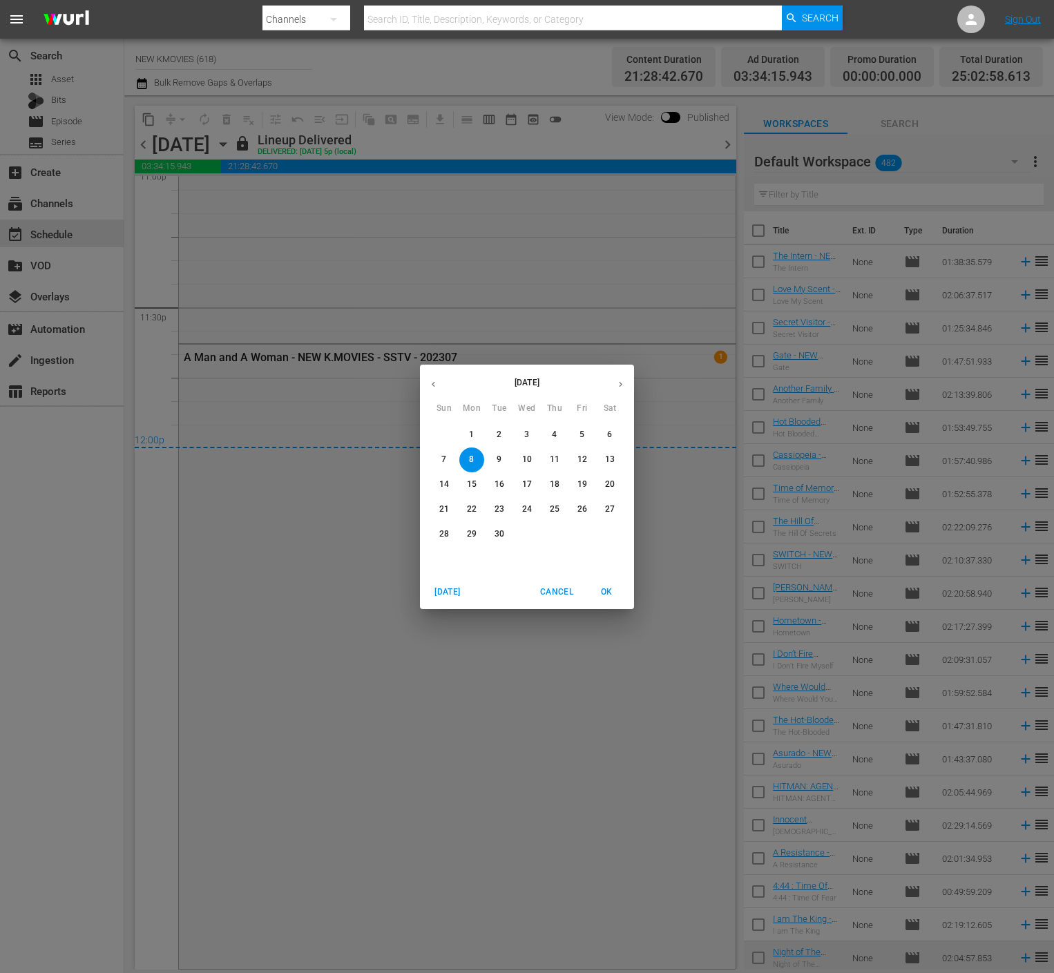
click at [445, 486] on p "14" at bounding box center [444, 485] width 10 height 12
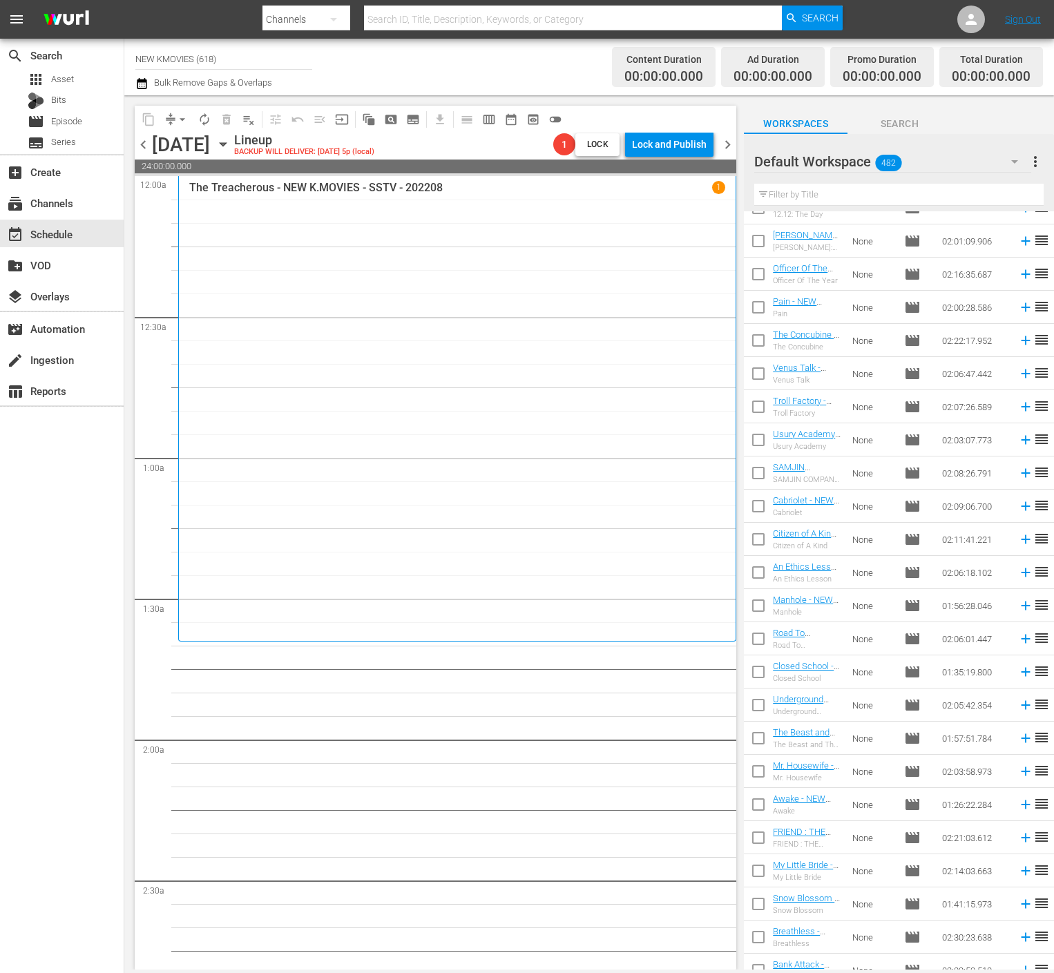
scroll to position [2291, 0]
